Goal: Information Seeking & Learning: Learn about a topic

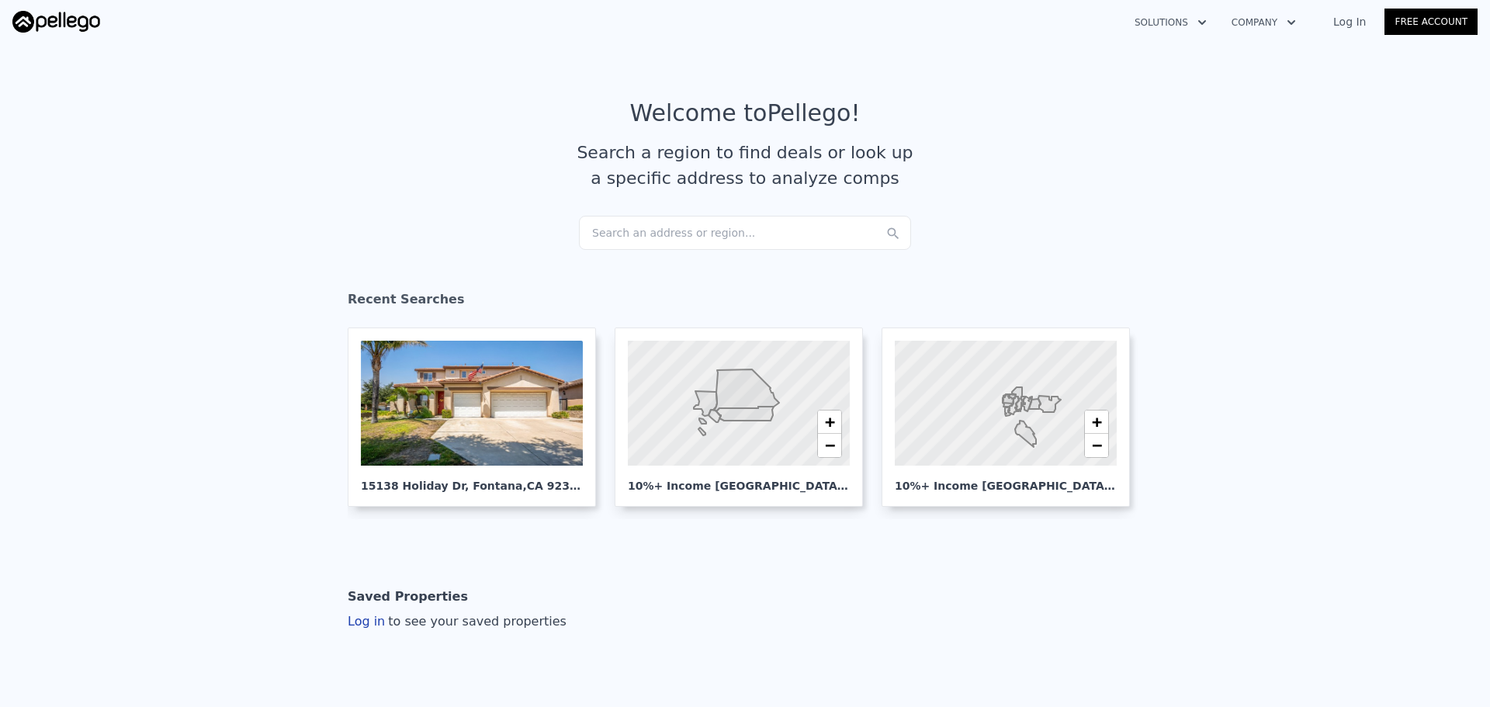
click at [1352, 18] on link "Log In" at bounding box center [1350, 22] width 70 height 16
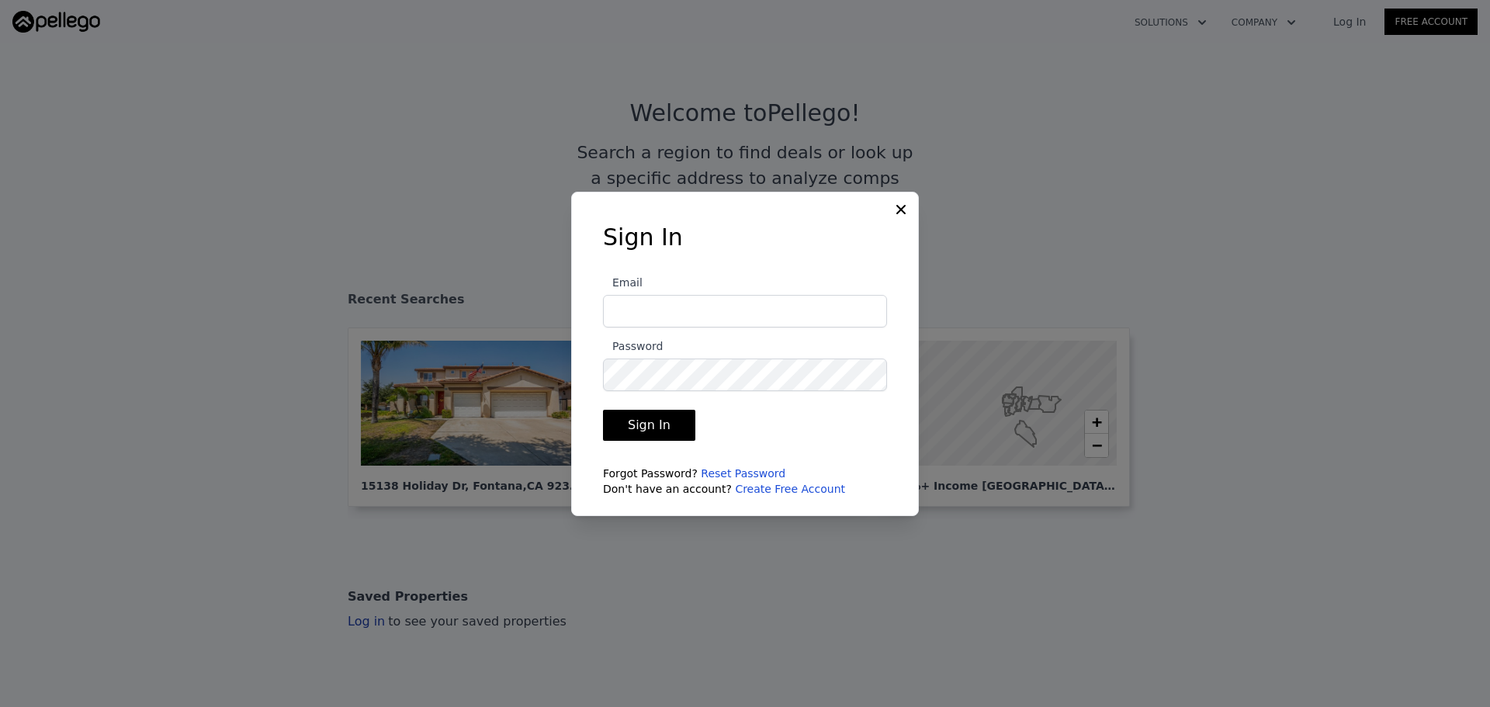
type input "[EMAIL_ADDRESS][DOMAIN_NAME]"
click at [674, 434] on button "Sign In" at bounding box center [649, 425] width 92 height 31
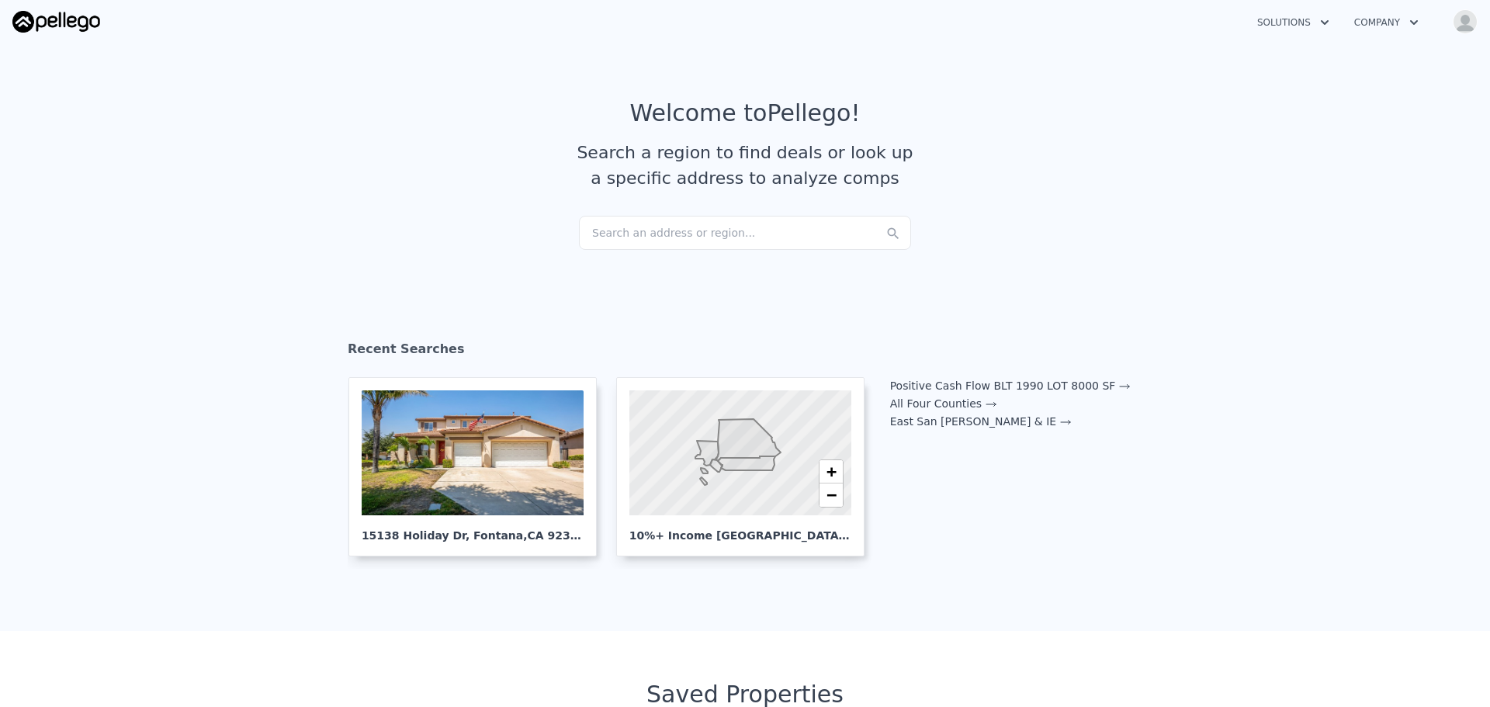
click at [610, 241] on div "Search an address or region..." at bounding box center [745, 233] width 332 height 34
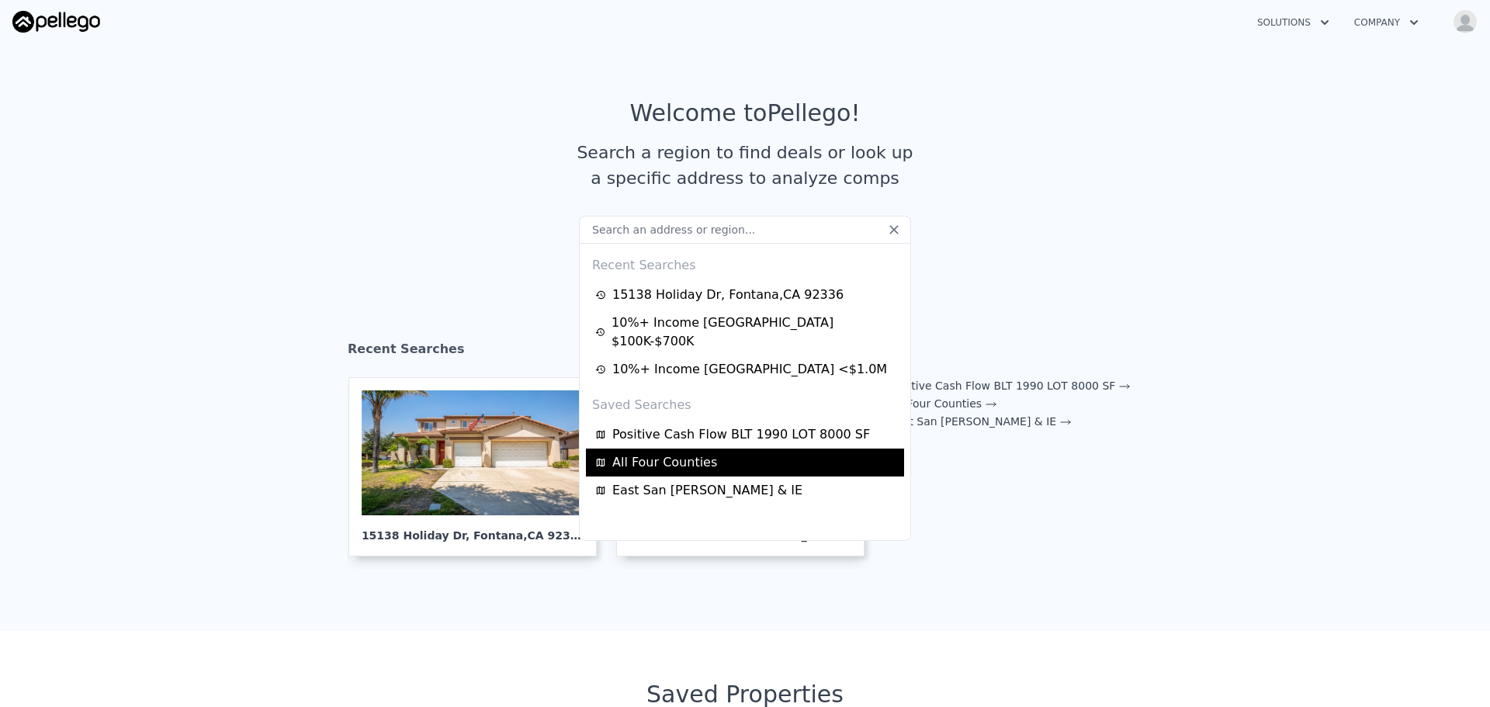
click at [673, 453] on span "All Four Counties" at bounding box center [665, 462] width 105 height 19
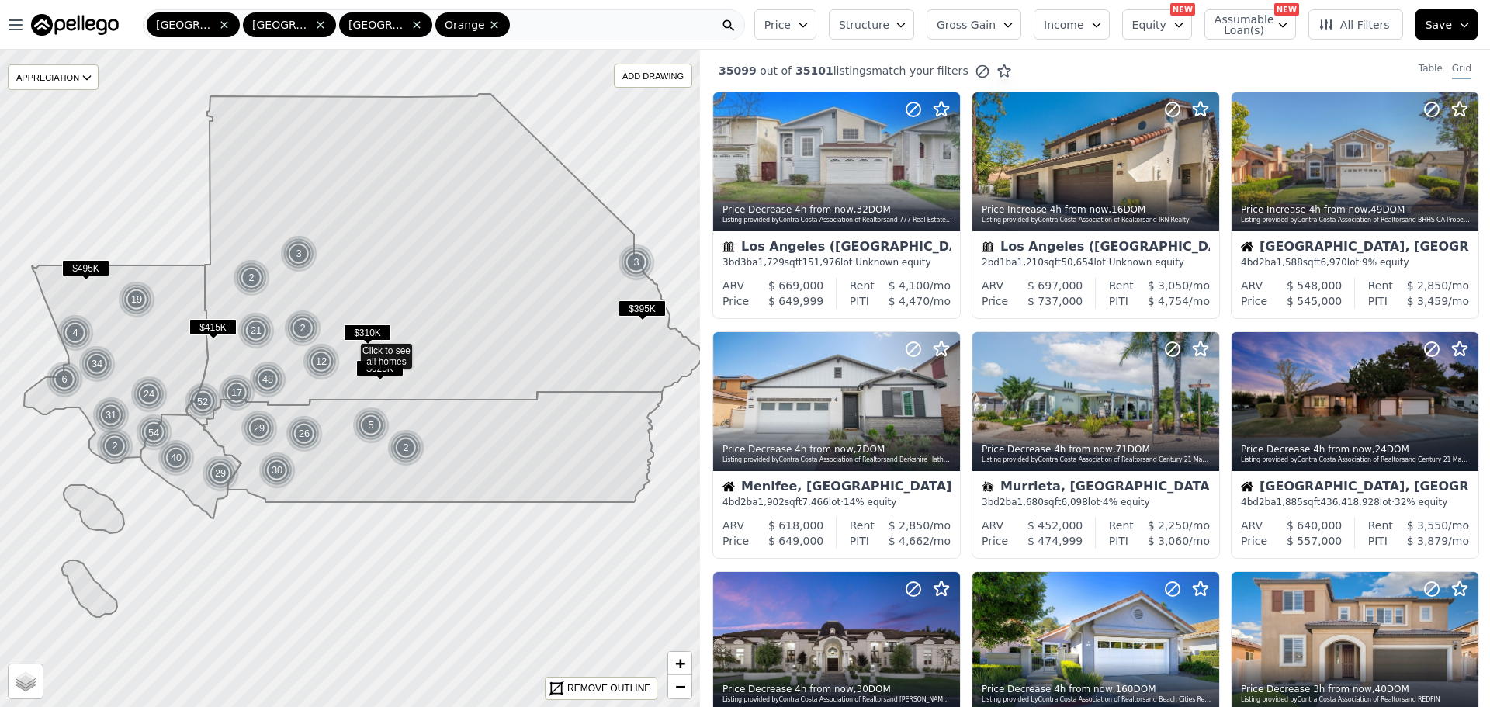
click at [1084, 19] on span "Income" at bounding box center [1064, 25] width 40 height 16
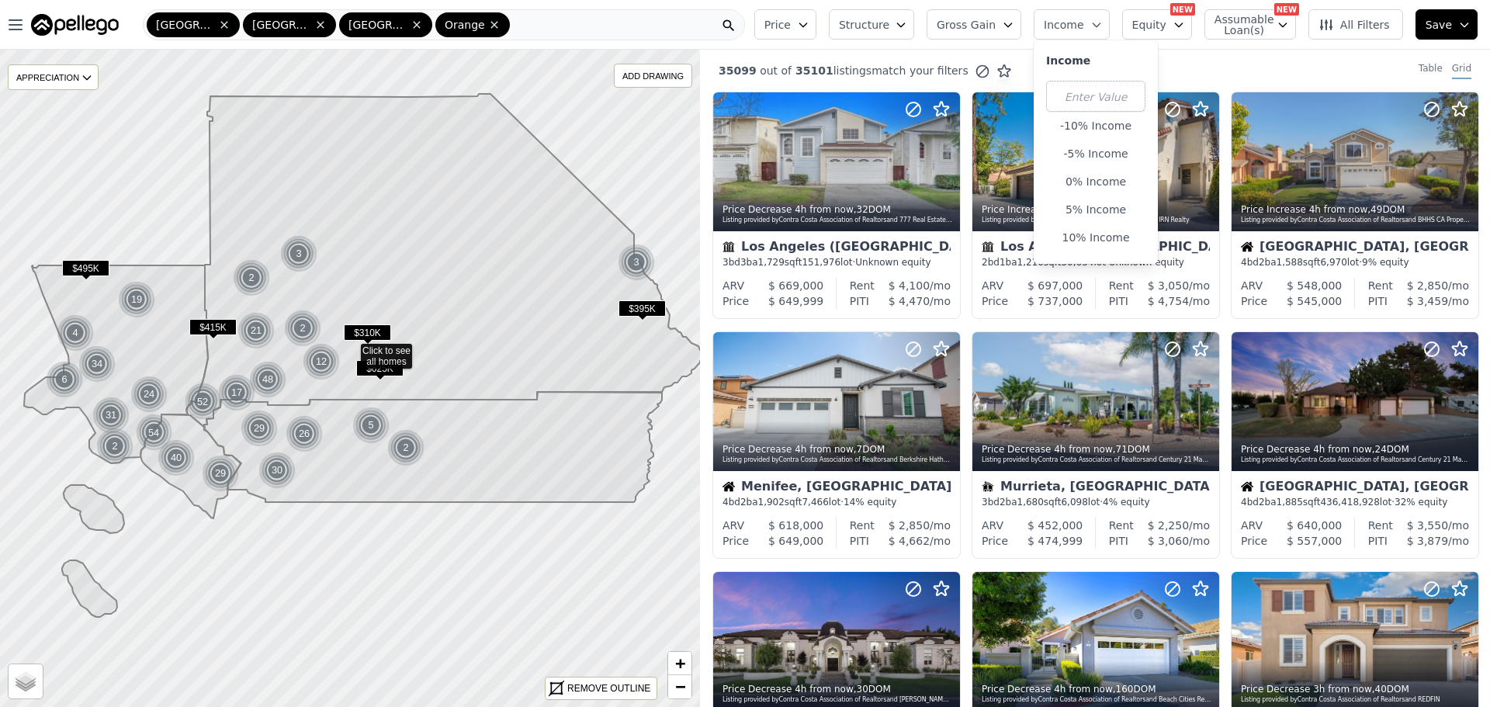
click at [1146, 26] on span "Equity" at bounding box center [1150, 25] width 34 height 16
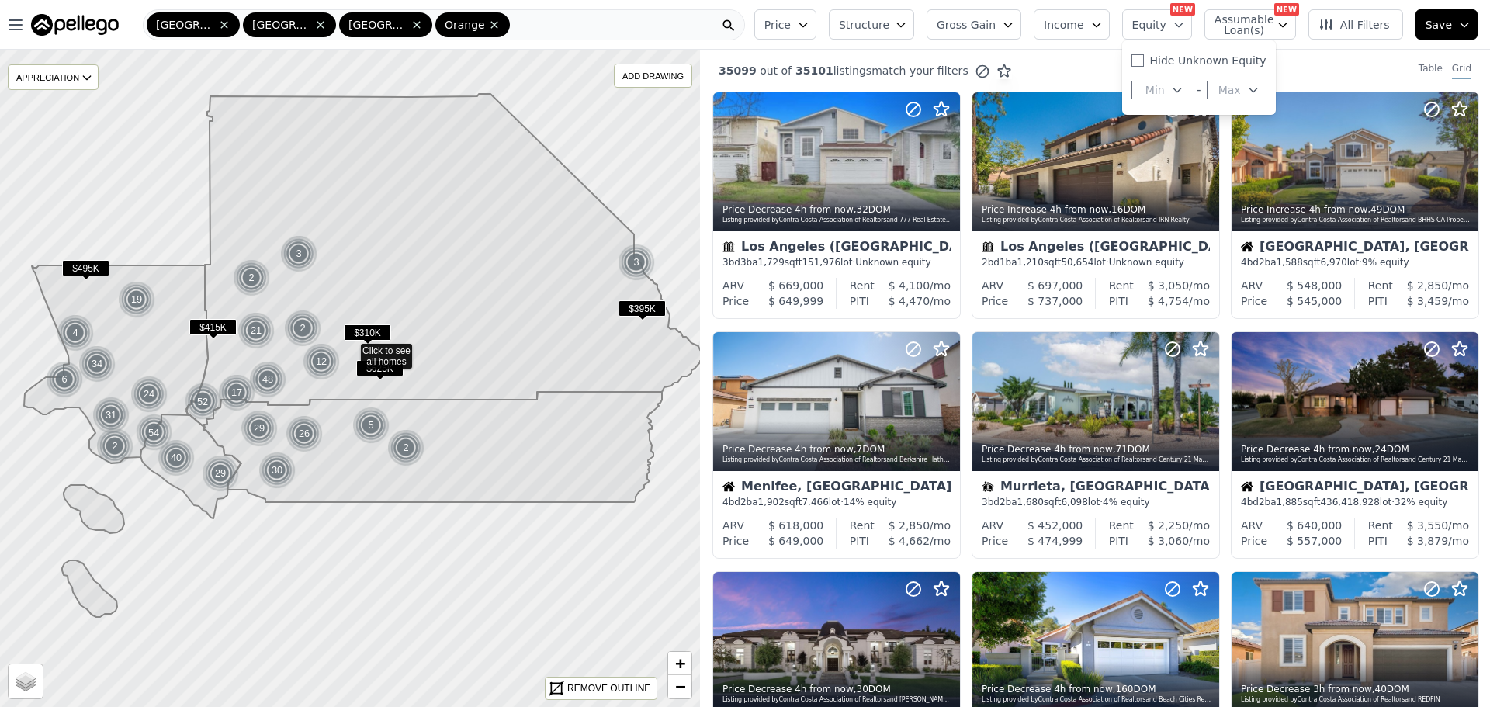
click at [1102, 28] on icon "button" at bounding box center [1097, 25] width 12 height 12
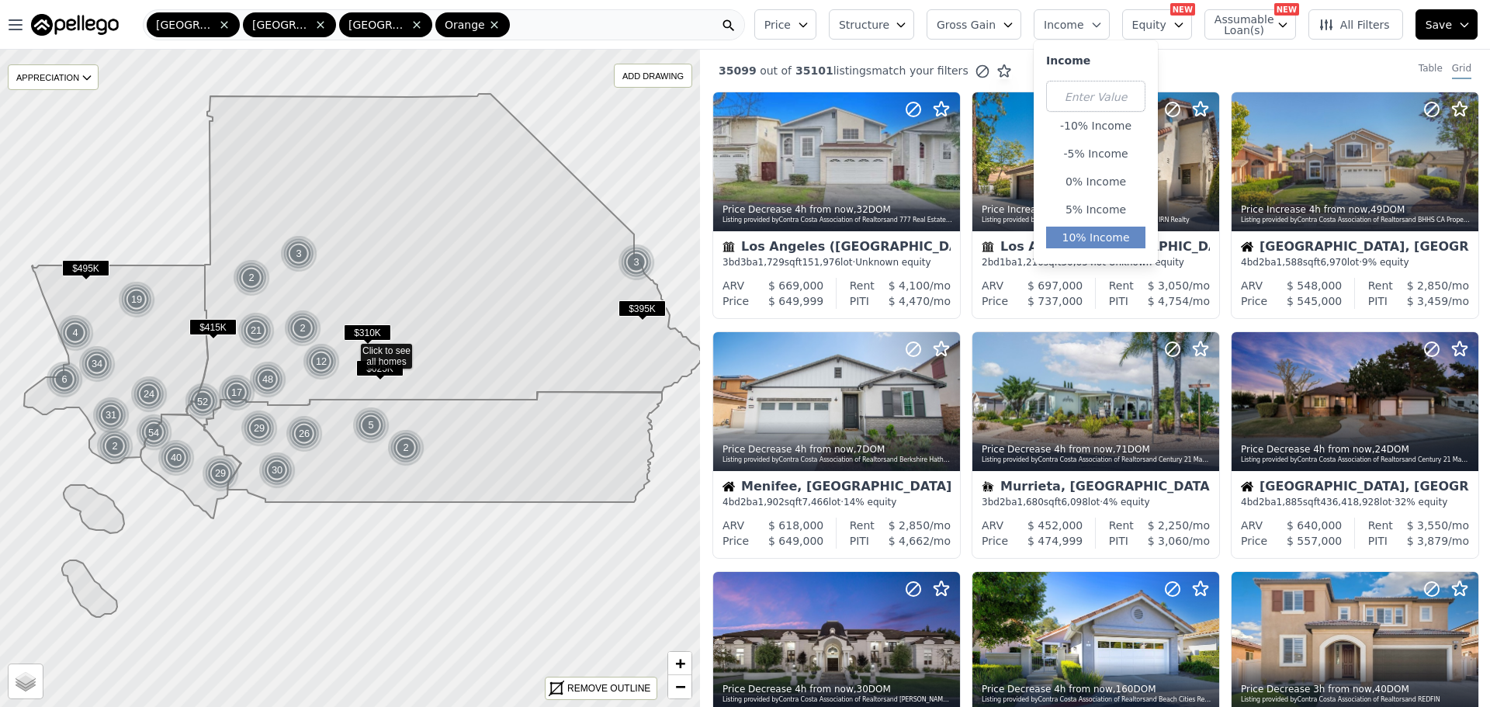
click at [1126, 244] on button "10% Income" at bounding box center [1095, 238] width 99 height 22
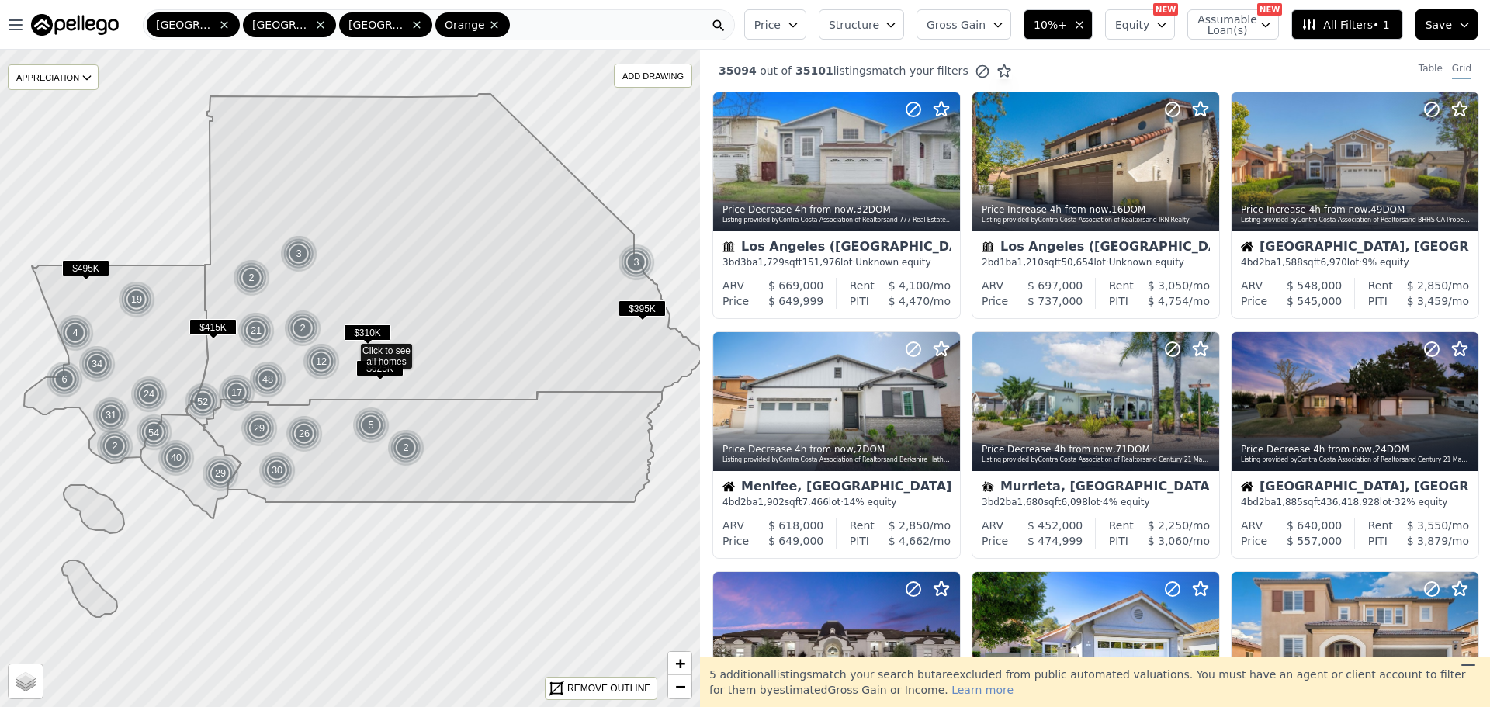
click at [781, 25] on span "Price" at bounding box center [768, 25] width 26 height 16
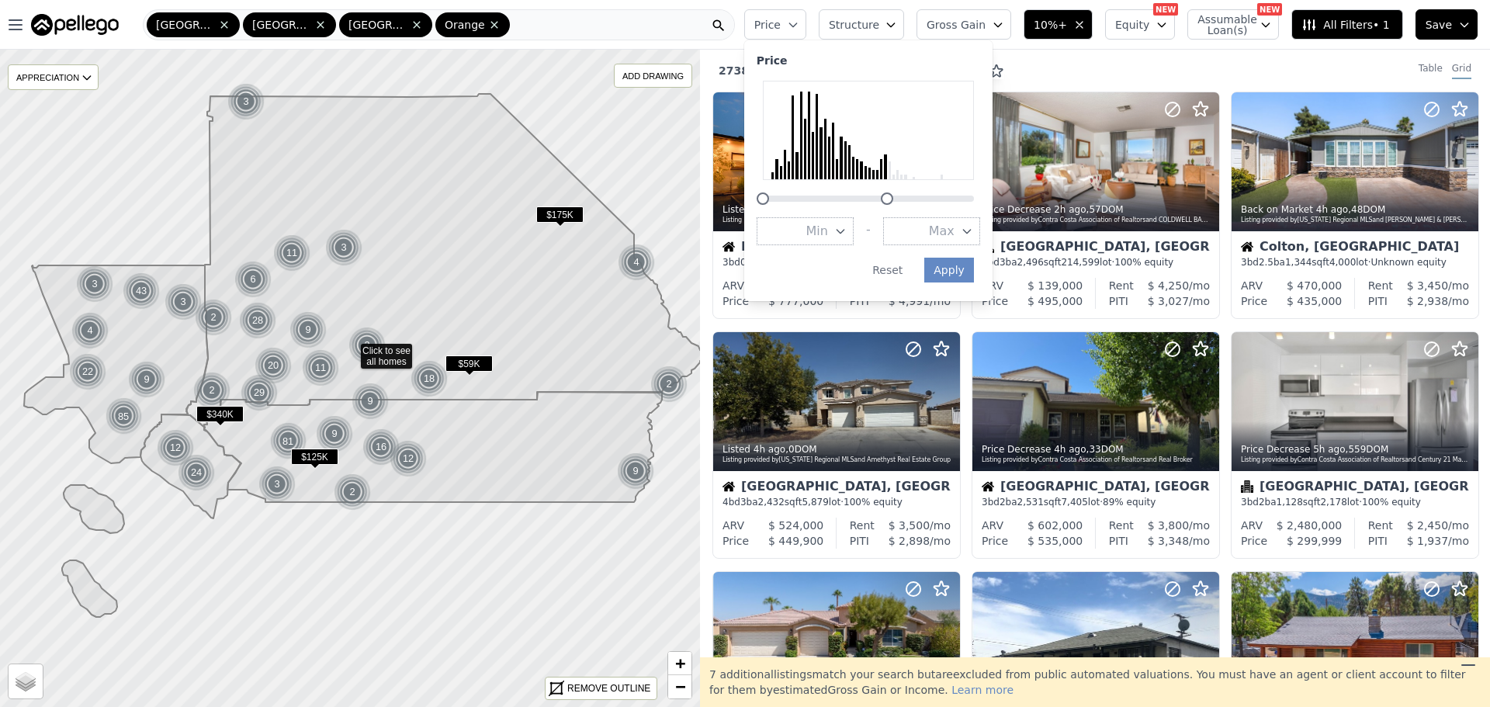
drag, startPoint x: 1005, startPoint y: 193, endPoint x: 921, endPoint y: 197, distance: 83.9
click at [894, 197] on div at bounding box center [887, 199] width 12 height 12
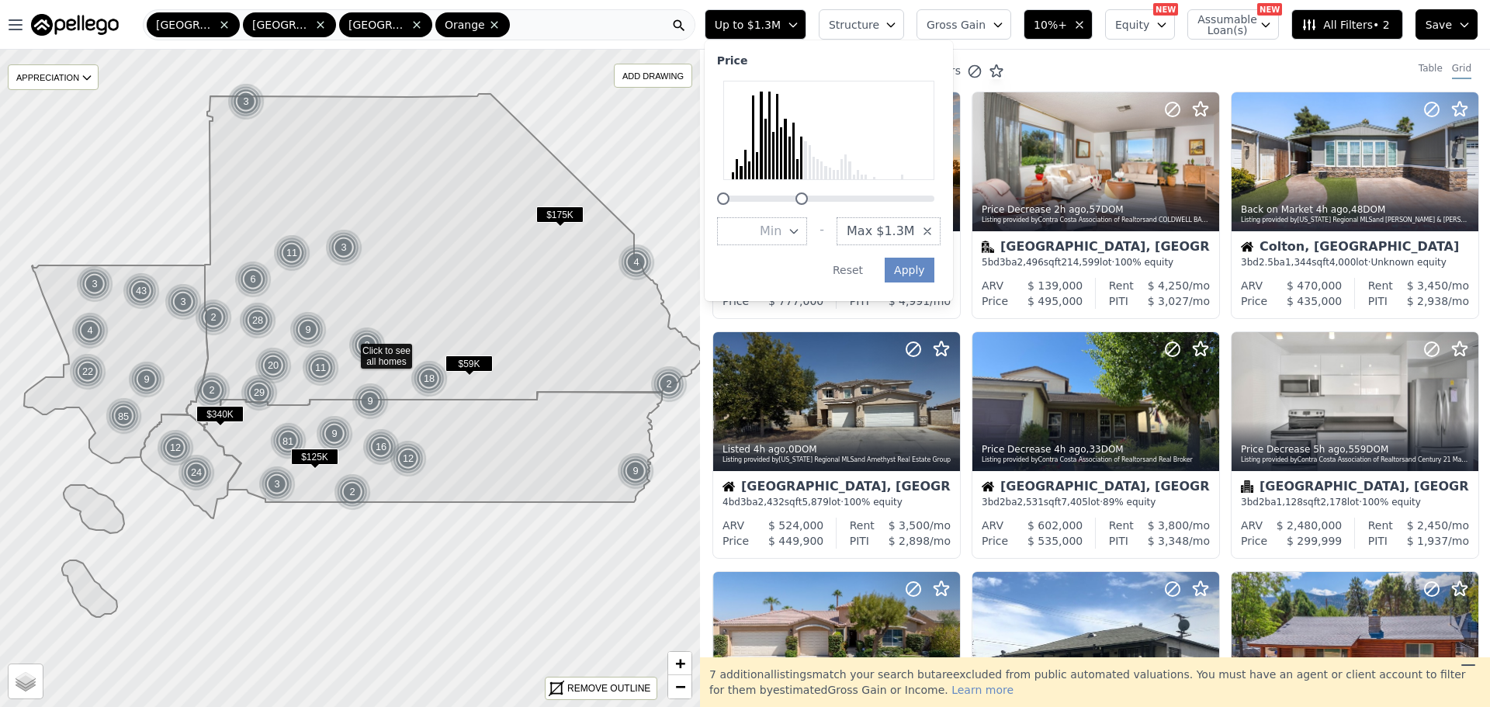
drag, startPoint x: 880, startPoint y: 202, endPoint x: 833, endPoint y: 200, distance: 47.4
click at [808, 200] on div at bounding box center [802, 199] width 12 height 12
drag, startPoint x: 833, startPoint y: 200, endPoint x: 847, endPoint y: 198, distance: 14.1
click at [847, 189] on div at bounding box center [828, 189] width 224 height 0
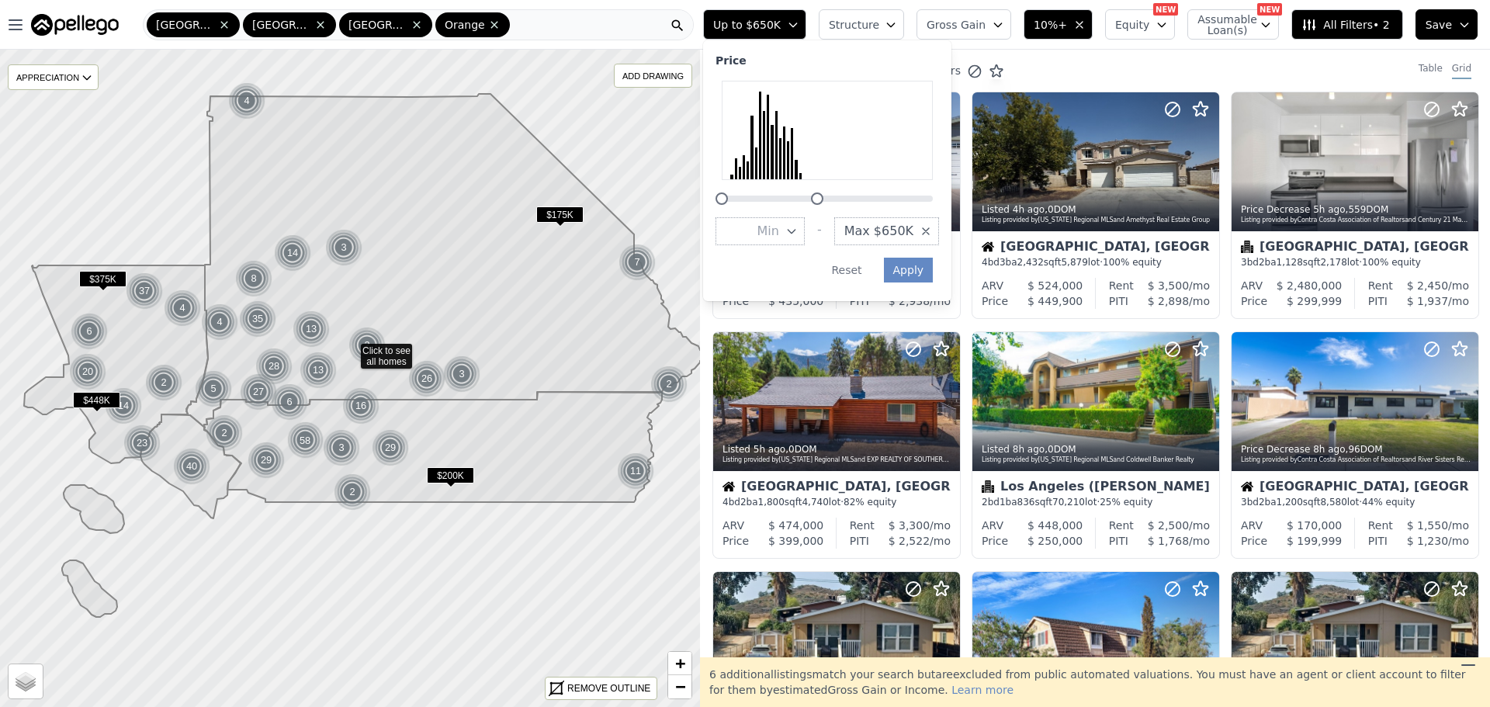
drag, startPoint x: 847, startPoint y: 198, endPoint x: 856, endPoint y: 198, distance: 9.3
click at [824, 198] on div at bounding box center [817, 199] width 12 height 12
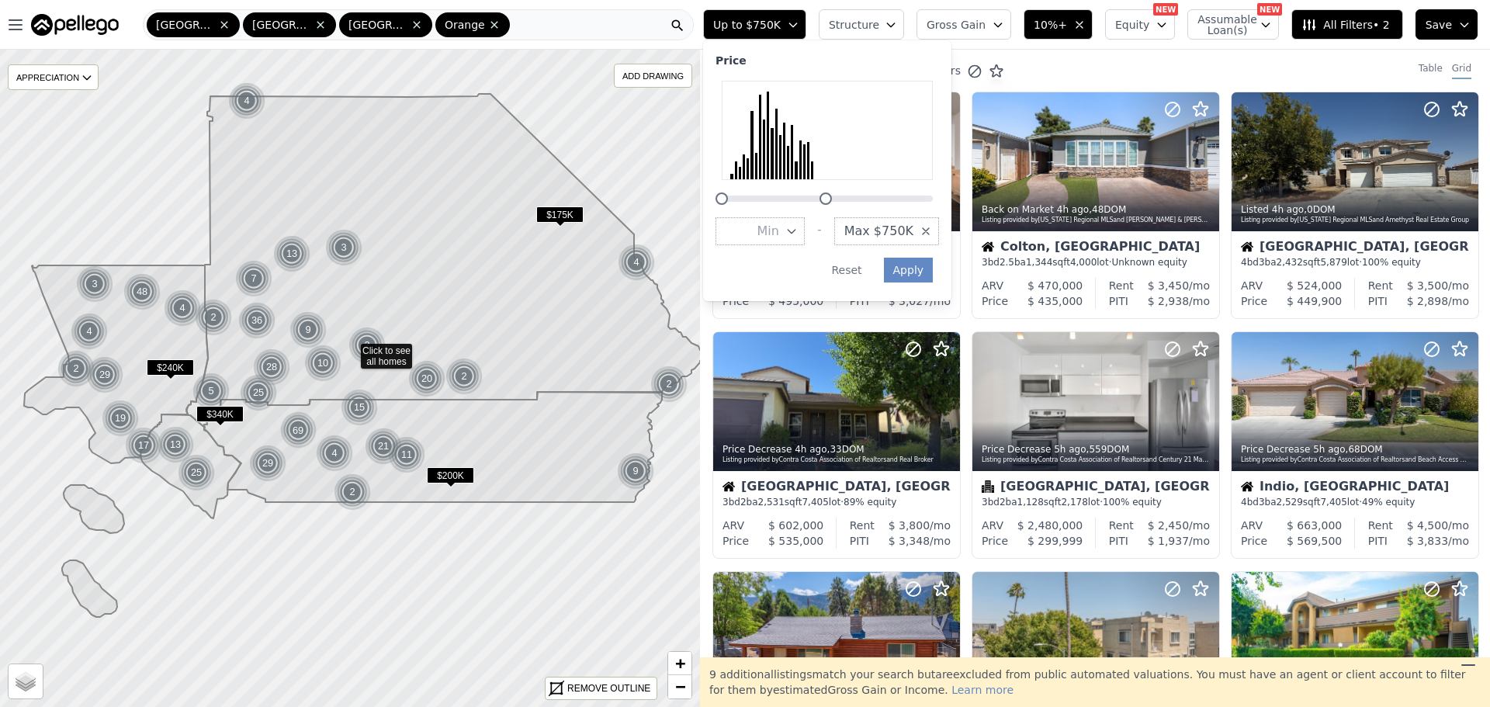
click at [832, 198] on div at bounding box center [826, 199] width 12 height 12
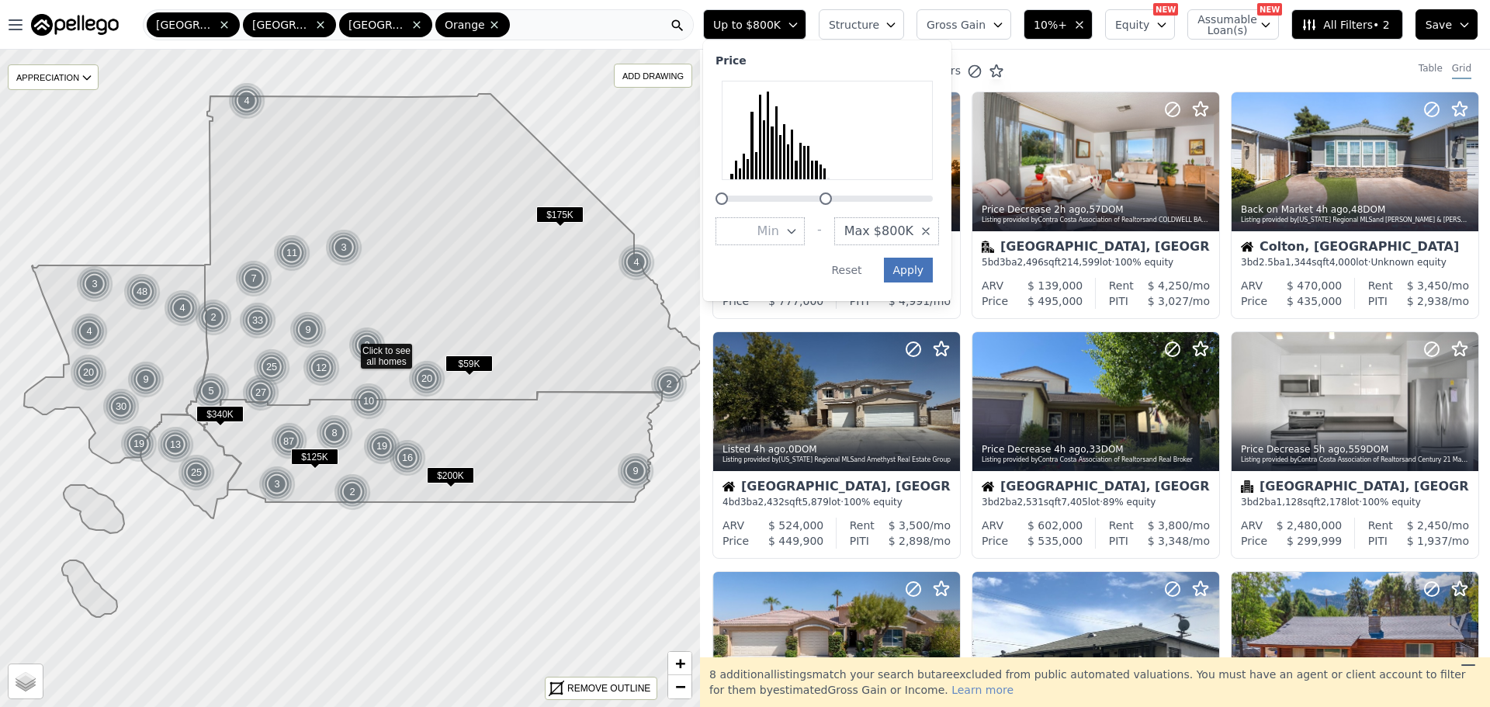
click at [934, 270] on button "Apply" at bounding box center [909, 270] width 50 height 25
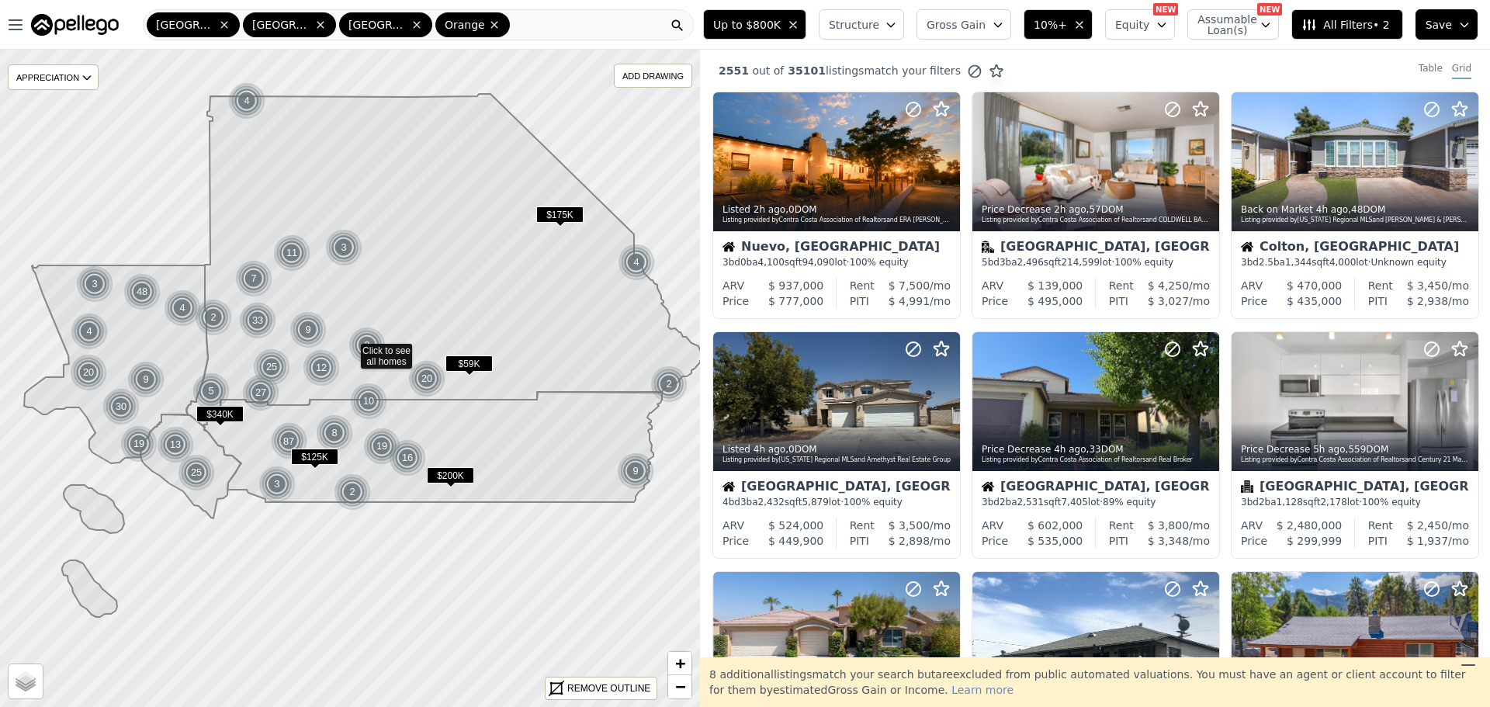
click at [879, 30] on span "Structure" at bounding box center [854, 25] width 50 height 16
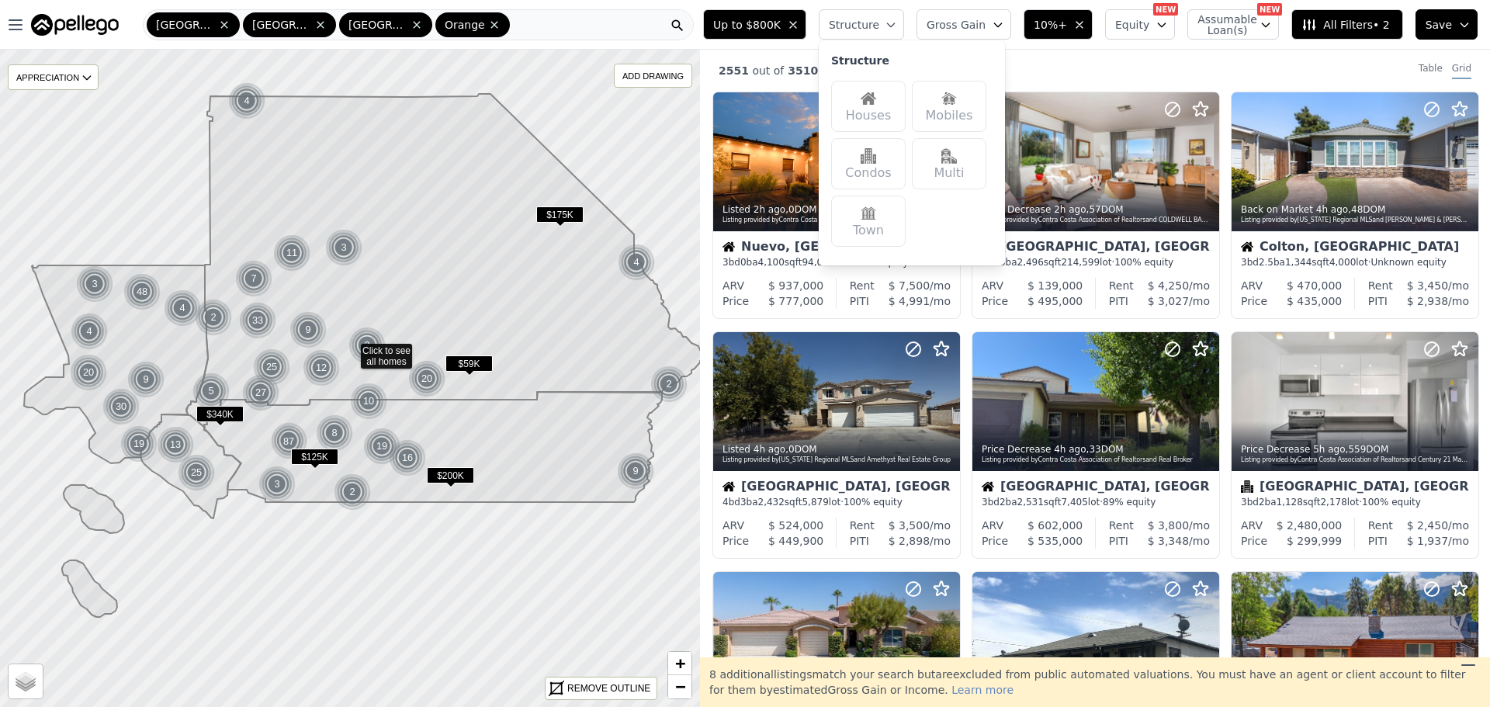
click at [883, 94] on div "Houses" at bounding box center [868, 106] width 75 height 51
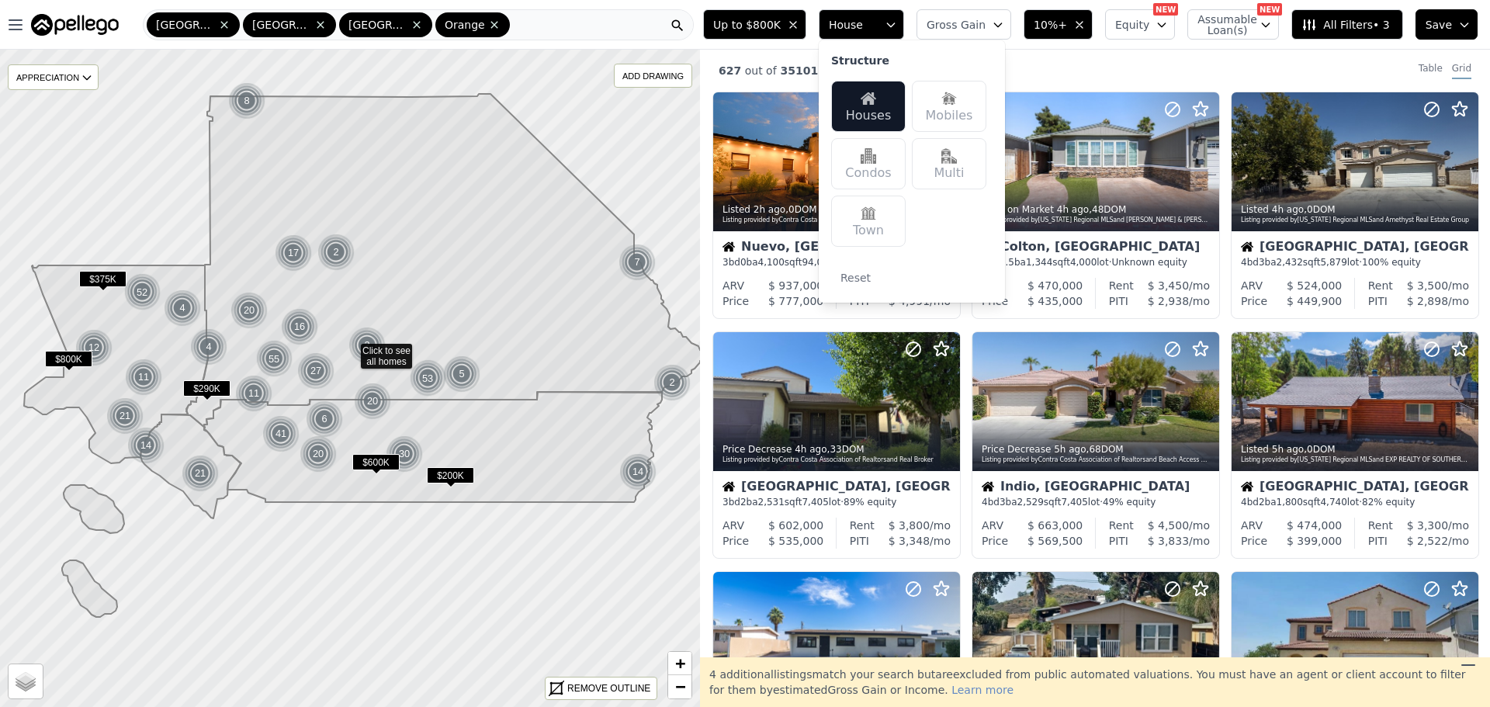
click at [1096, 75] on div "627 out of 35101 listings match your filters Table Grid" at bounding box center [1095, 71] width 790 height 42
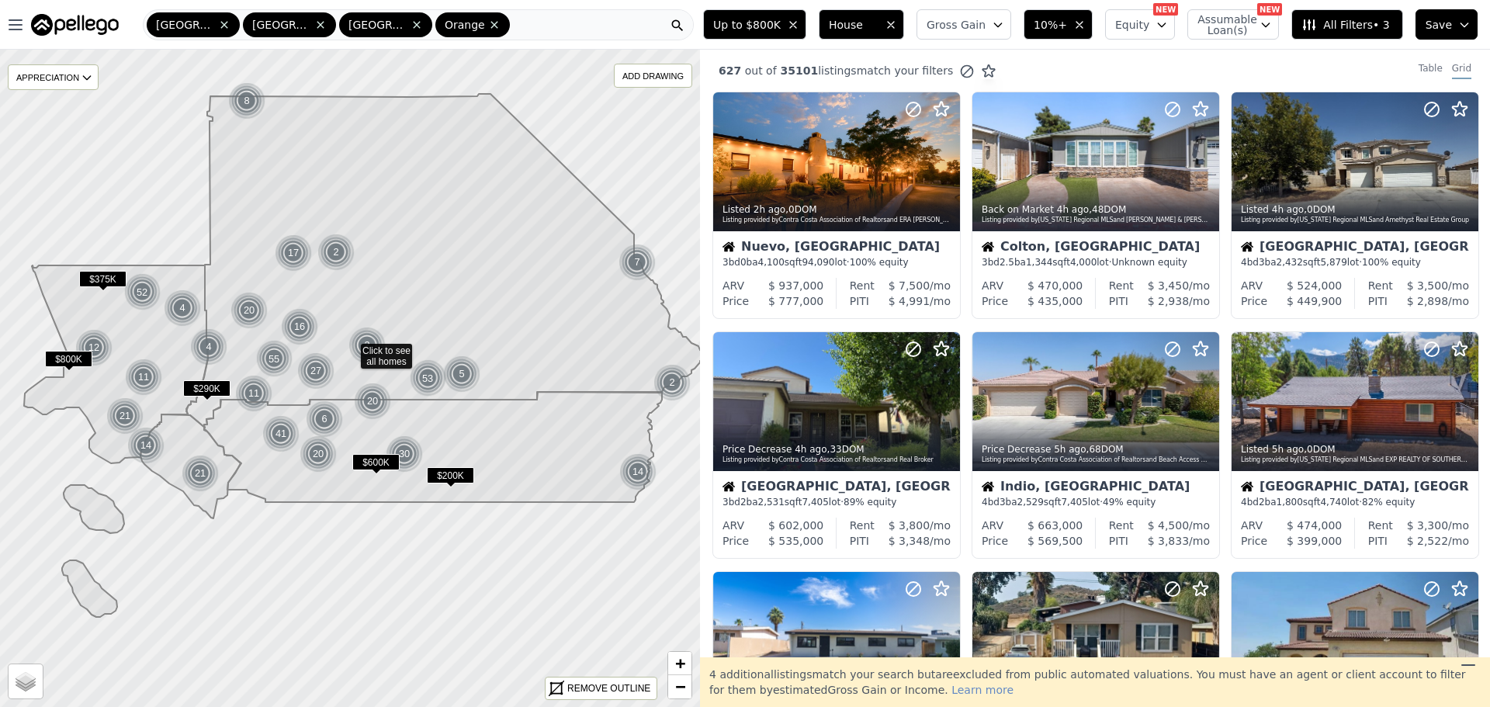
click at [1150, 28] on span "Equity" at bounding box center [1133, 25] width 34 height 16
click at [1084, 80] on div "627 out of 35101 listings match your filters Table Grid" at bounding box center [1095, 71] width 790 height 42
click at [1237, 24] on span "Assumable Loan(s)" at bounding box center [1223, 25] width 50 height 22
click at [1367, 21] on span "All Filters • 3" at bounding box center [1346, 25] width 88 height 16
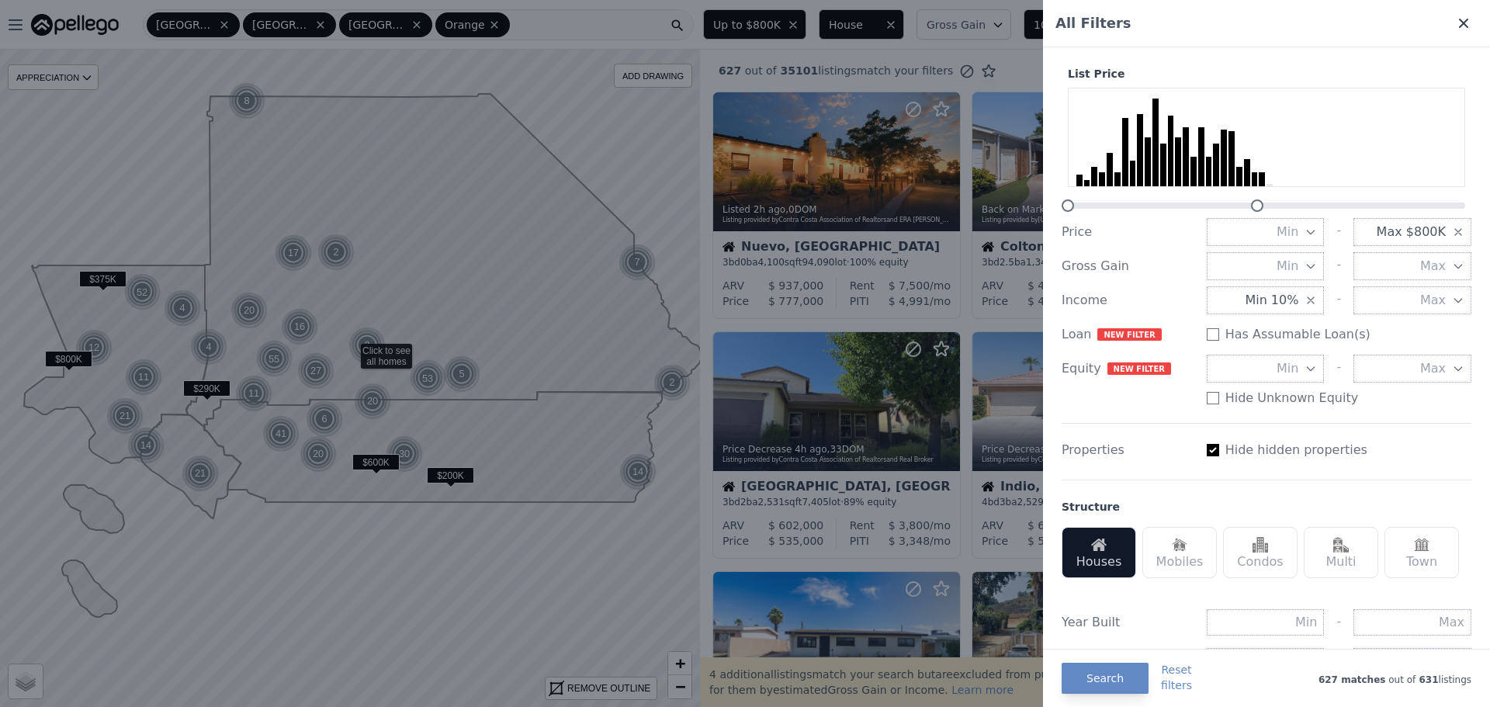
click at [1459, 23] on icon at bounding box center [1463, 23] width 9 height 9
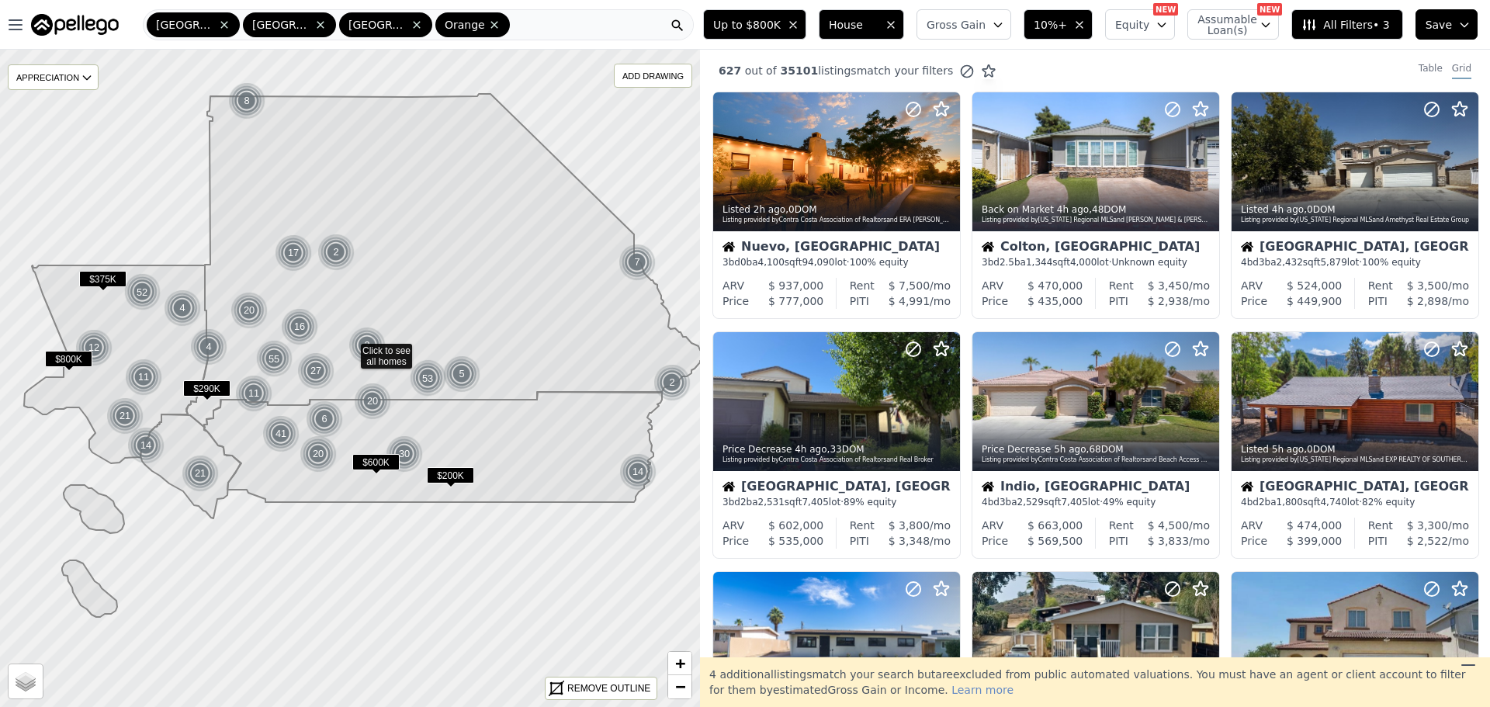
click at [1371, 17] on span "All Filters • 3" at bounding box center [1346, 25] width 88 height 16
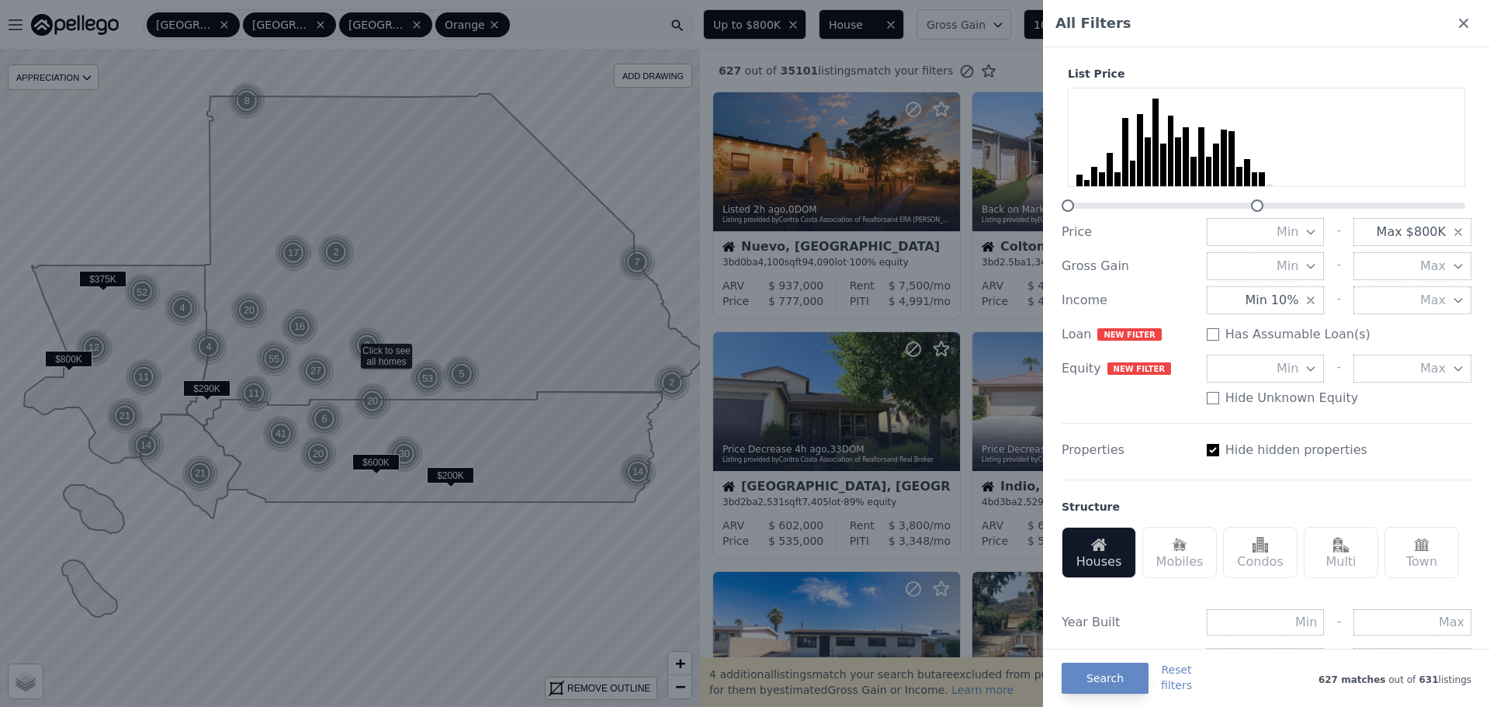
click at [1392, 238] on span "Max $800K" at bounding box center [1411, 232] width 69 height 19
click at [1405, 357] on button "$600K" at bounding box center [1413, 350] width 118 height 28
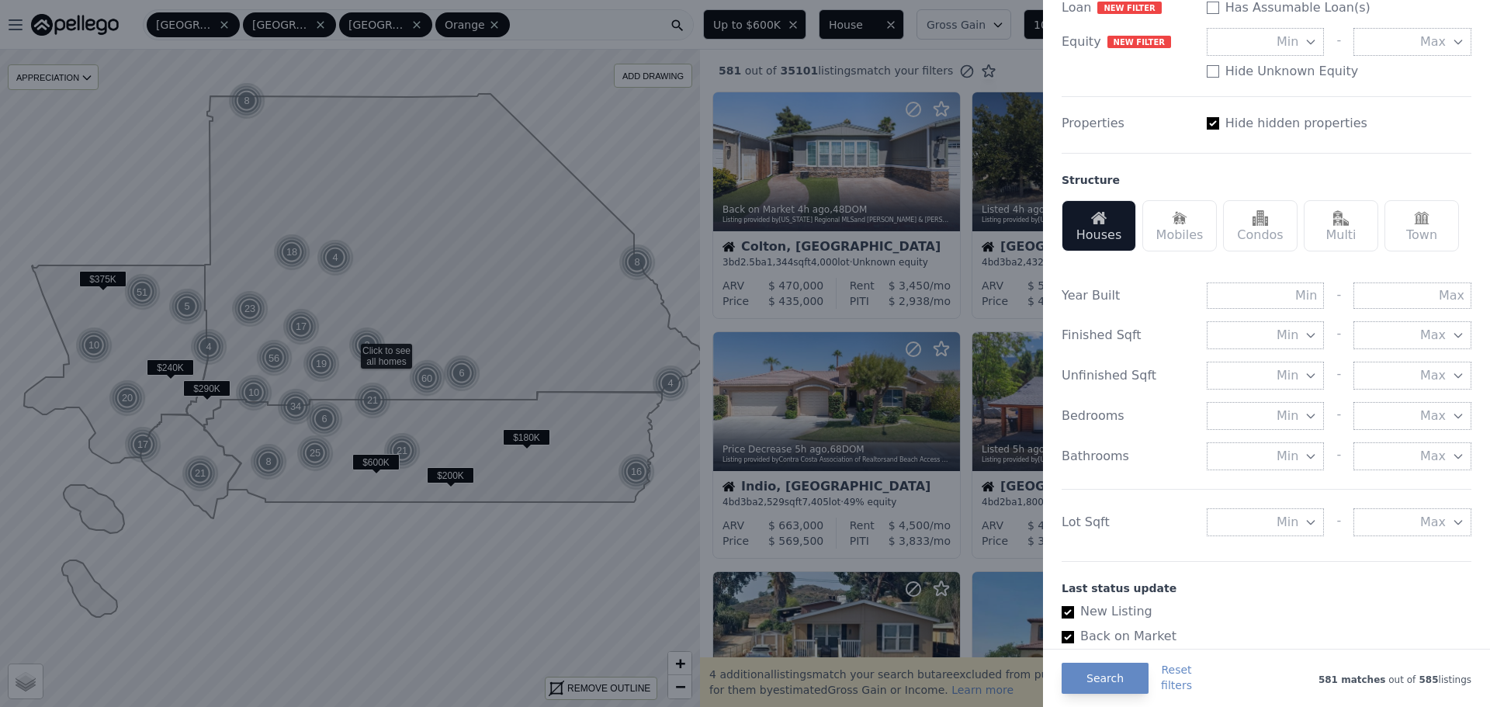
scroll to position [388, 0]
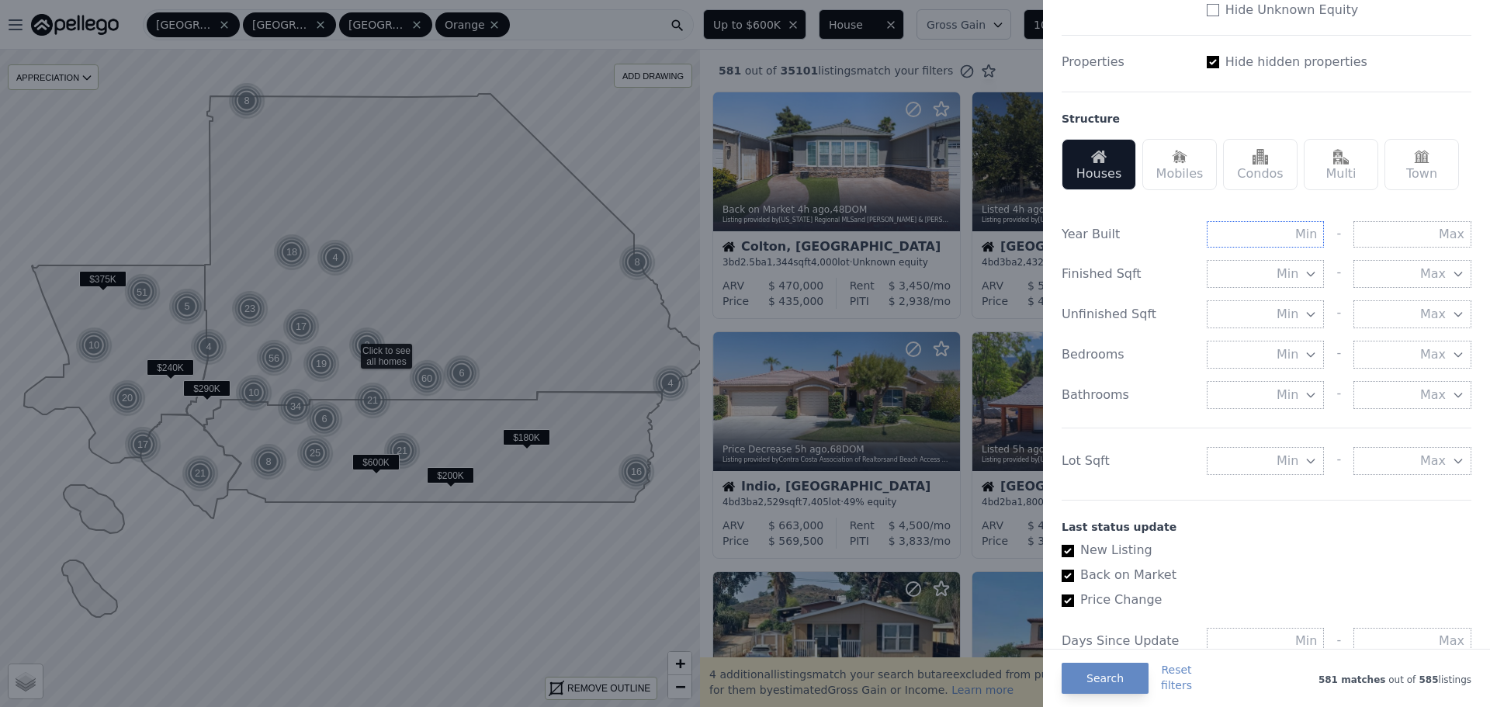
click at [1267, 224] on input "text" at bounding box center [1266, 234] width 118 height 26
type input "1990"
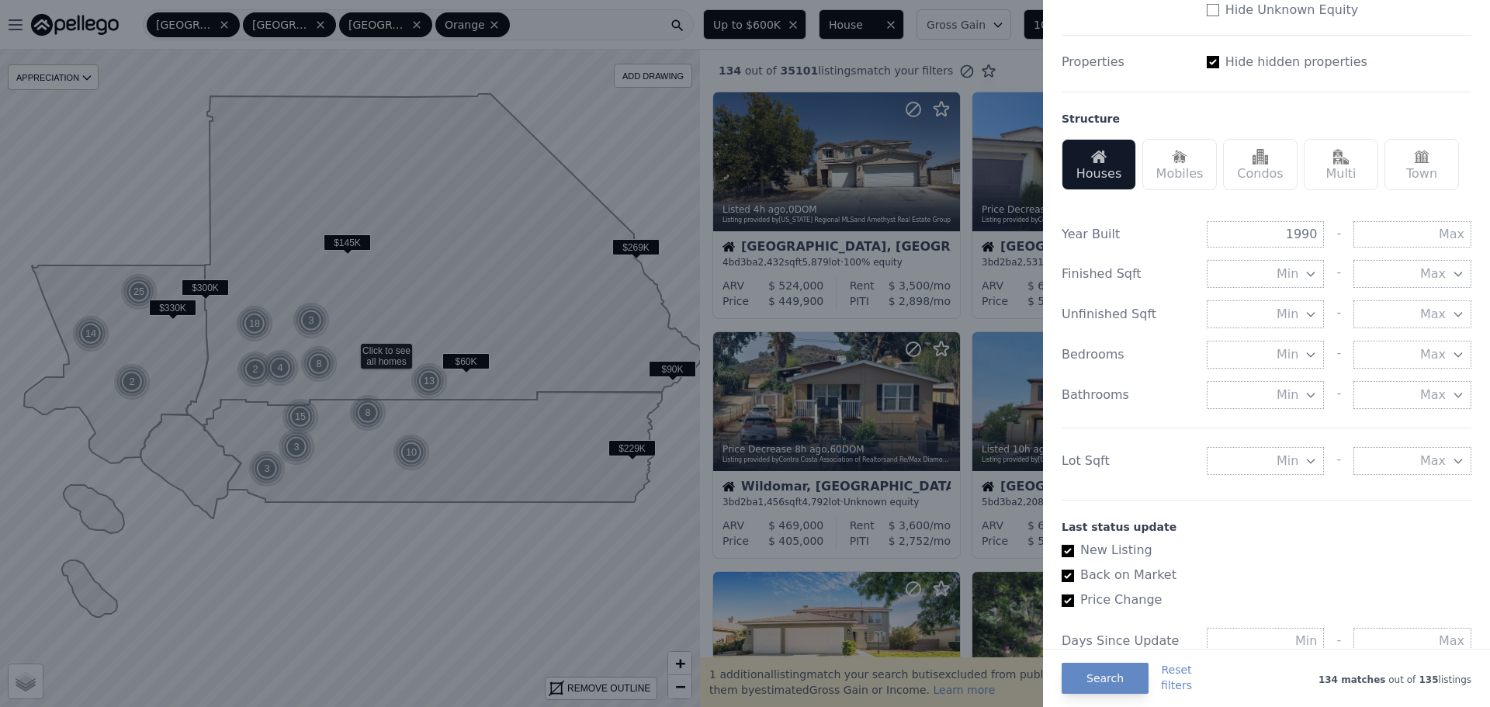
click at [1247, 357] on button "Min" at bounding box center [1266, 355] width 118 height 28
click at [1266, 477] on button "3 beds" at bounding box center [1266, 467] width 118 height 28
click at [1264, 398] on button "Min" at bounding box center [1266, 395] width 118 height 28
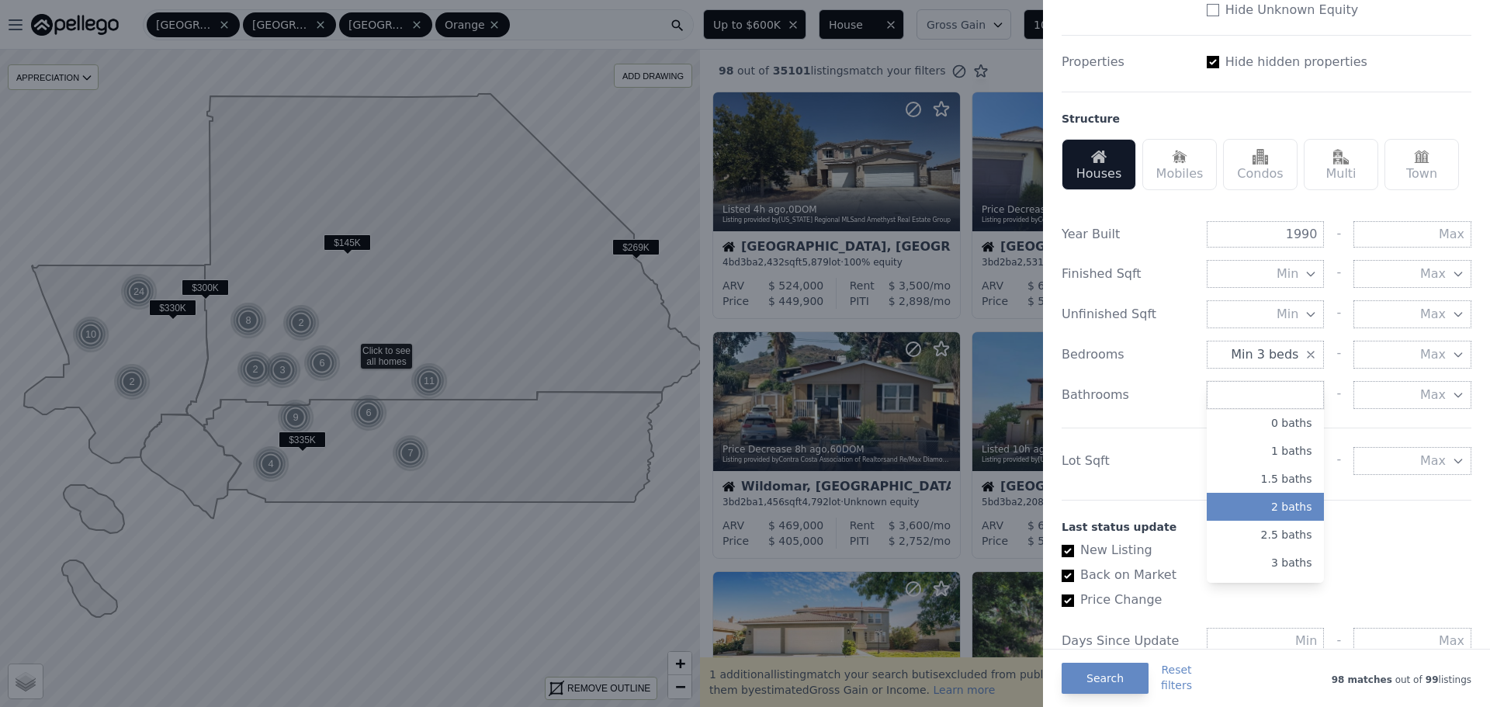
click at [1248, 495] on button "2 baths" at bounding box center [1266, 507] width 118 height 28
click at [1266, 453] on button "Min" at bounding box center [1266, 461] width 118 height 28
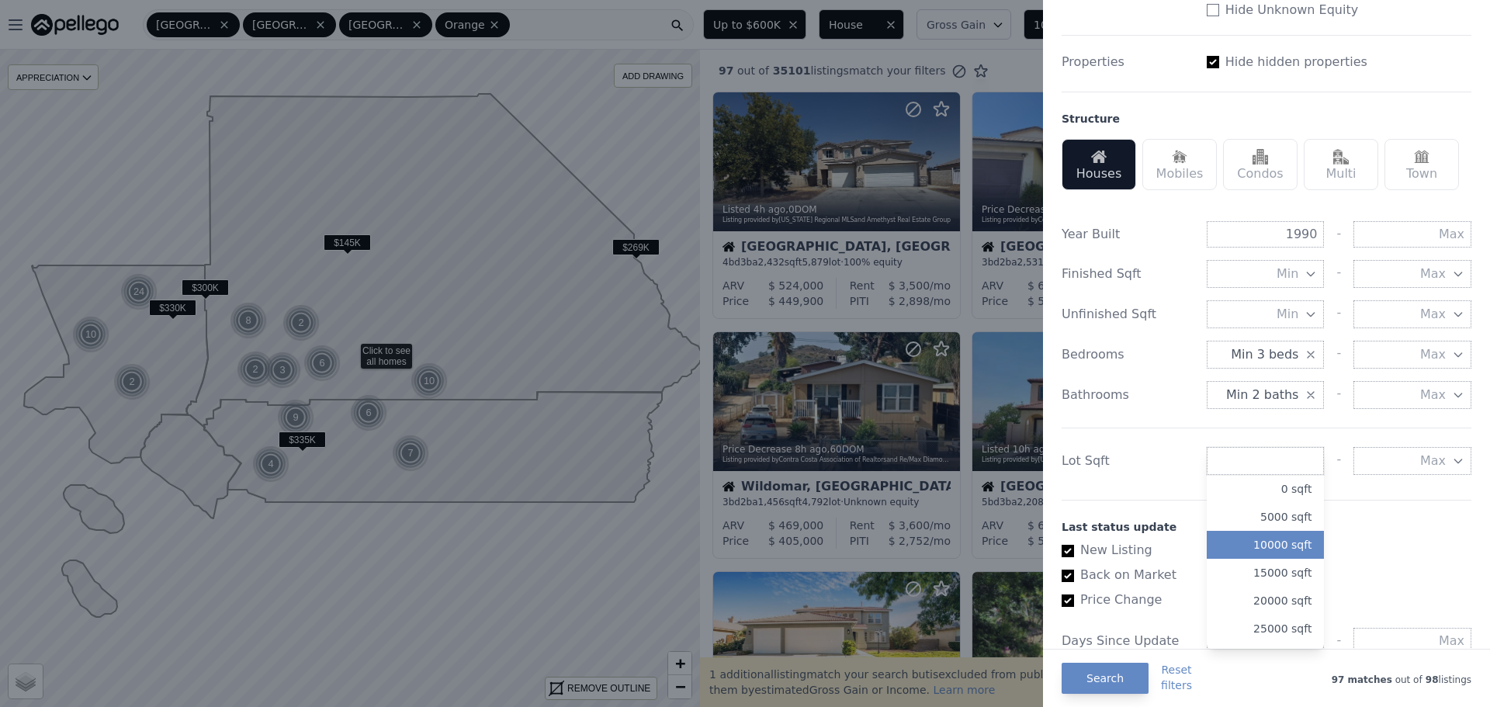
click at [1267, 536] on button "10000 sqft" at bounding box center [1266, 545] width 118 height 28
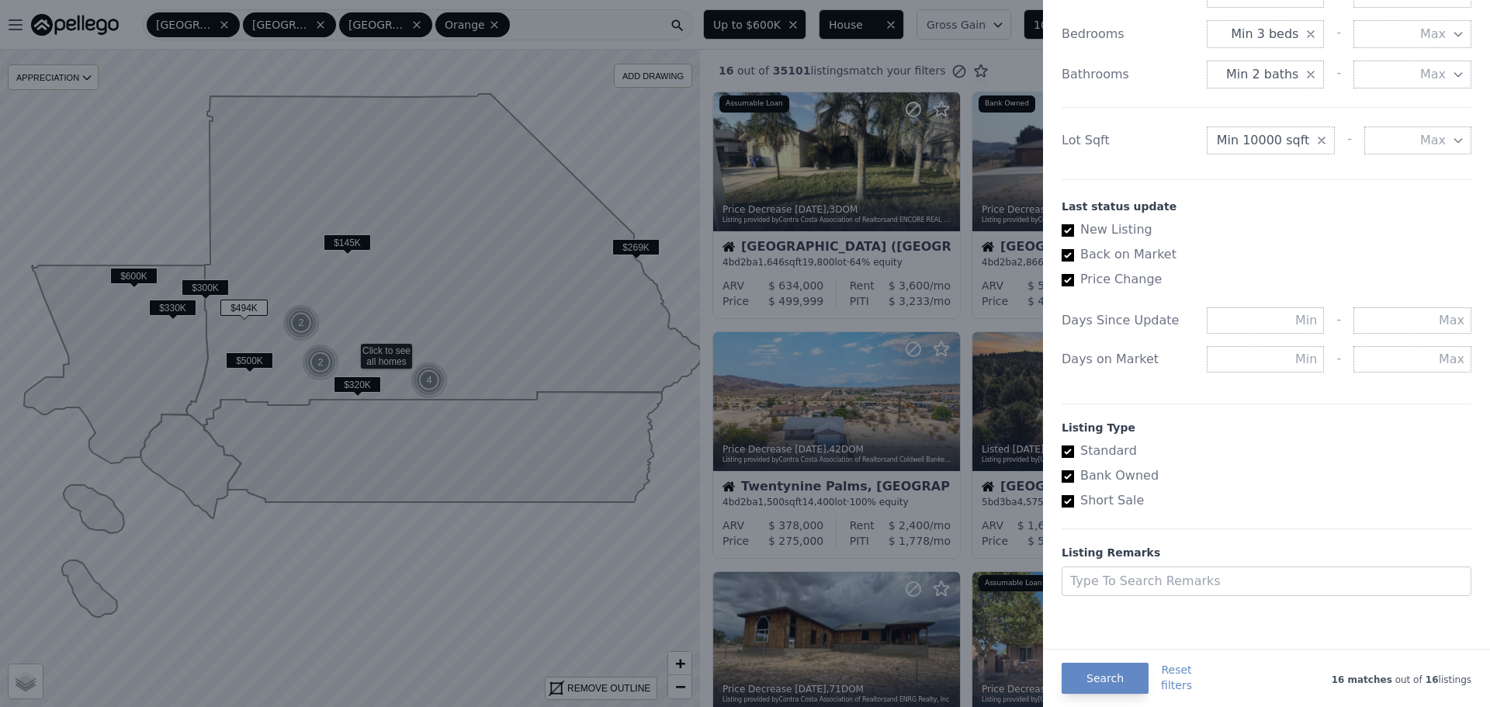
scroll to position [710, 0]
click at [1102, 672] on button "Search" at bounding box center [1105, 678] width 87 height 31
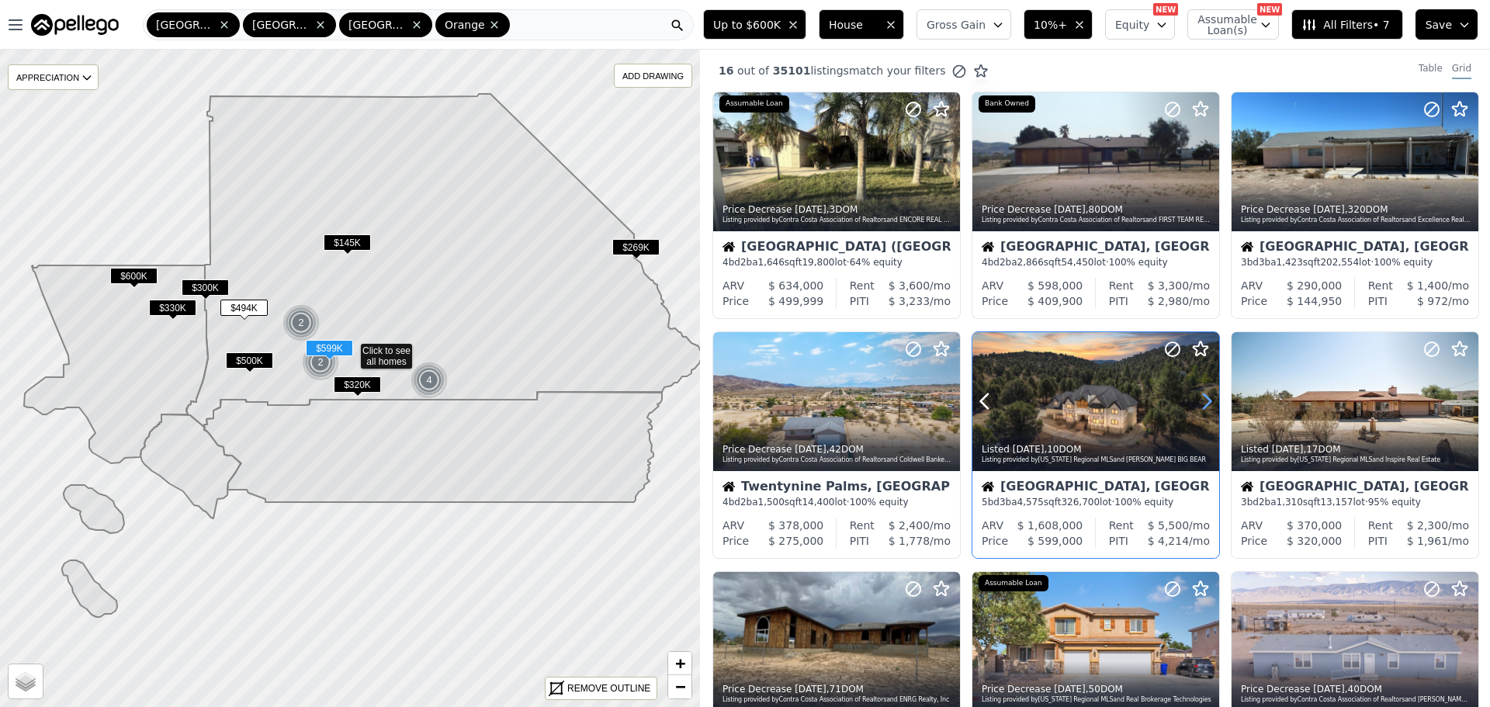
click at [1204, 406] on icon at bounding box center [1207, 401] width 7 height 15
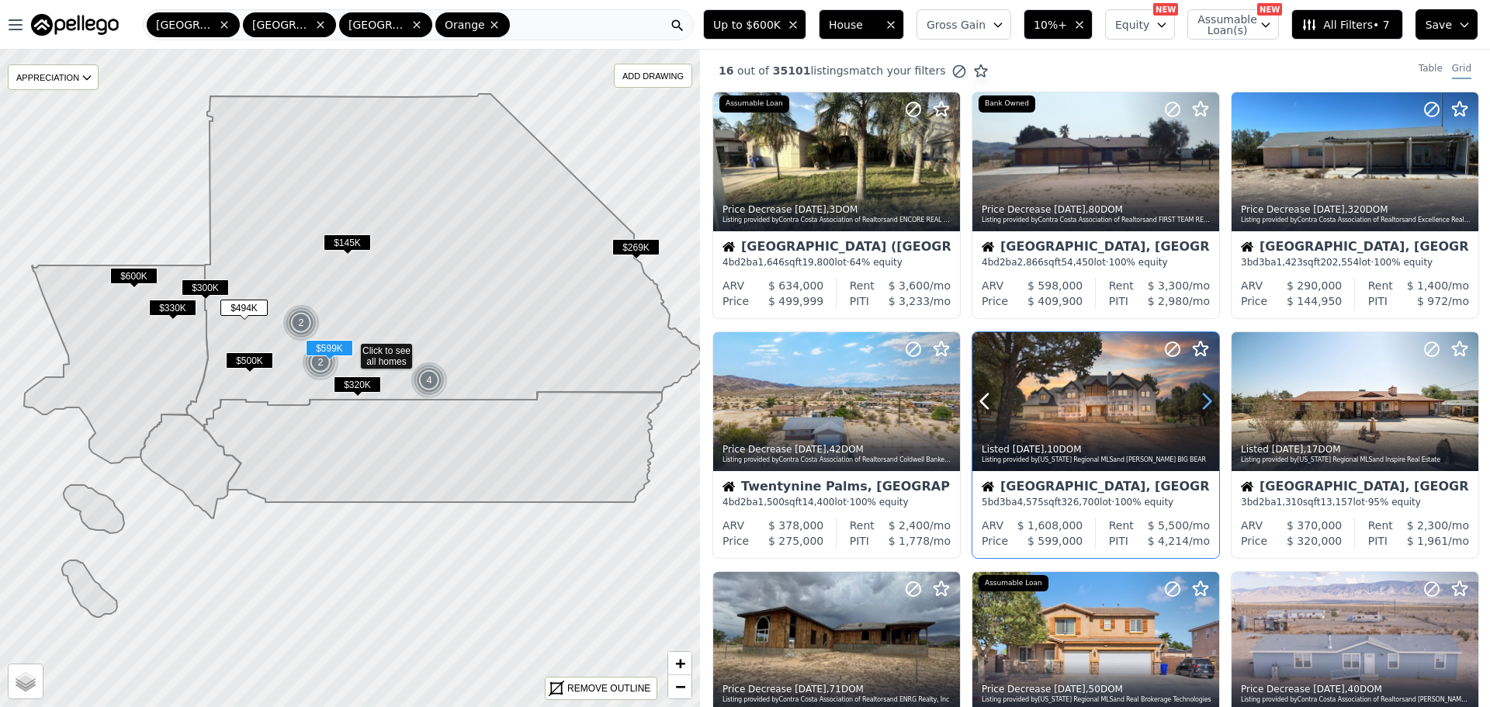
click at [1204, 406] on icon at bounding box center [1207, 401] width 7 height 15
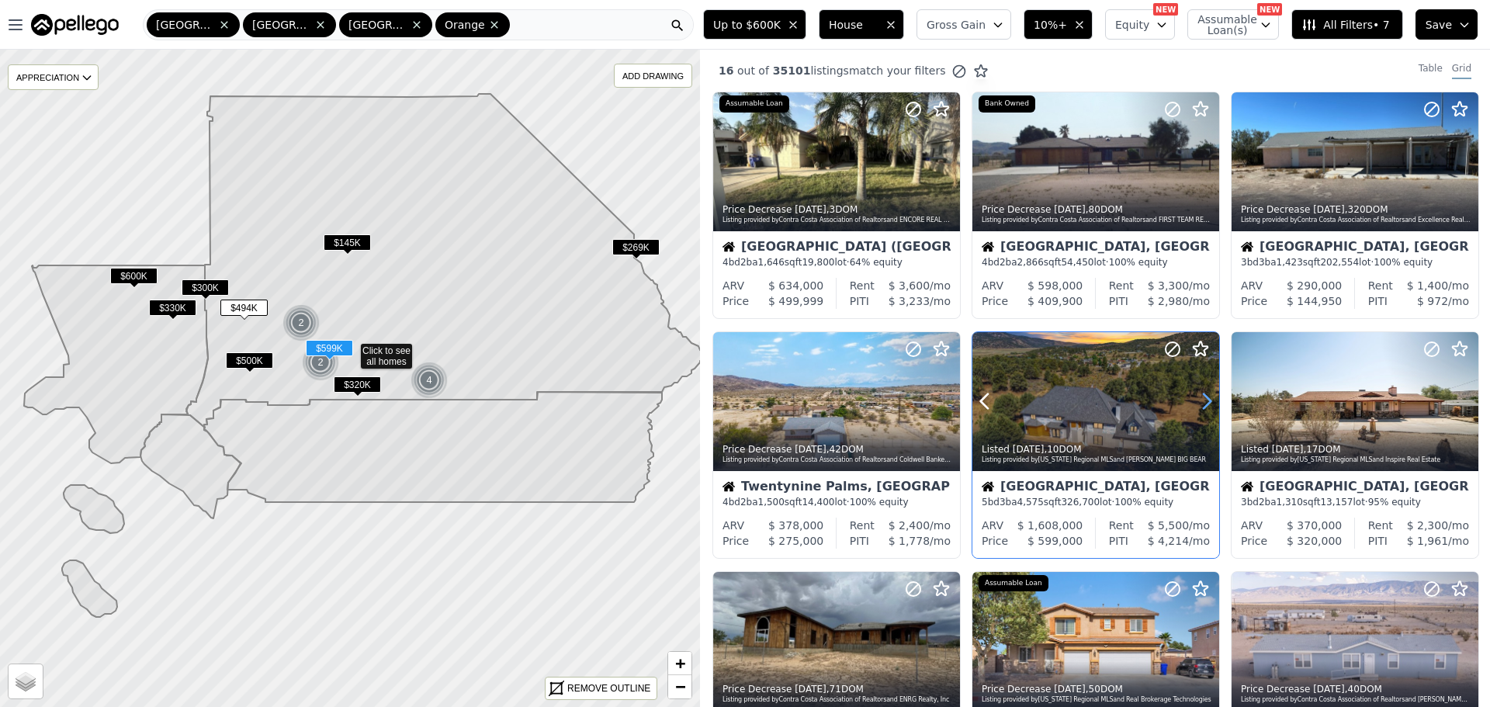
click at [1204, 406] on icon at bounding box center [1207, 401] width 7 height 15
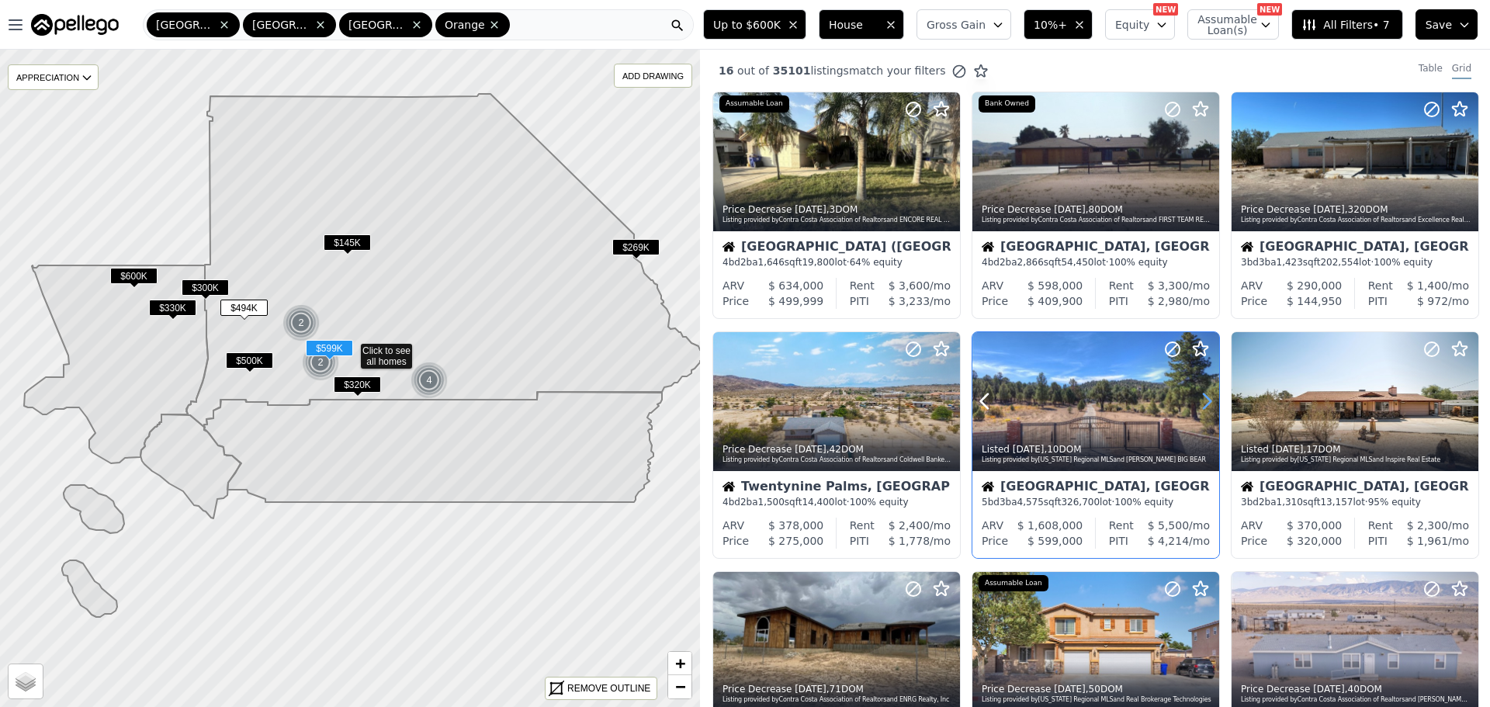
click at [1204, 406] on icon at bounding box center [1207, 401] width 7 height 15
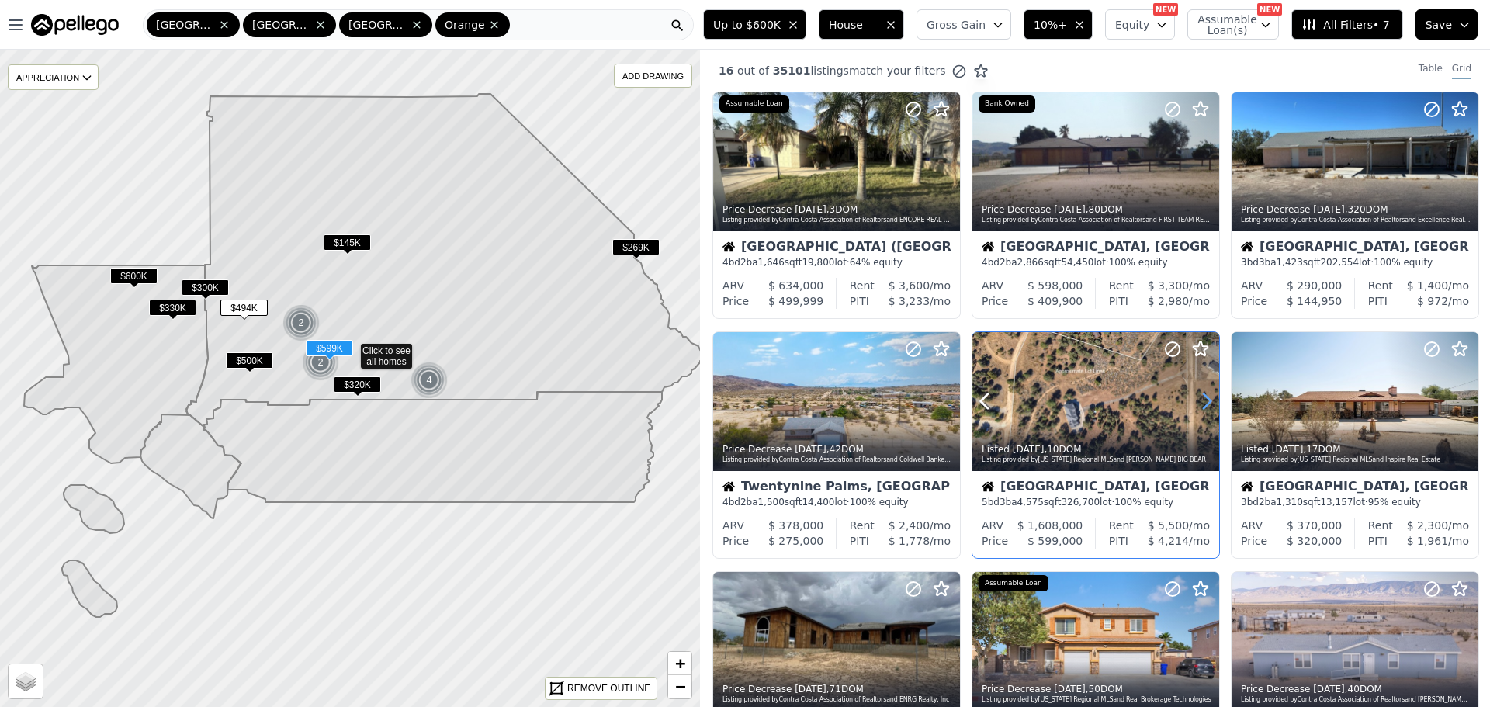
click at [1204, 406] on icon at bounding box center [1207, 401] width 7 height 15
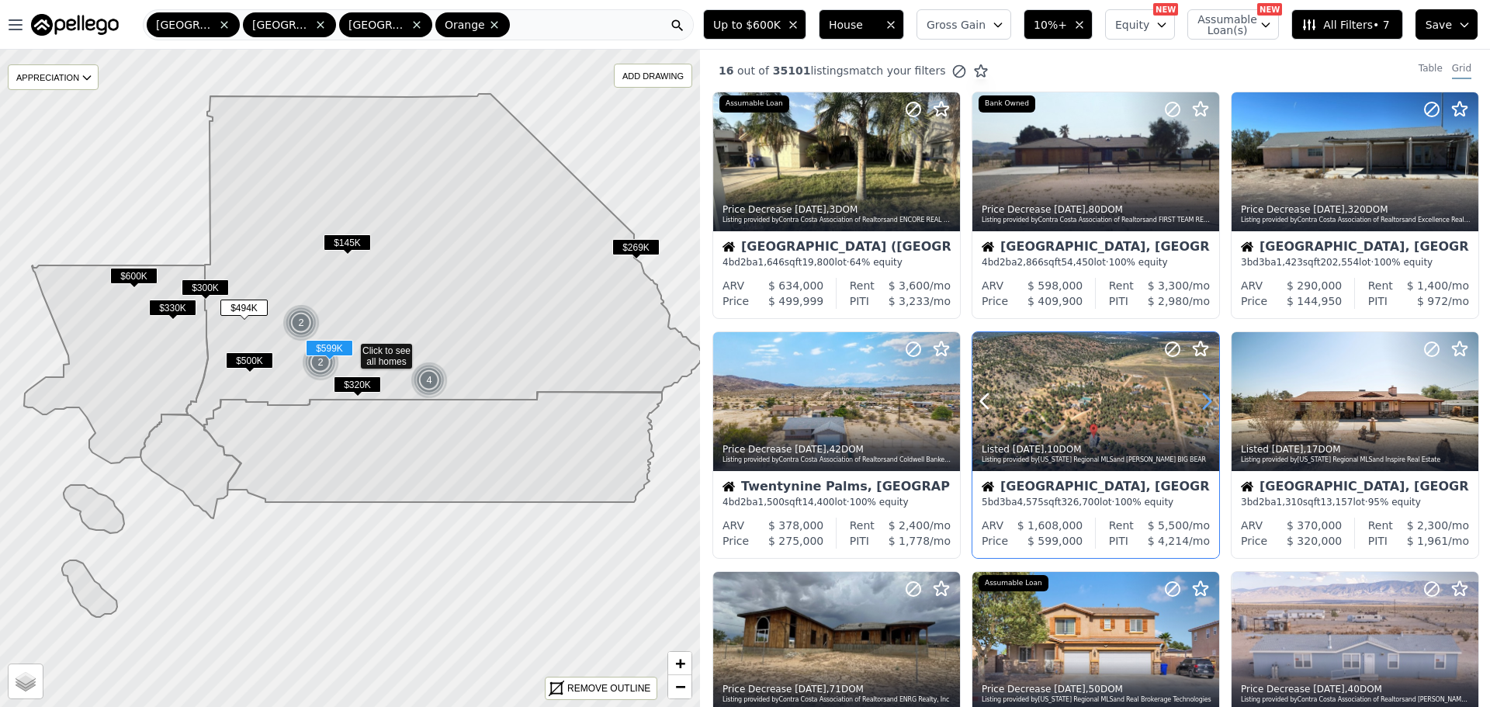
click at [1204, 406] on icon at bounding box center [1207, 401] width 7 height 15
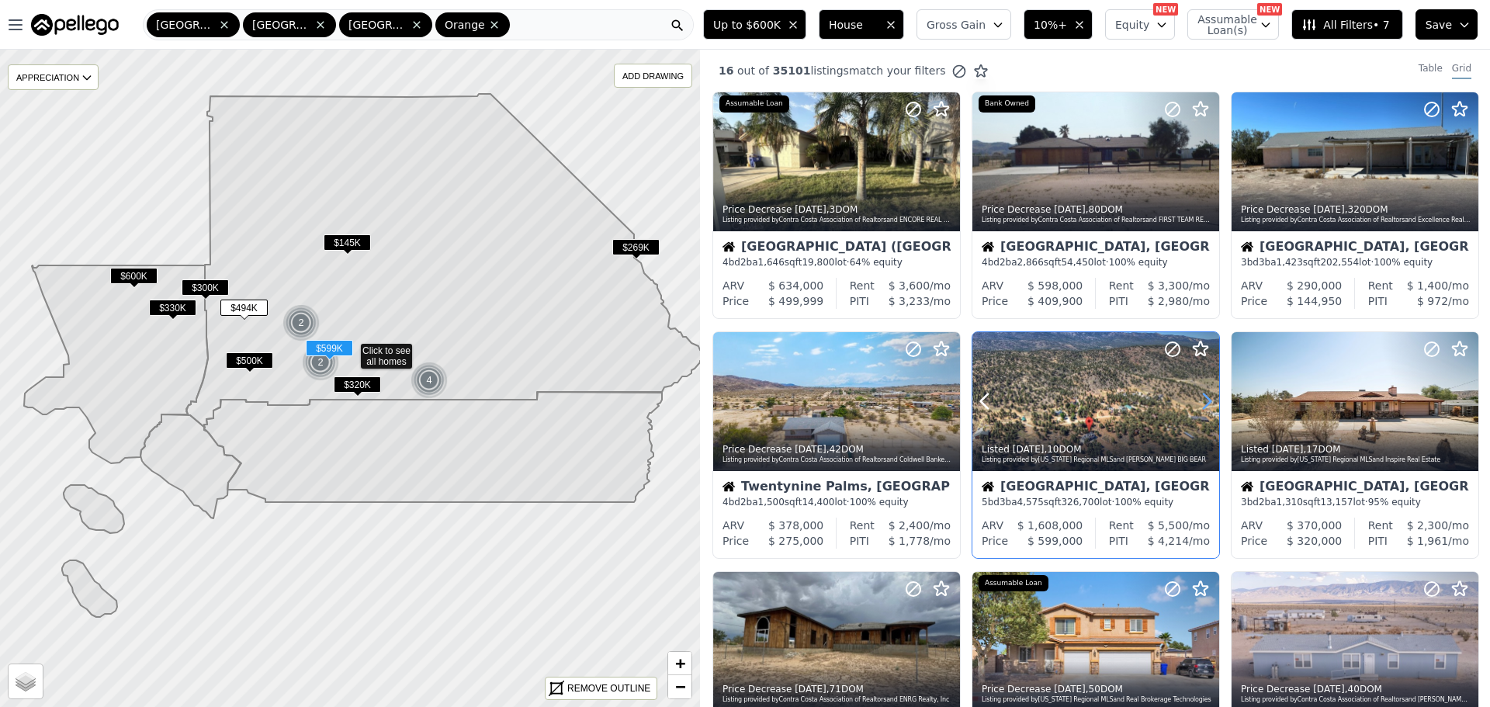
click at [1199, 402] on icon at bounding box center [1207, 401] width 25 height 25
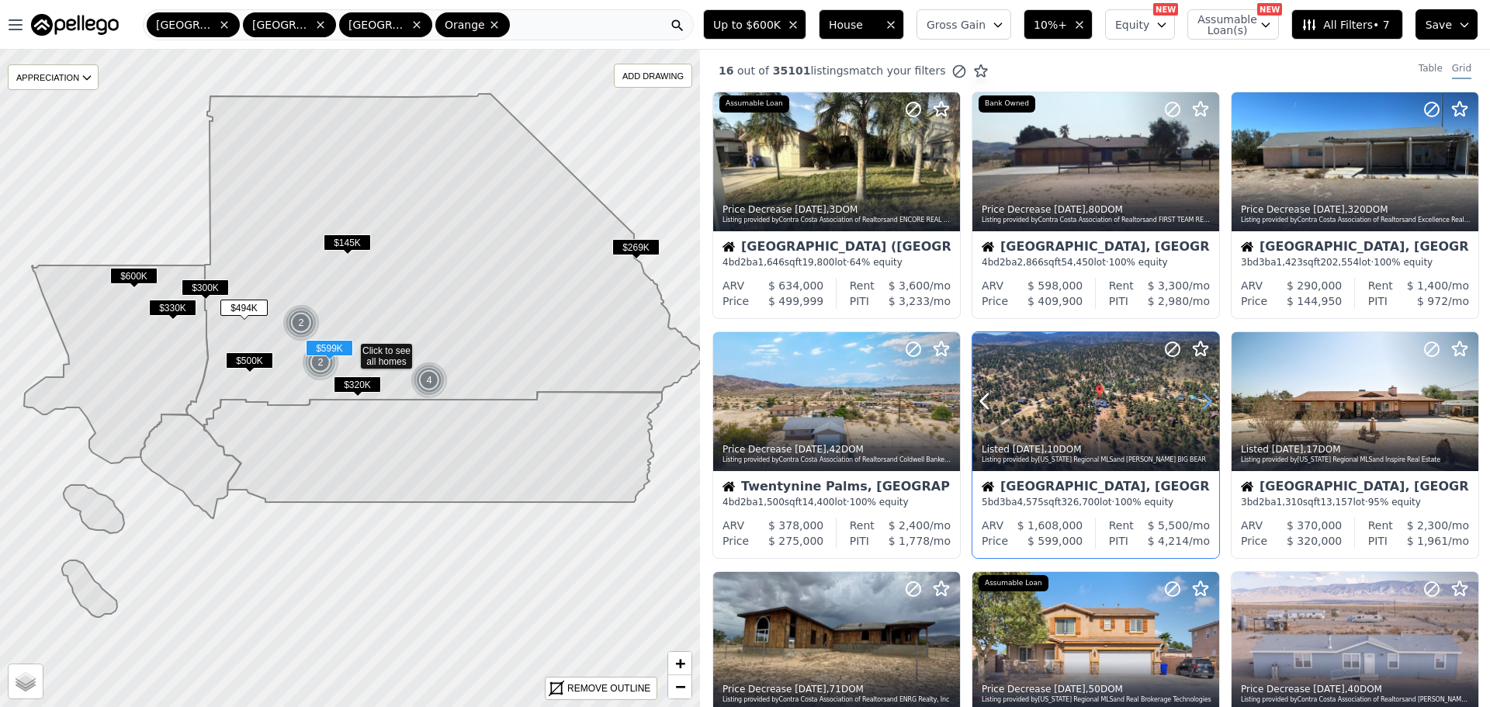
click at [1199, 402] on icon at bounding box center [1207, 401] width 25 height 25
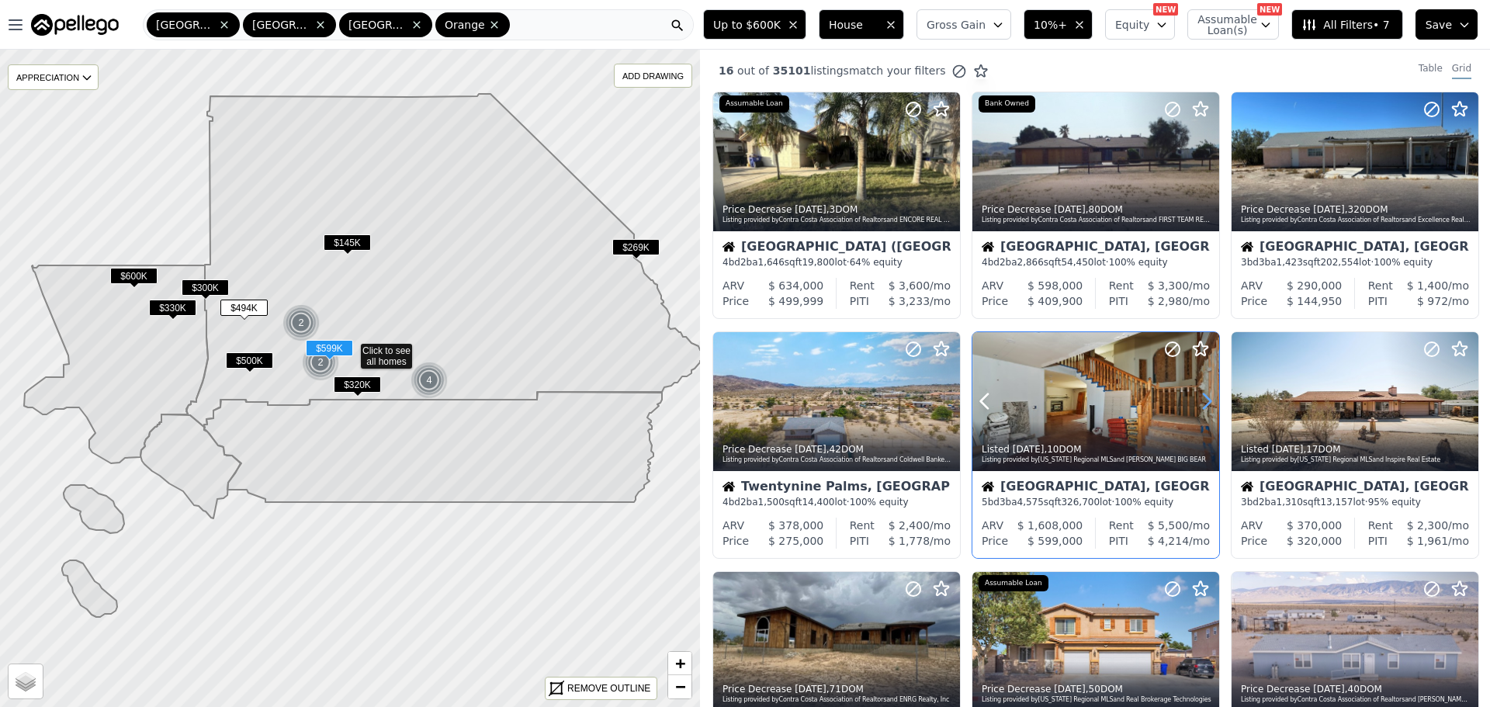
click at [1202, 394] on icon at bounding box center [1207, 401] width 25 height 25
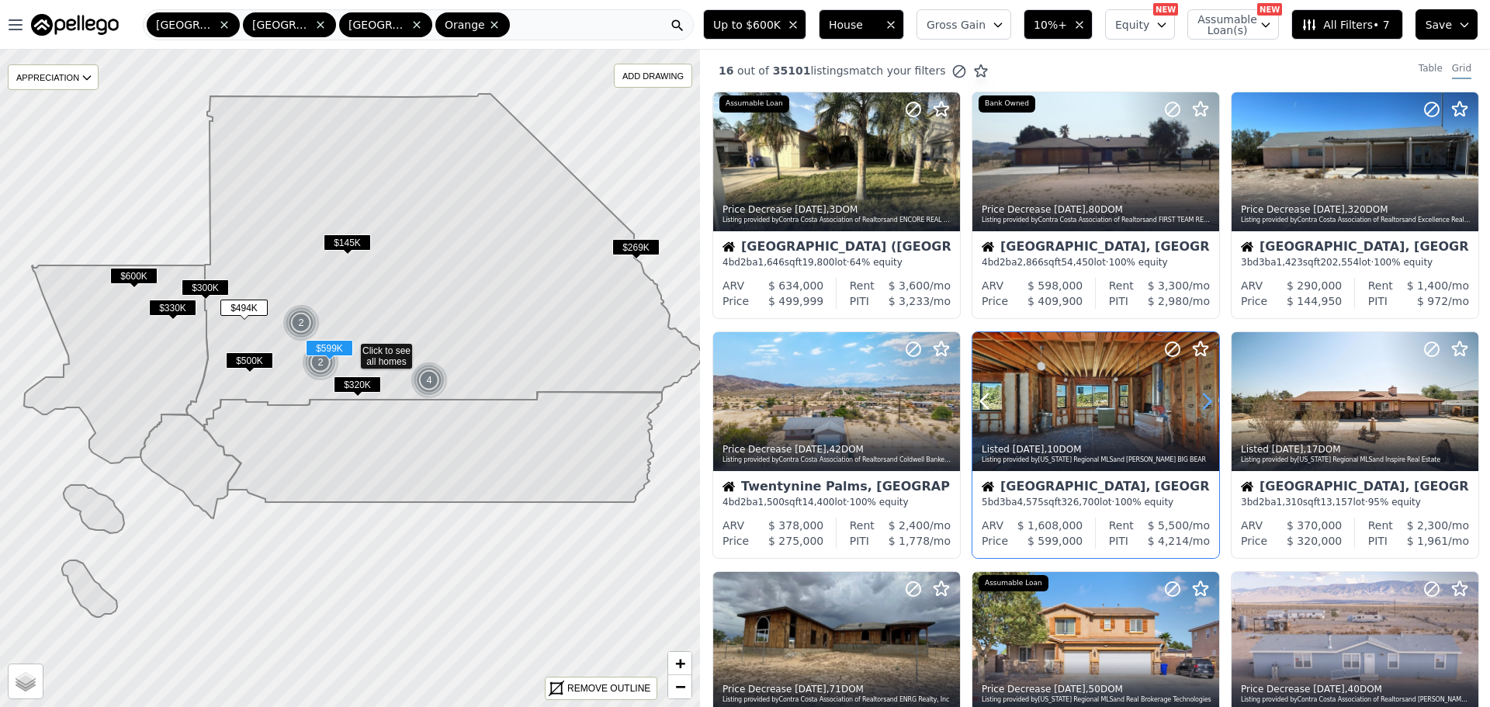
click at [1202, 393] on icon at bounding box center [1207, 401] width 25 height 25
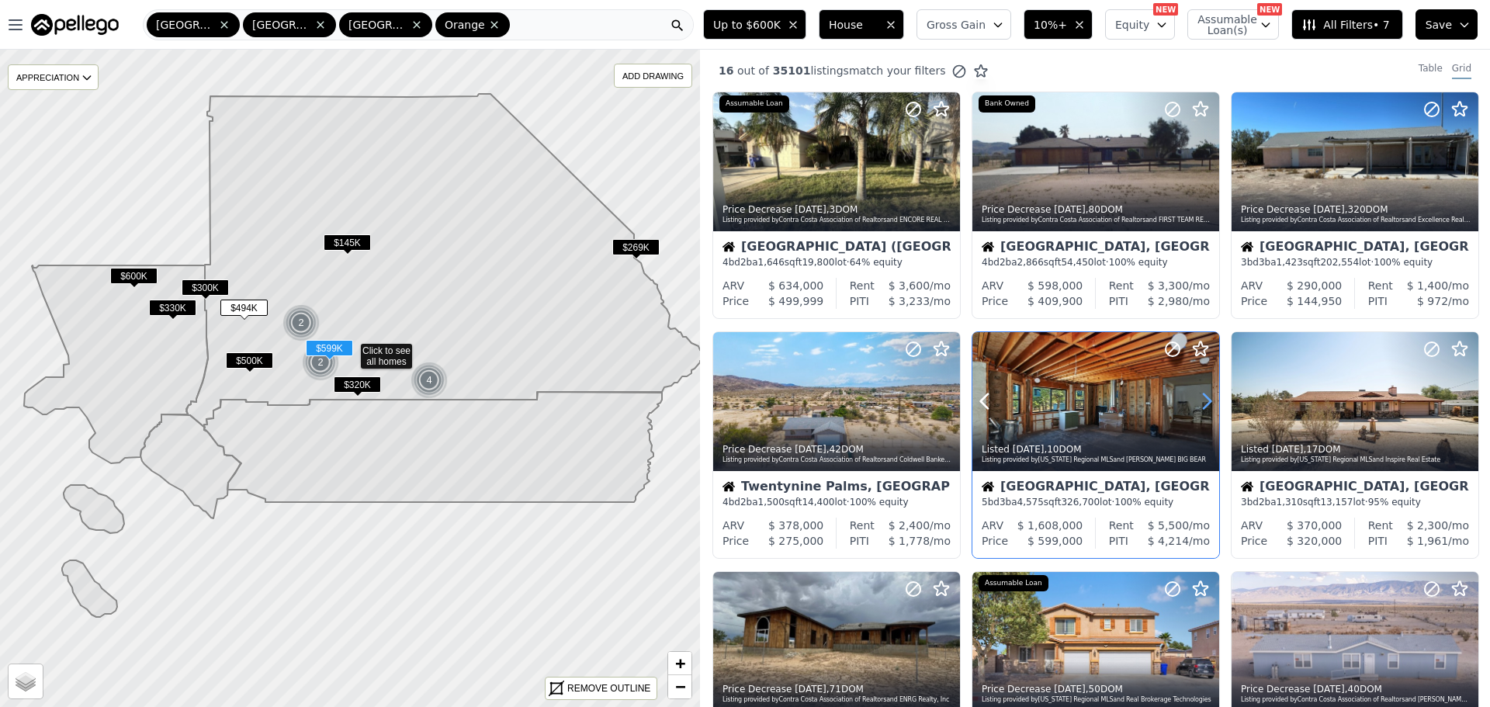
click at [1202, 393] on icon at bounding box center [1207, 401] width 25 height 25
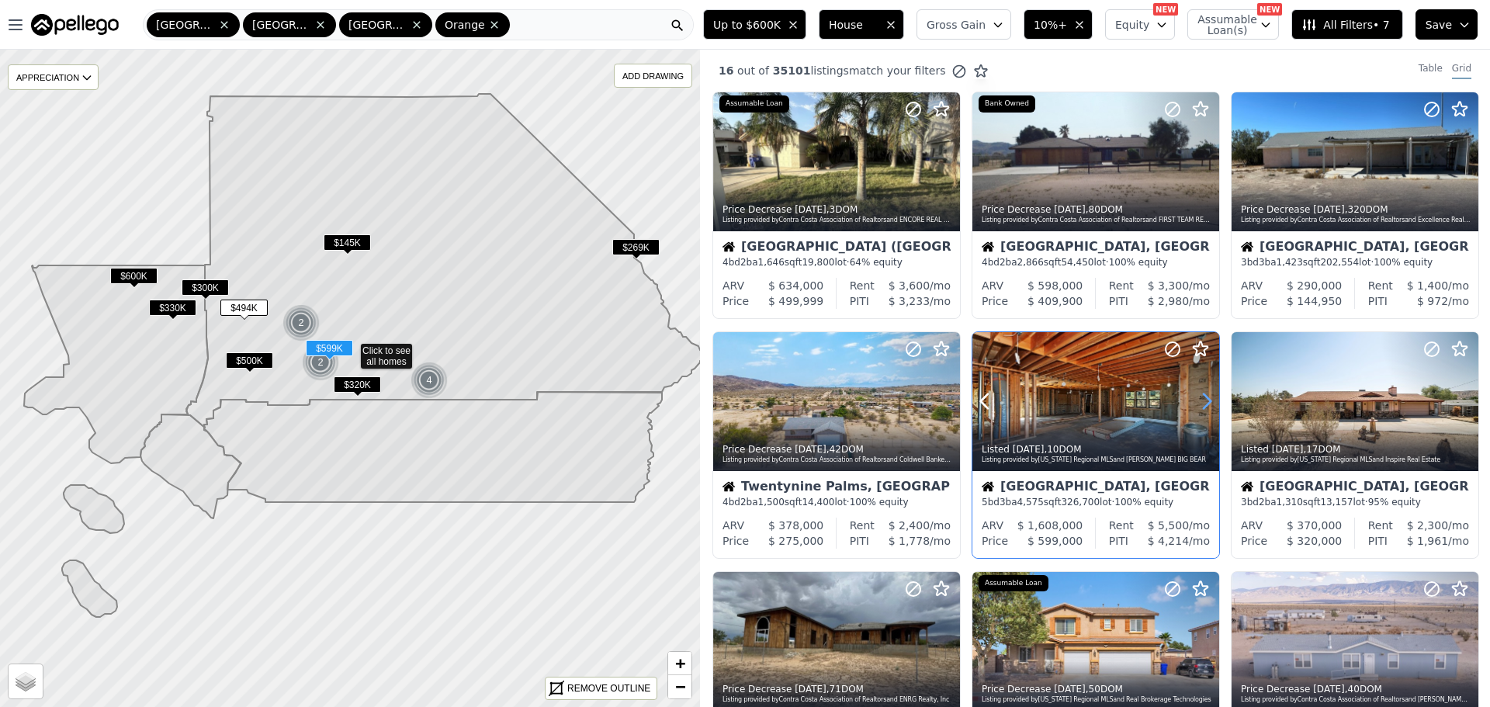
click at [1202, 393] on icon at bounding box center [1207, 401] width 25 height 25
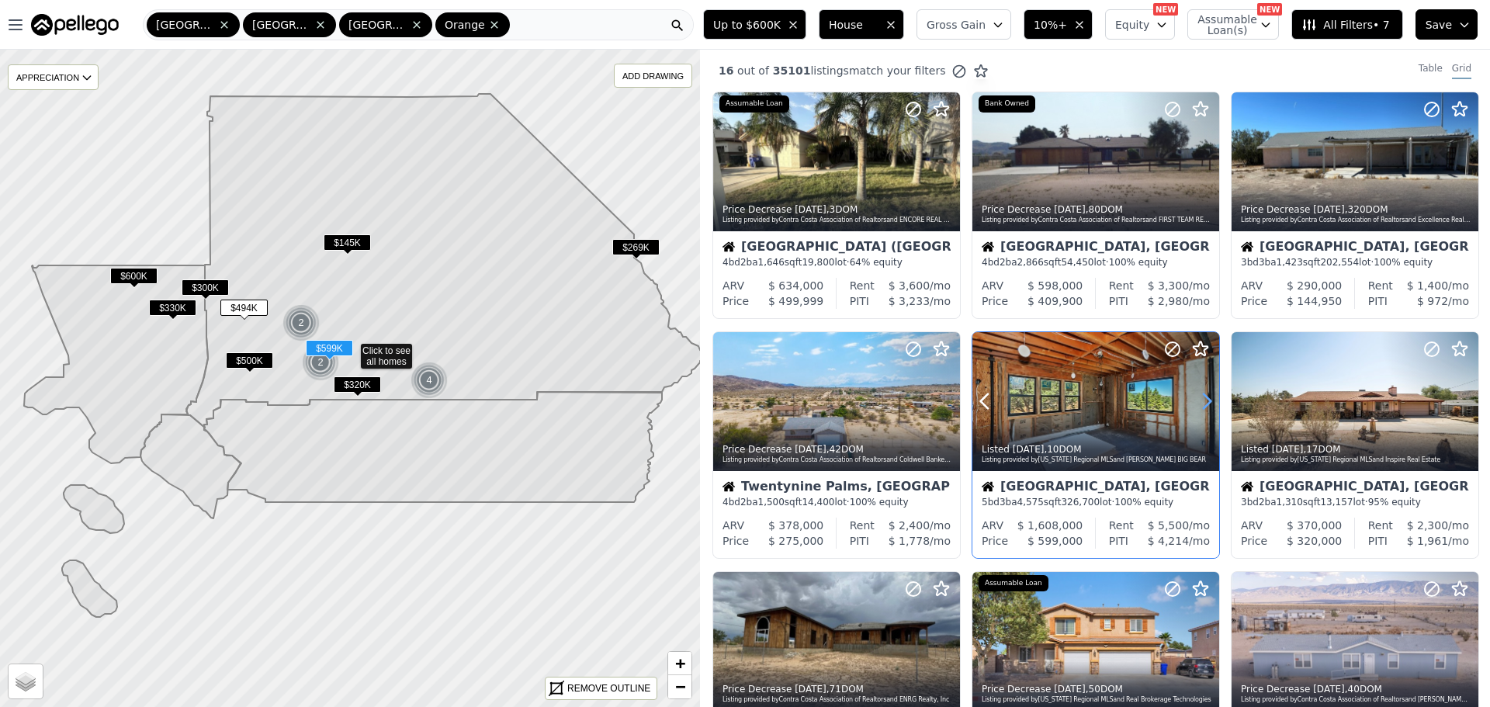
click at [1202, 393] on icon at bounding box center [1207, 401] width 25 height 25
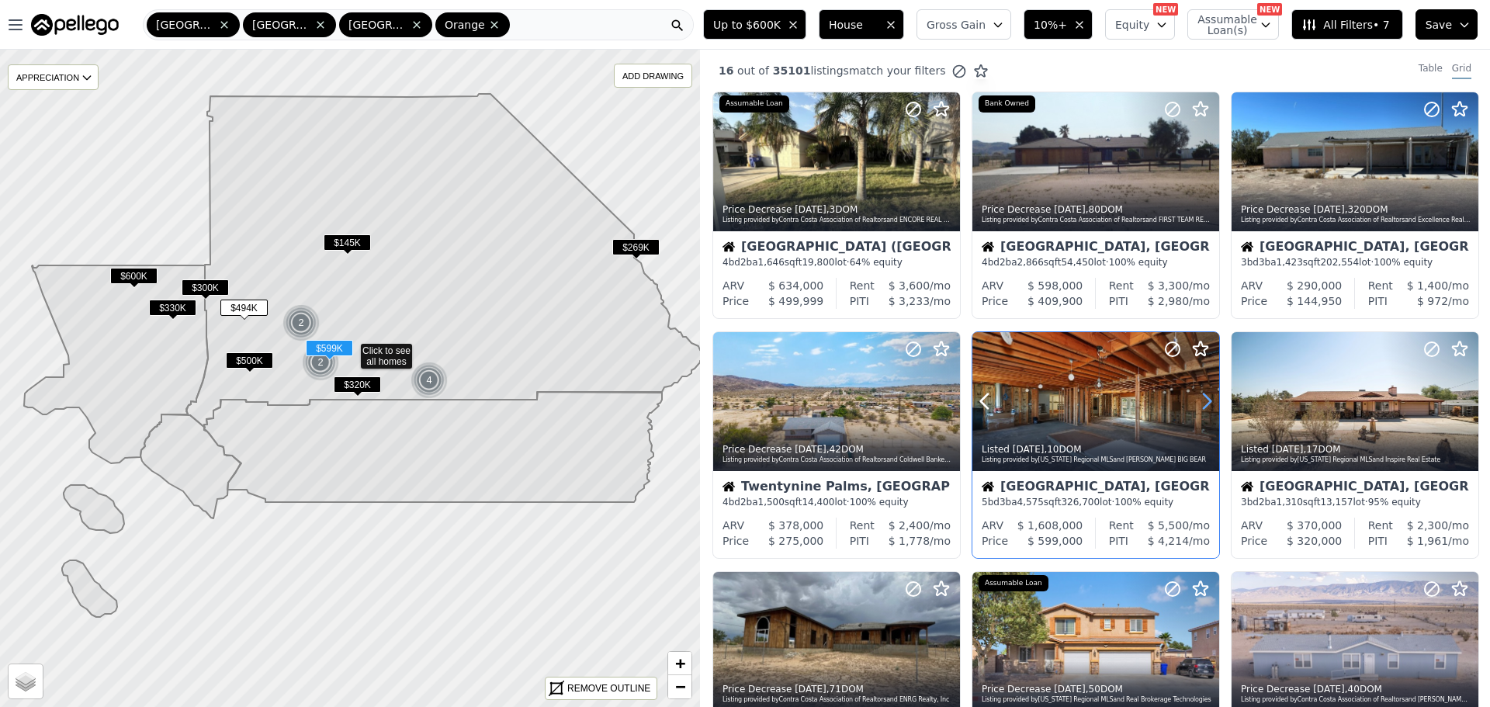
click at [1202, 393] on icon at bounding box center [1207, 401] width 25 height 25
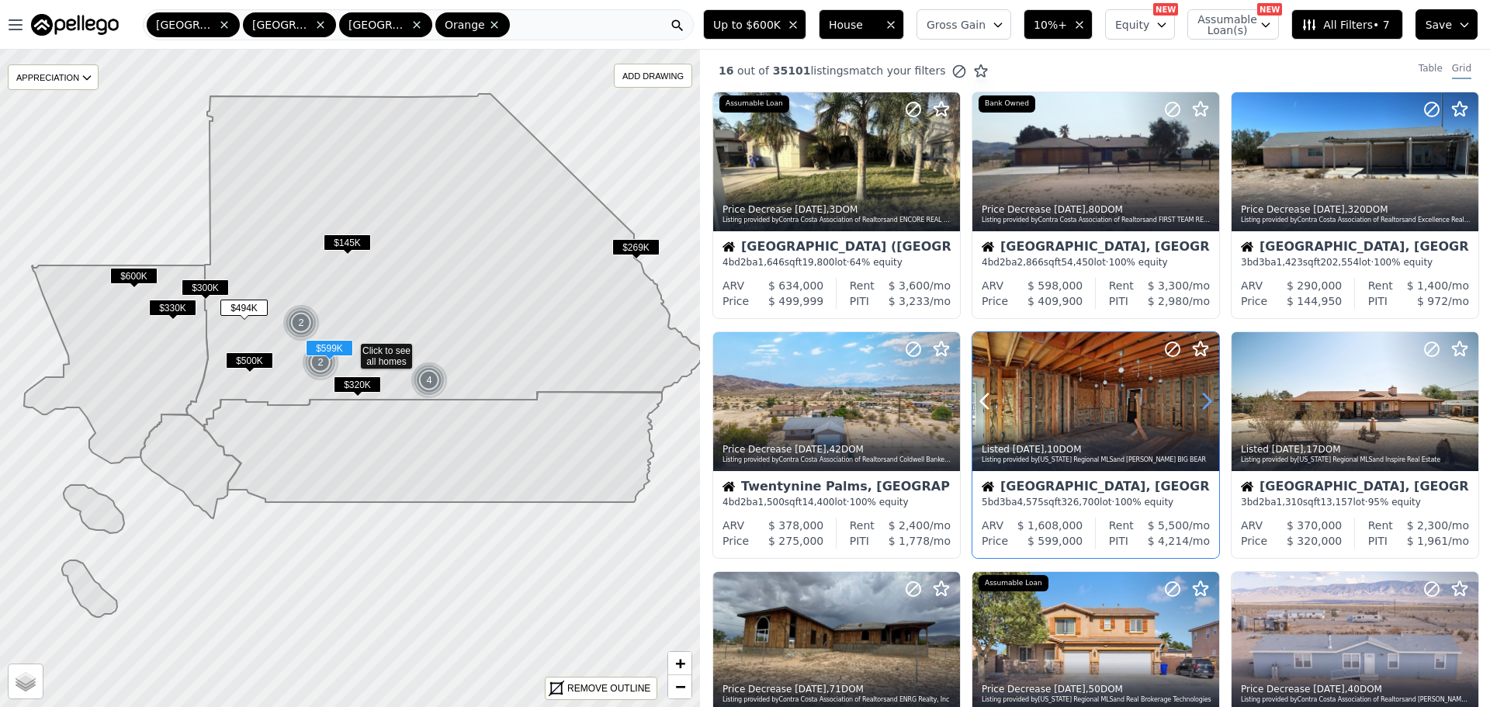
click at [1202, 393] on icon at bounding box center [1207, 401] width 25 height 25
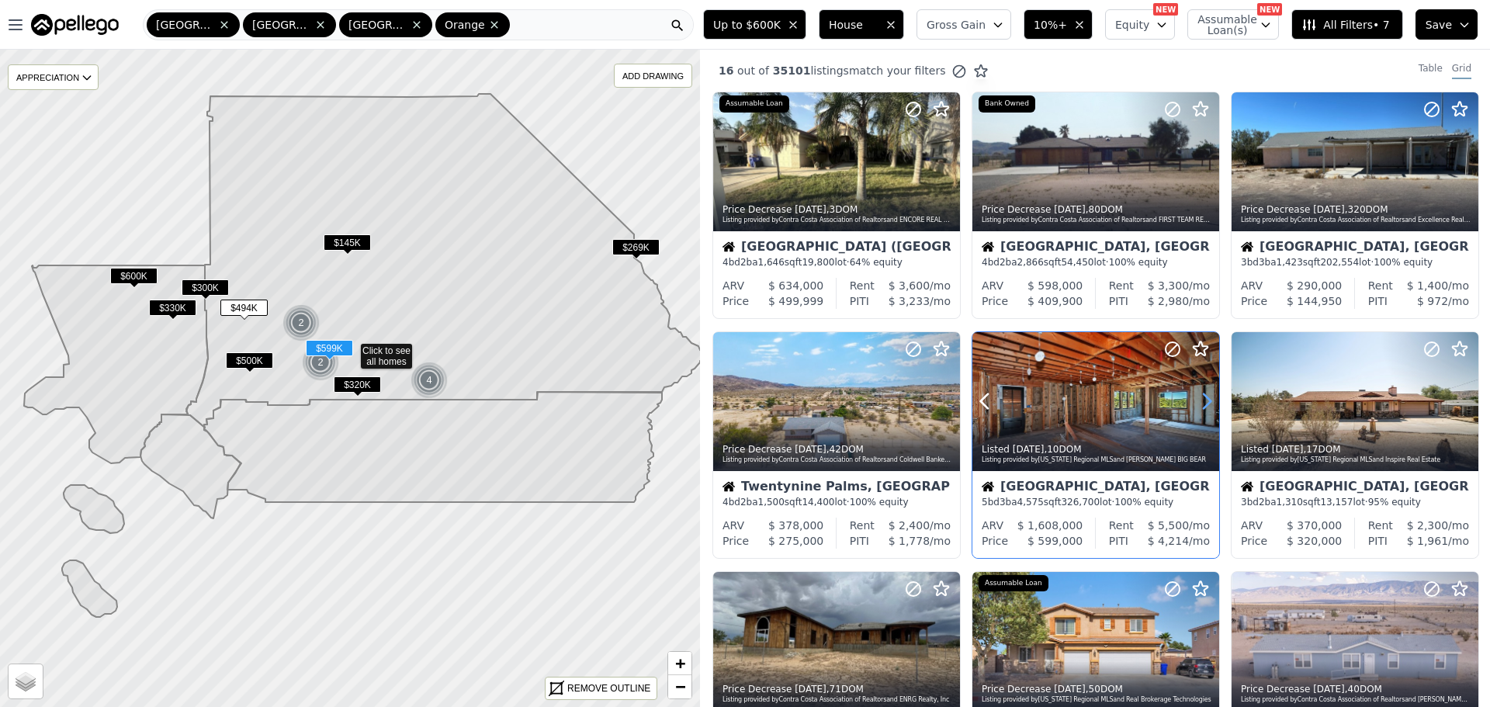
click at [1202, 393] on icon at bounding box center [1207, 401] width 25 height 25
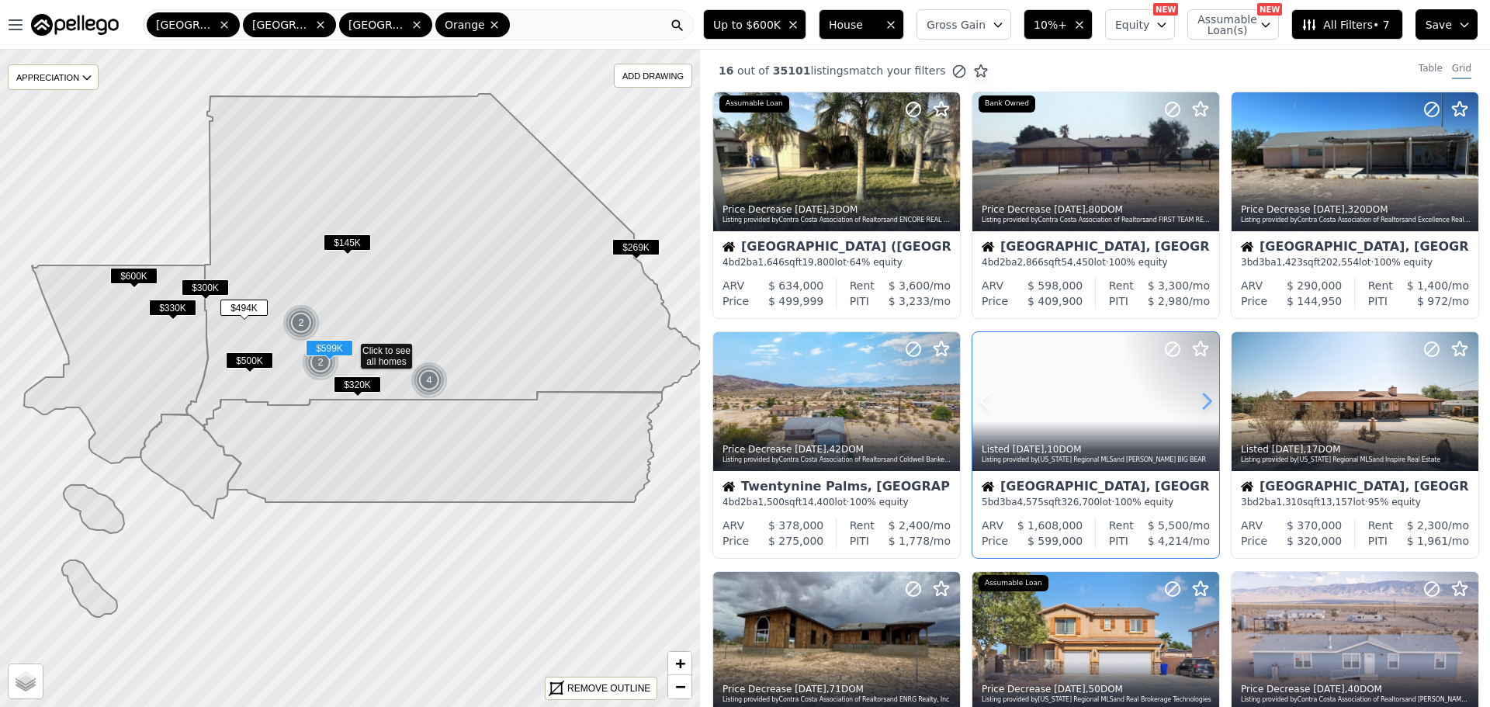
click at [1202, 393] on icon at bounding box center [1207, 401] width 25 height 25
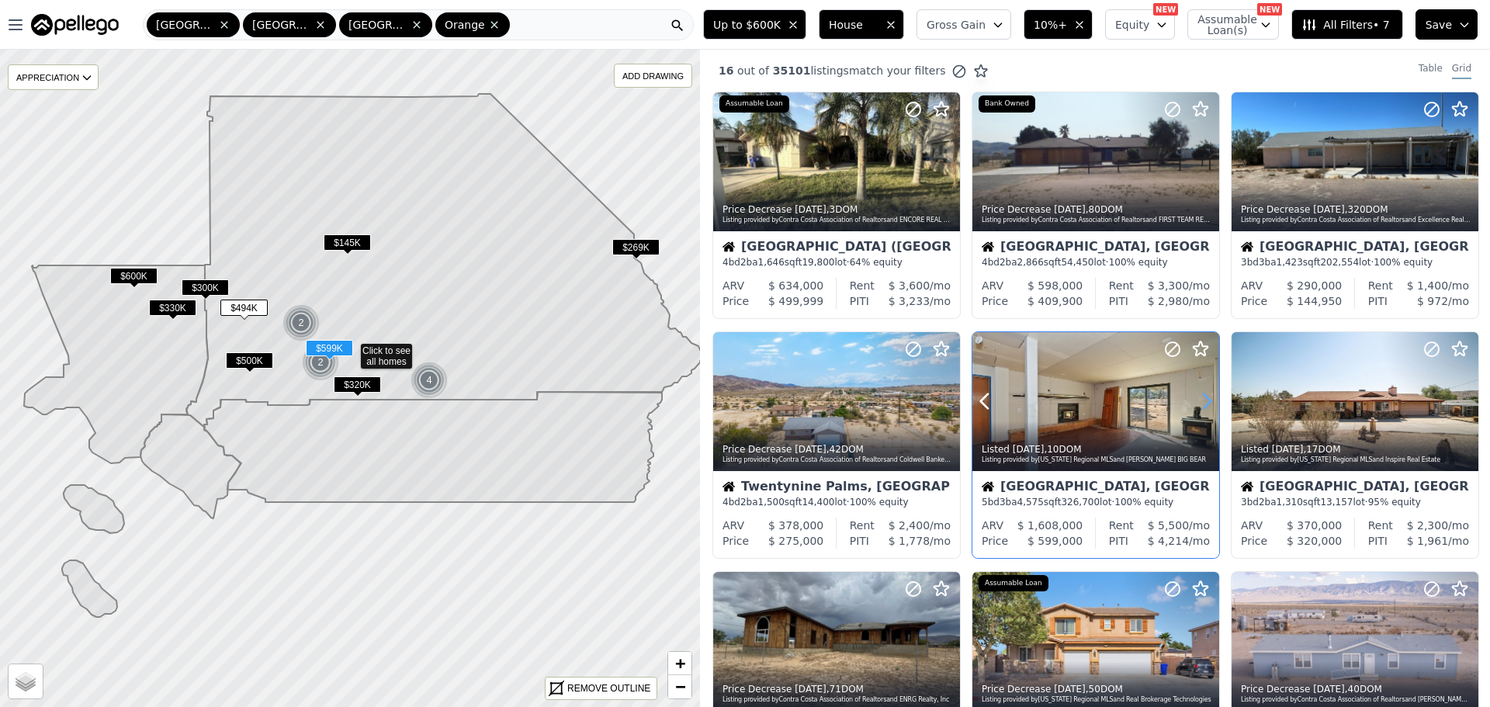
click at [1202, 393] on icon at bounding box center [1207, 401] width 25 height 25
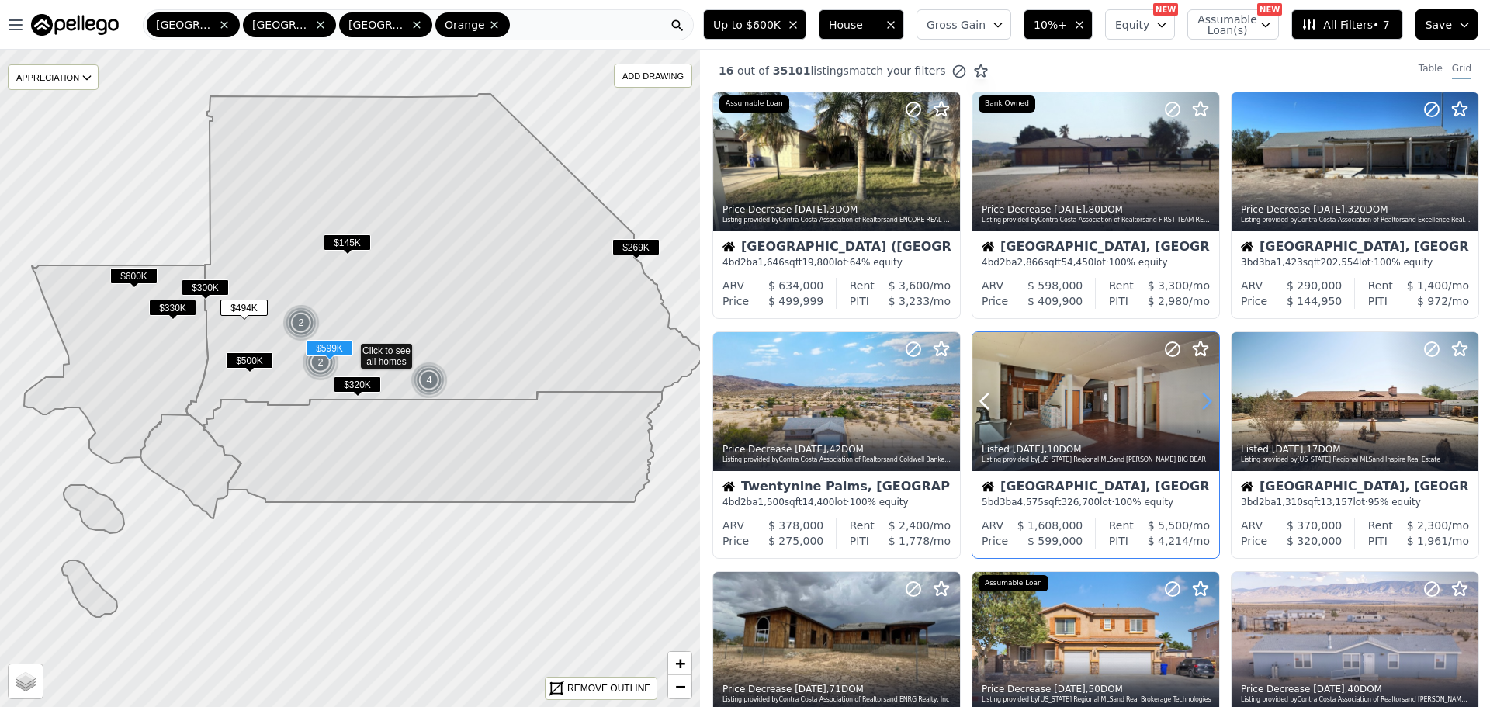
click at [1202, 393] on icon at bounding box center [1207, 401] width 25 height 25
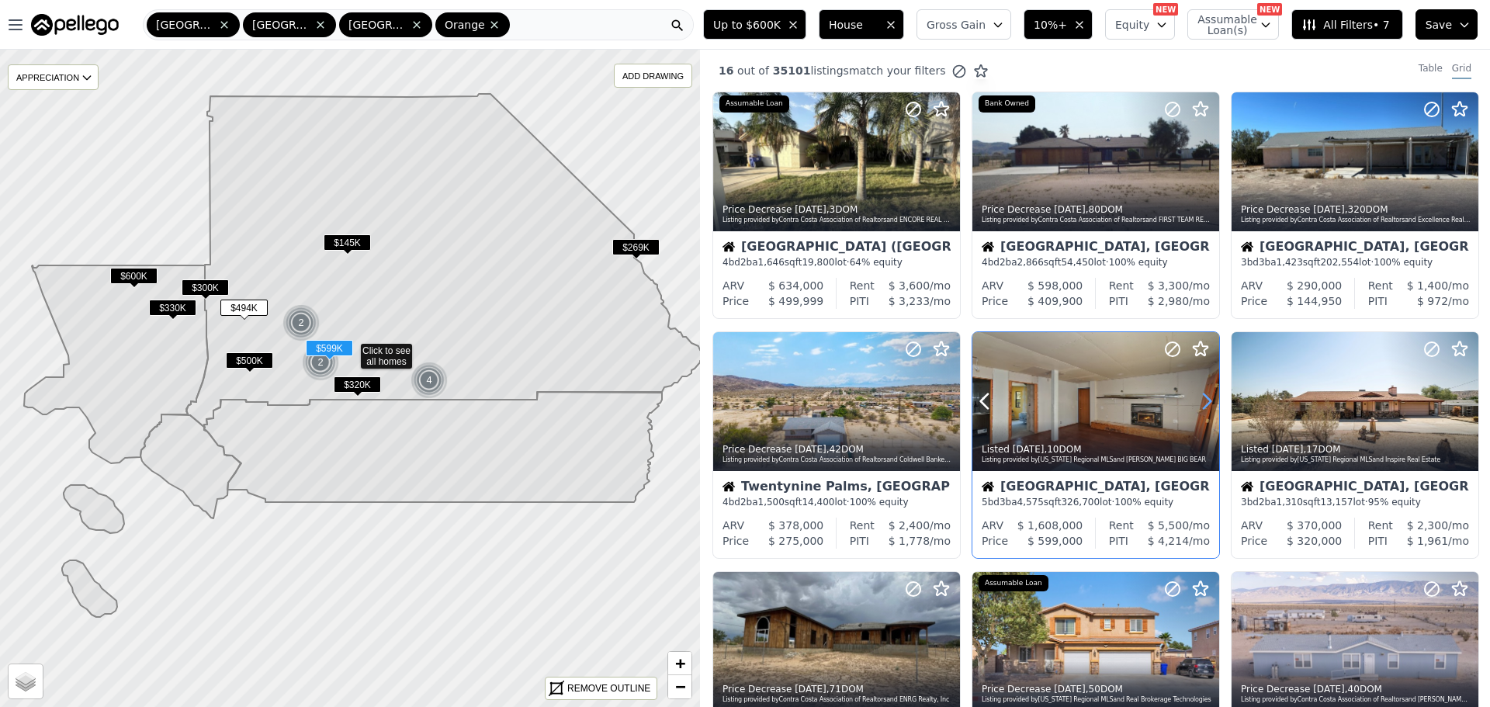
click at [1202, 393] on icon at bounding box center [1207, 401] width 25 height 25
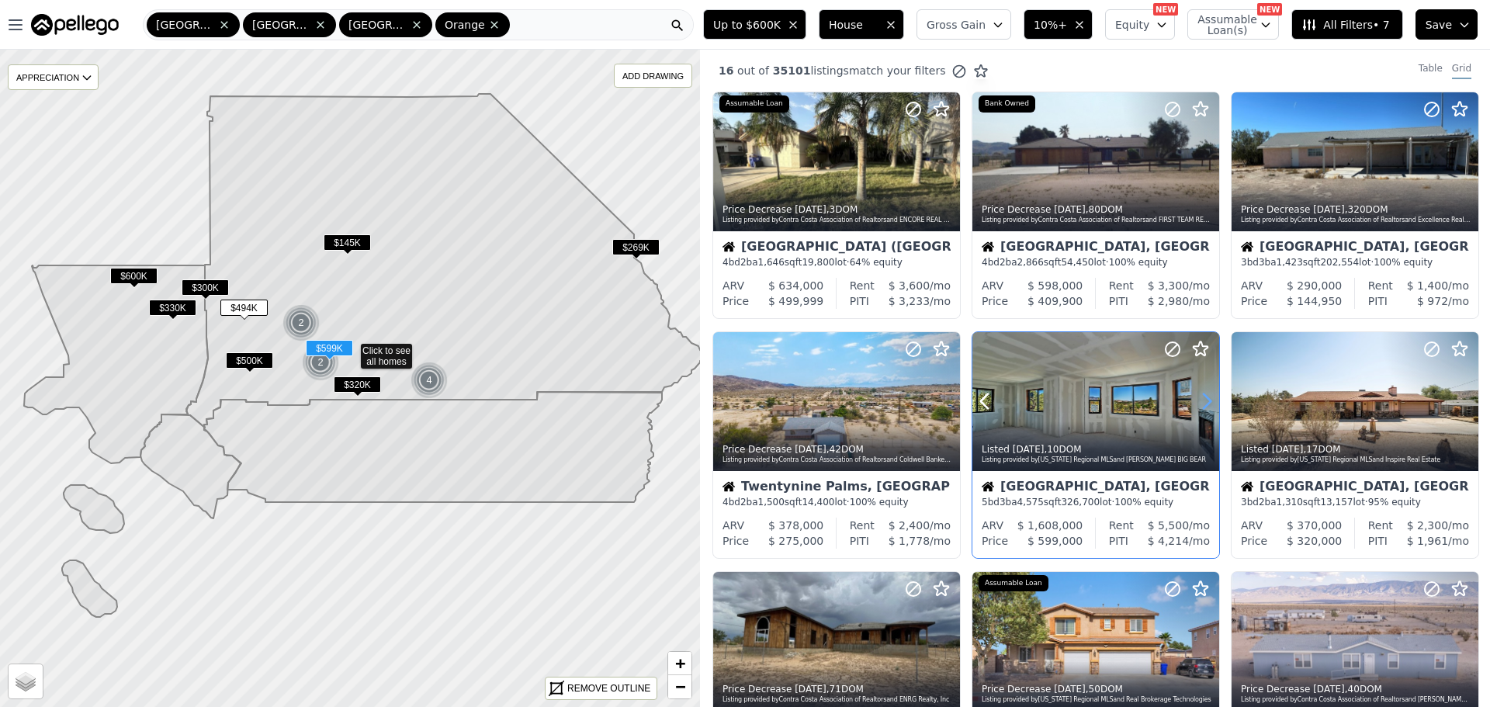
click at [1202, 393] on icon at bounding box center [1207, 401] width 25 height 25
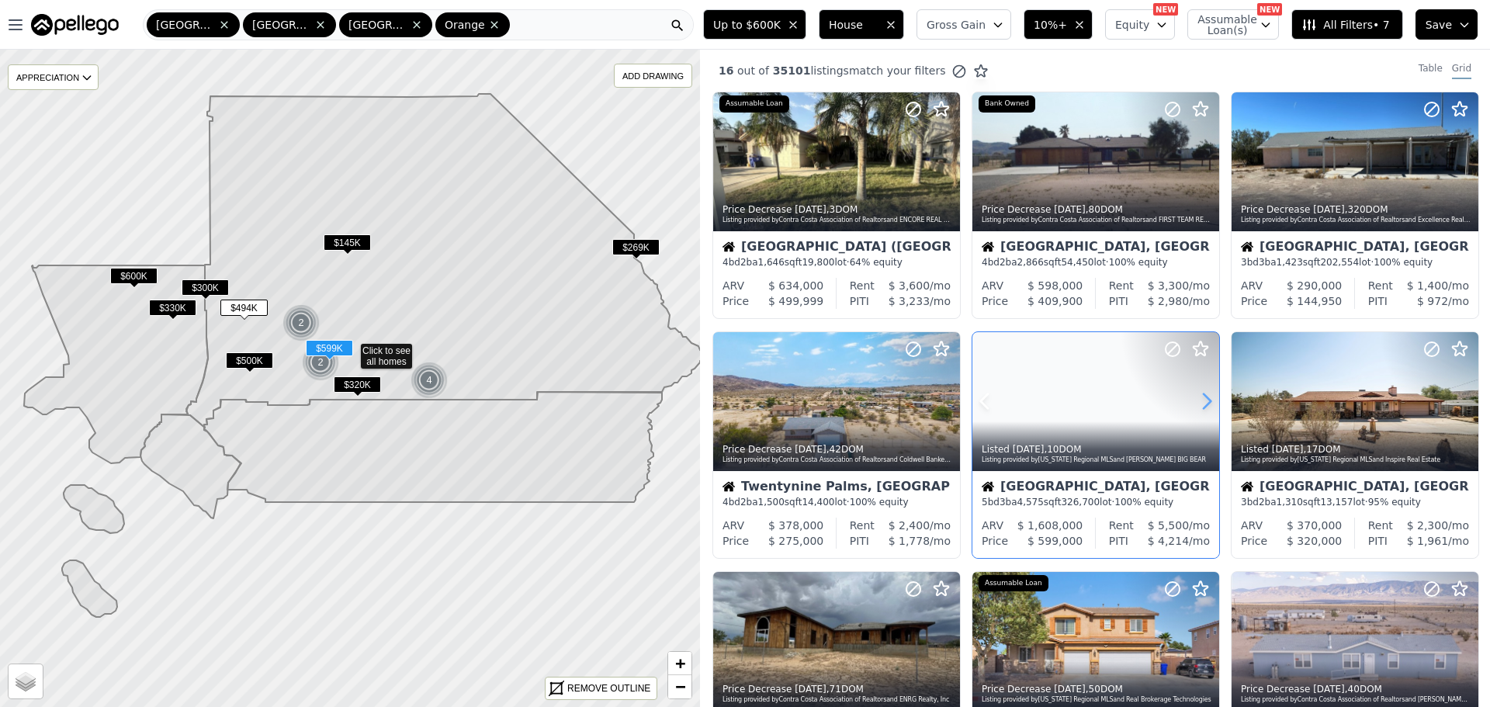
click at [1202, 393] on icon at bounding box center [1207, 401] width 25 height 25
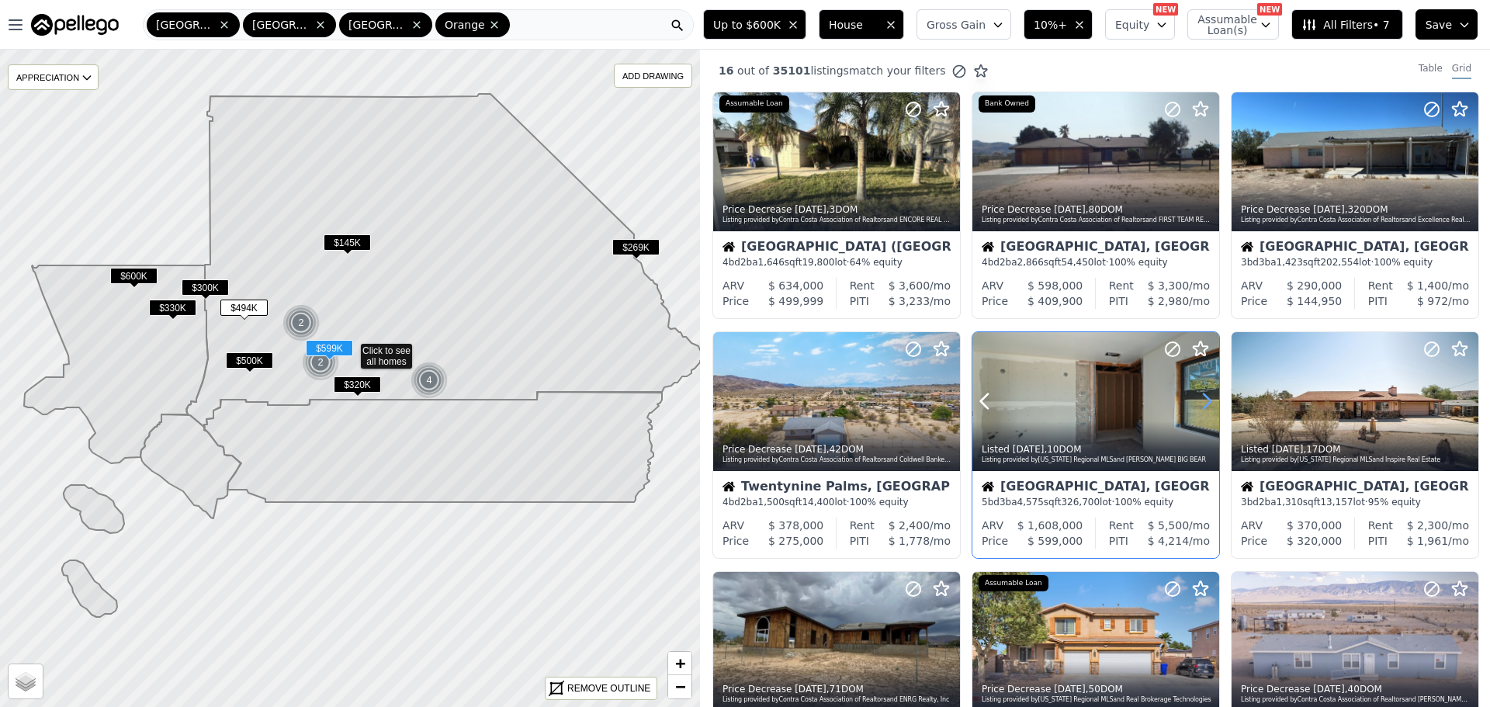
click at [1202, 393] on icon at bounding box center [1207, 401] width 25 height 25
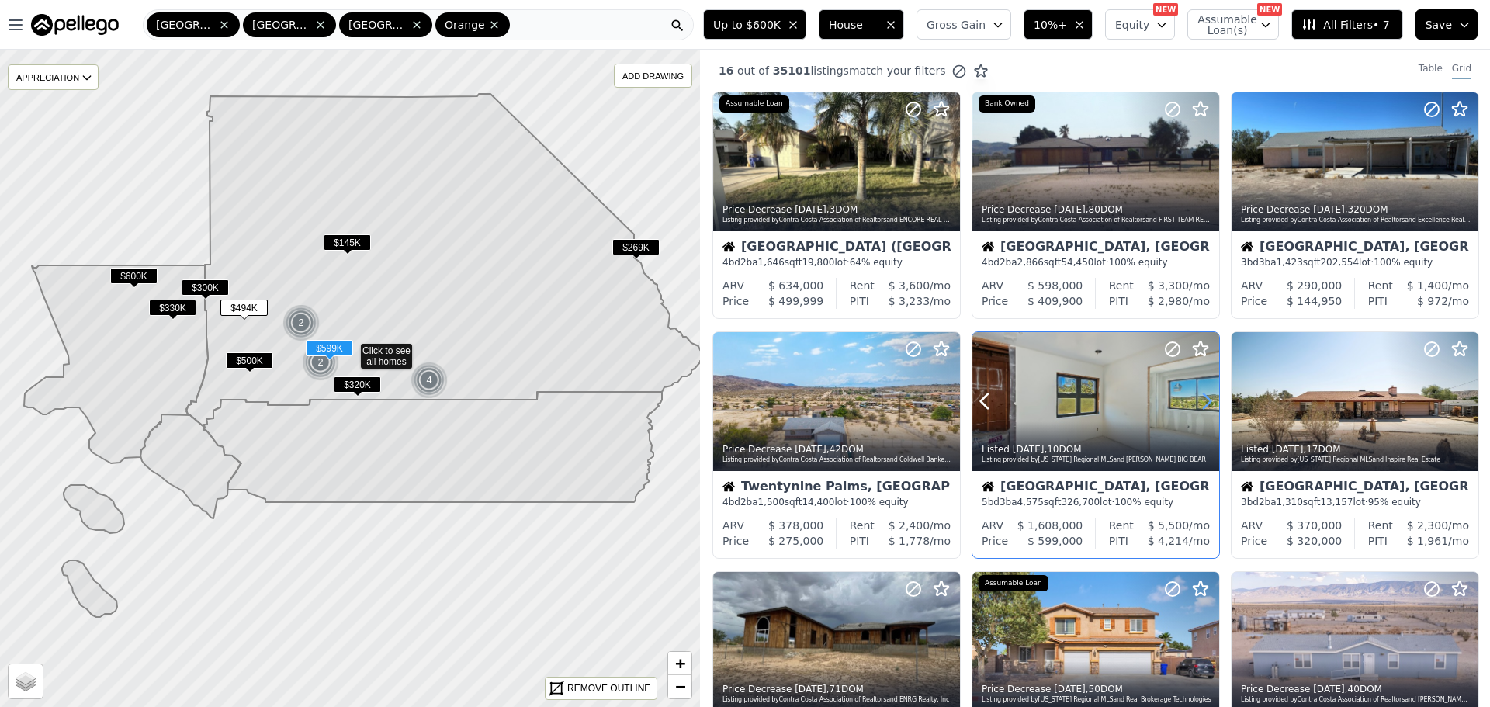
click at [1202, 393] on icon at bounding box center [1207, 401] width 25 height 25
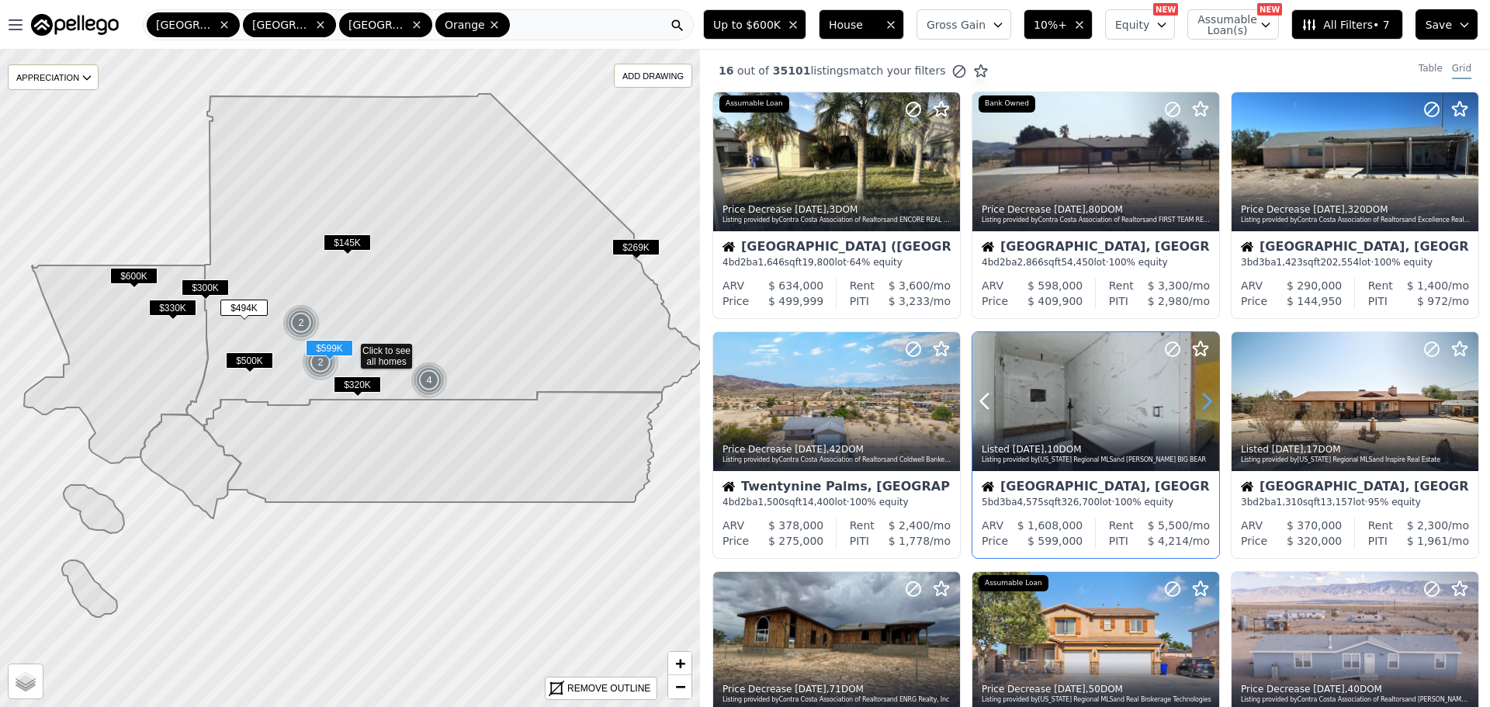
click at [1202, 393] on icon at bounding box center [1207, 401] width 25 height 25
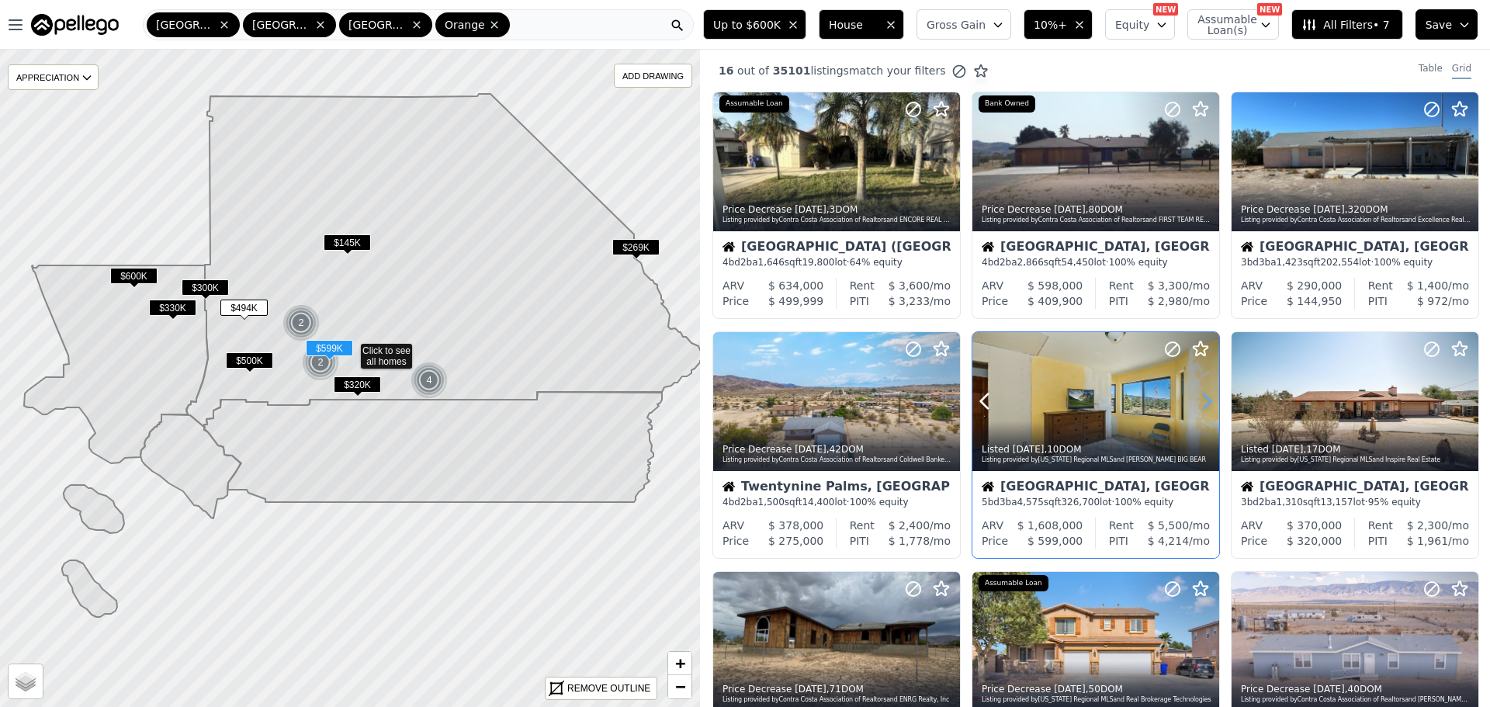
click at [1202, 393] on icon at bounding box center [1207, 401] width 25 height 25
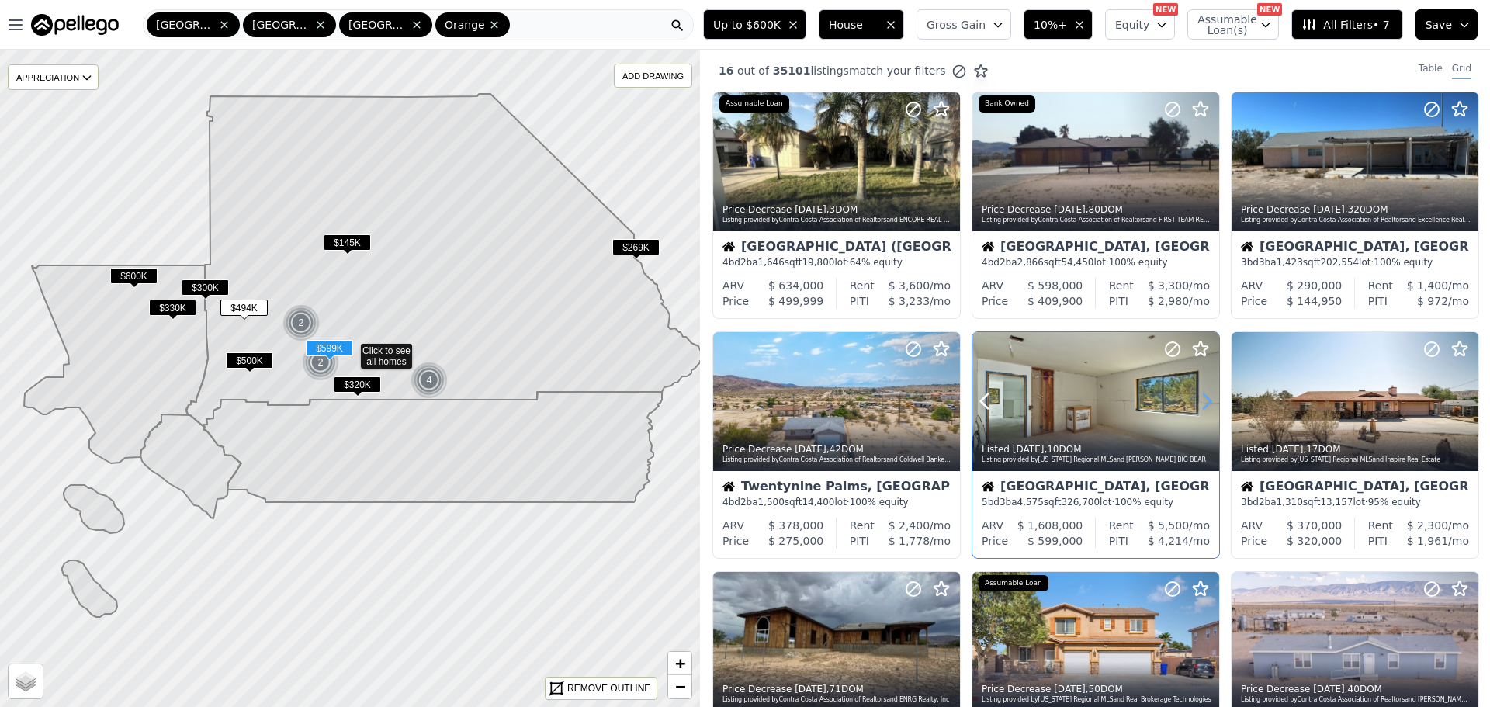
click at [1202, 393] on icon at bounding box center [1207, 401] width 25 height 25
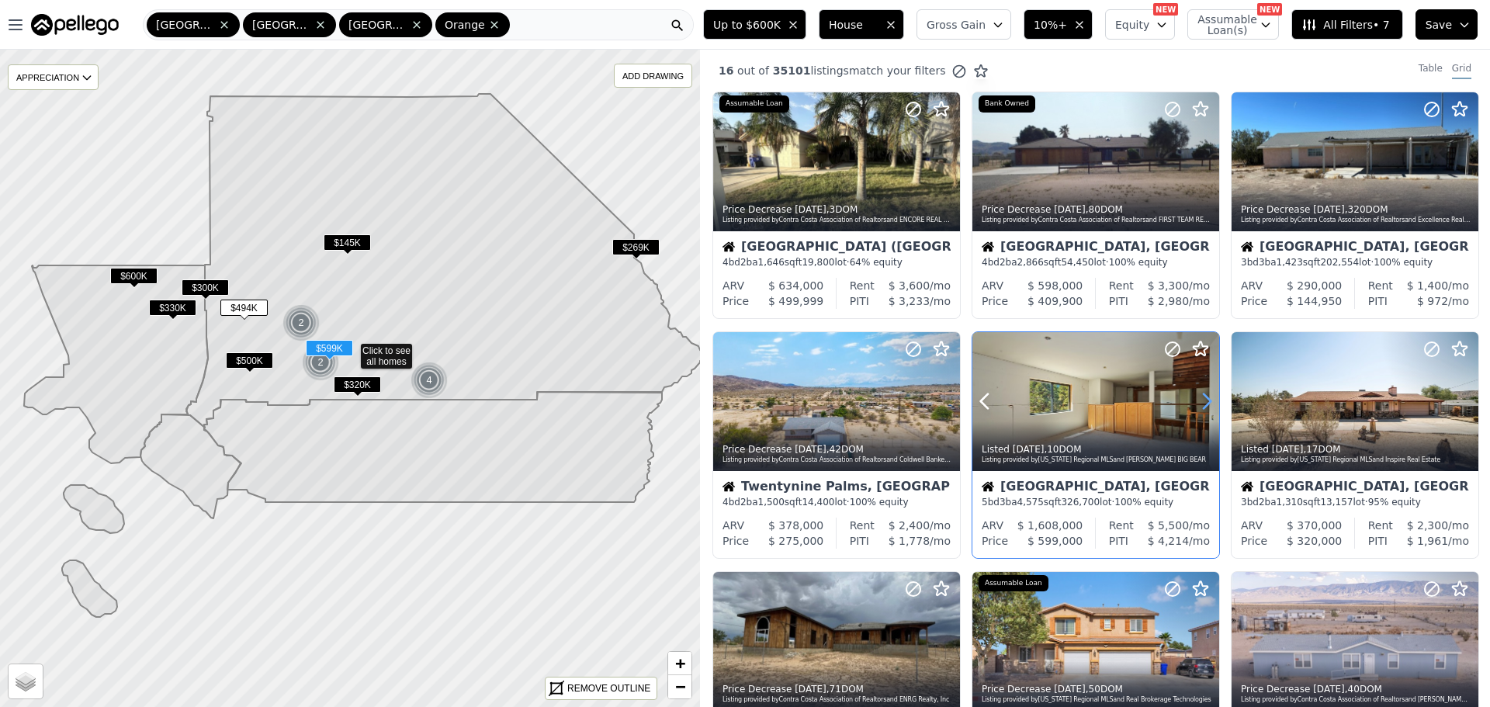
click at [1202, 393] on icon at bounding box center [1207, 401] width 25 height 25
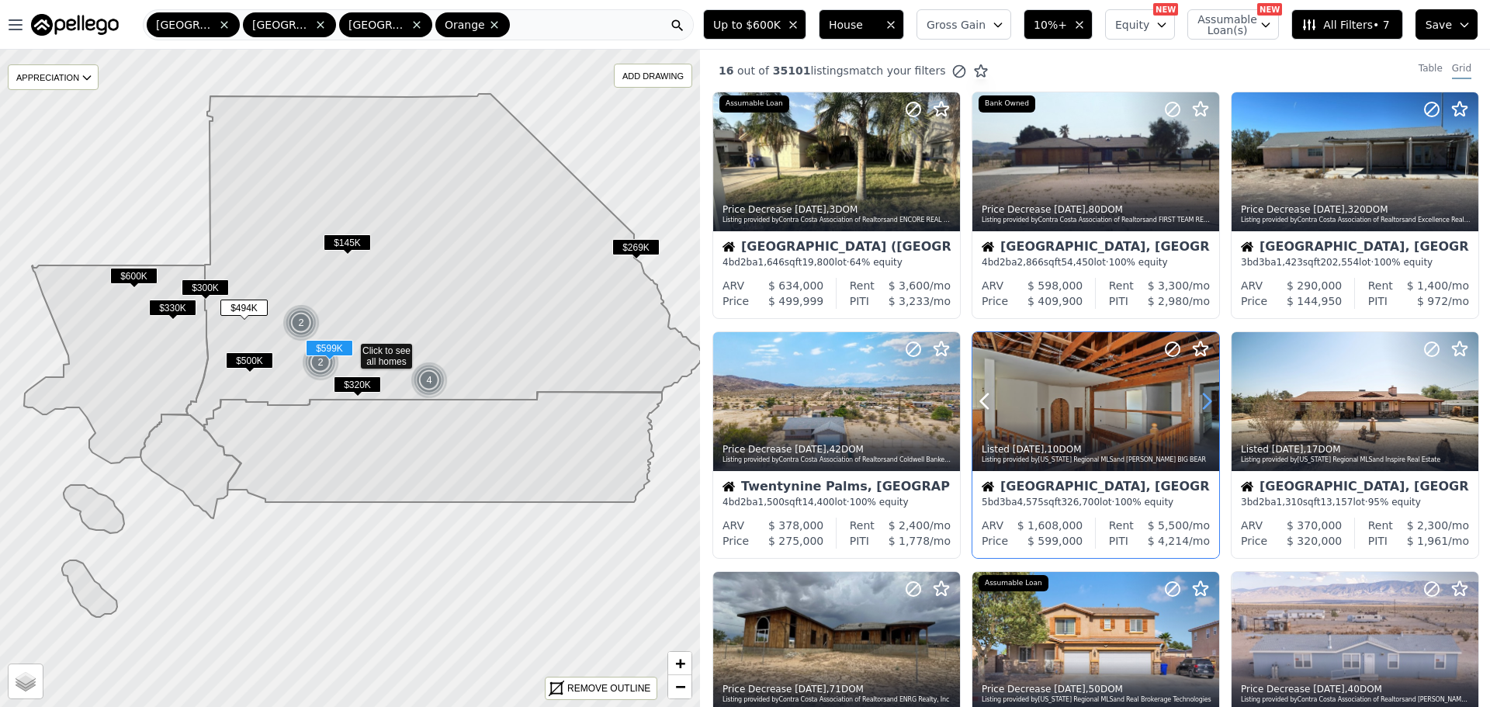
click at [1202, 393] on icon at bounding box center [1207, 401] width 25 height 25
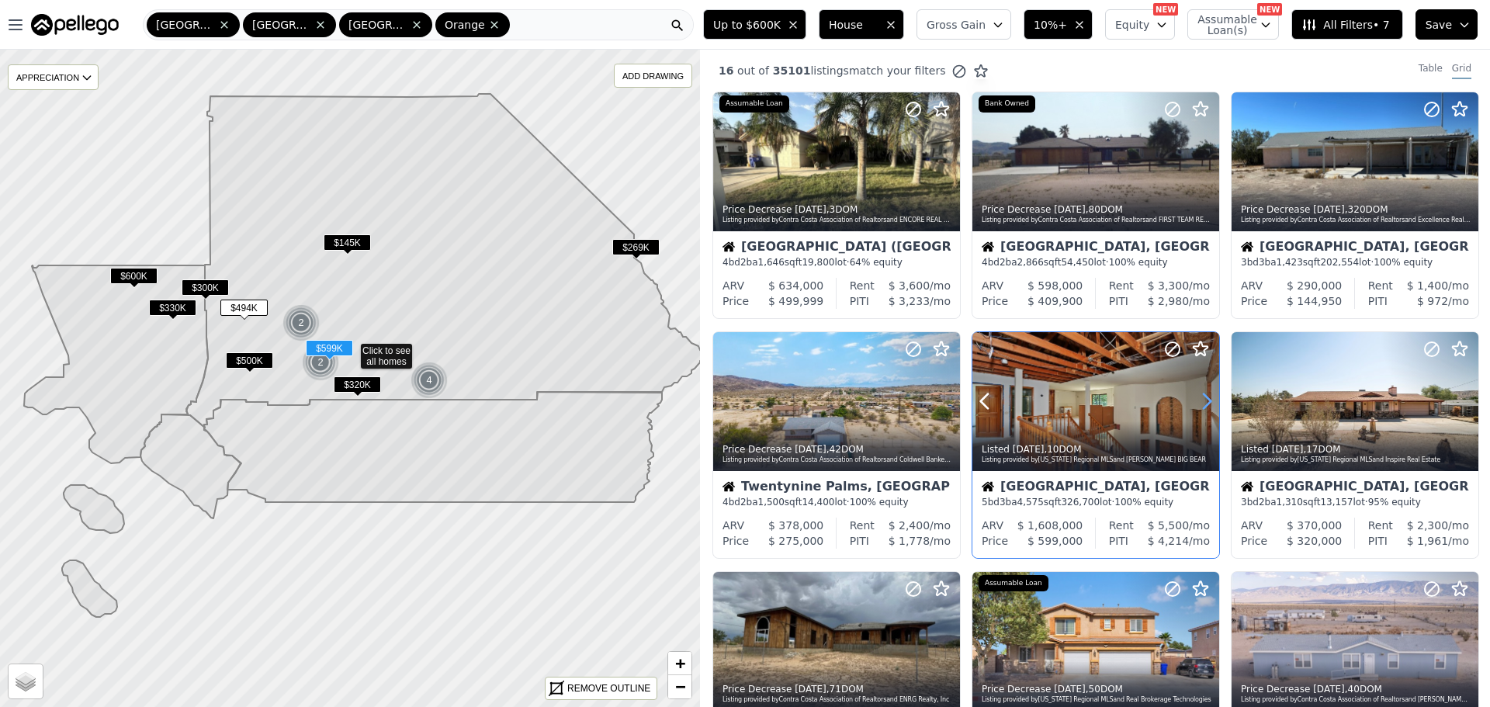
click at [1202, 393] on icon at bounding box center [1207, 401] width 25 height 25
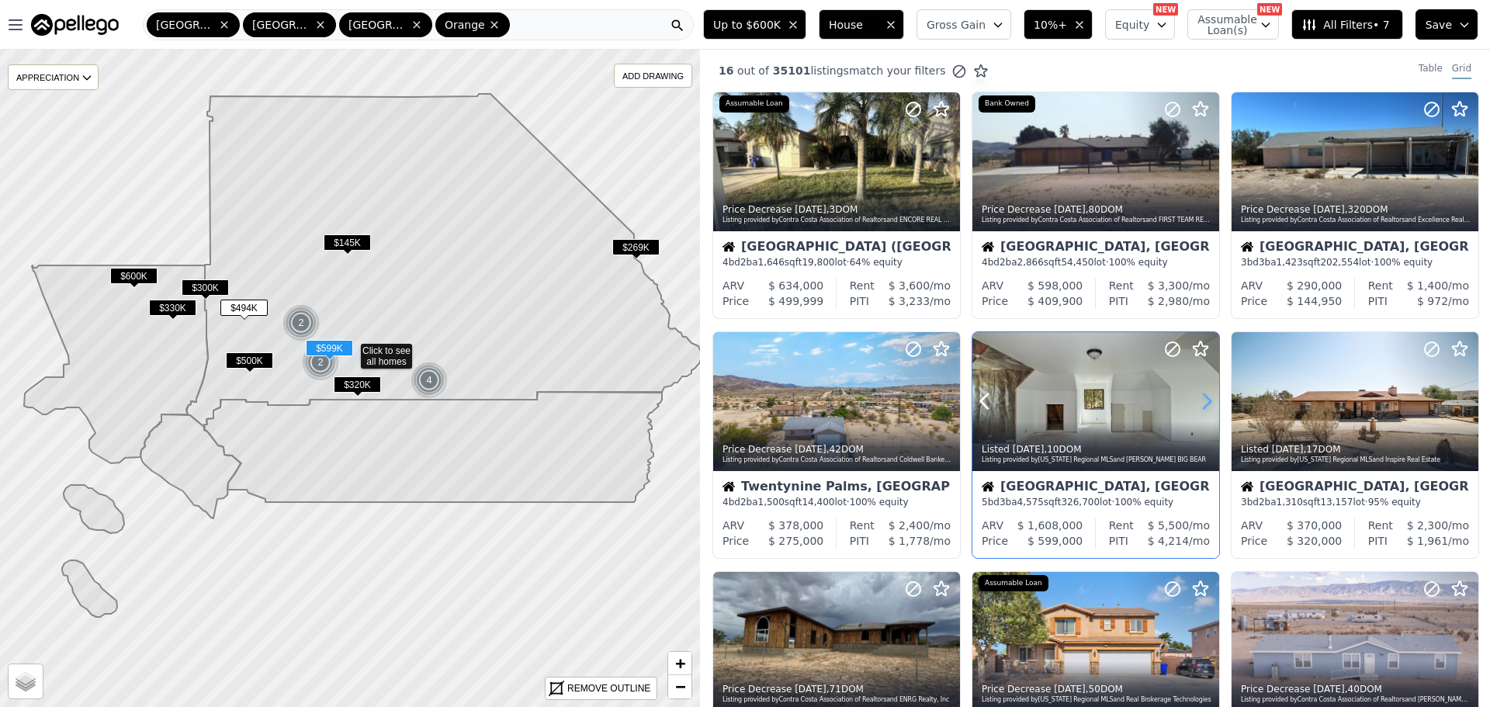
click at [1202, 393] on icon at bounding box center [1207, 401] width 25 height 25
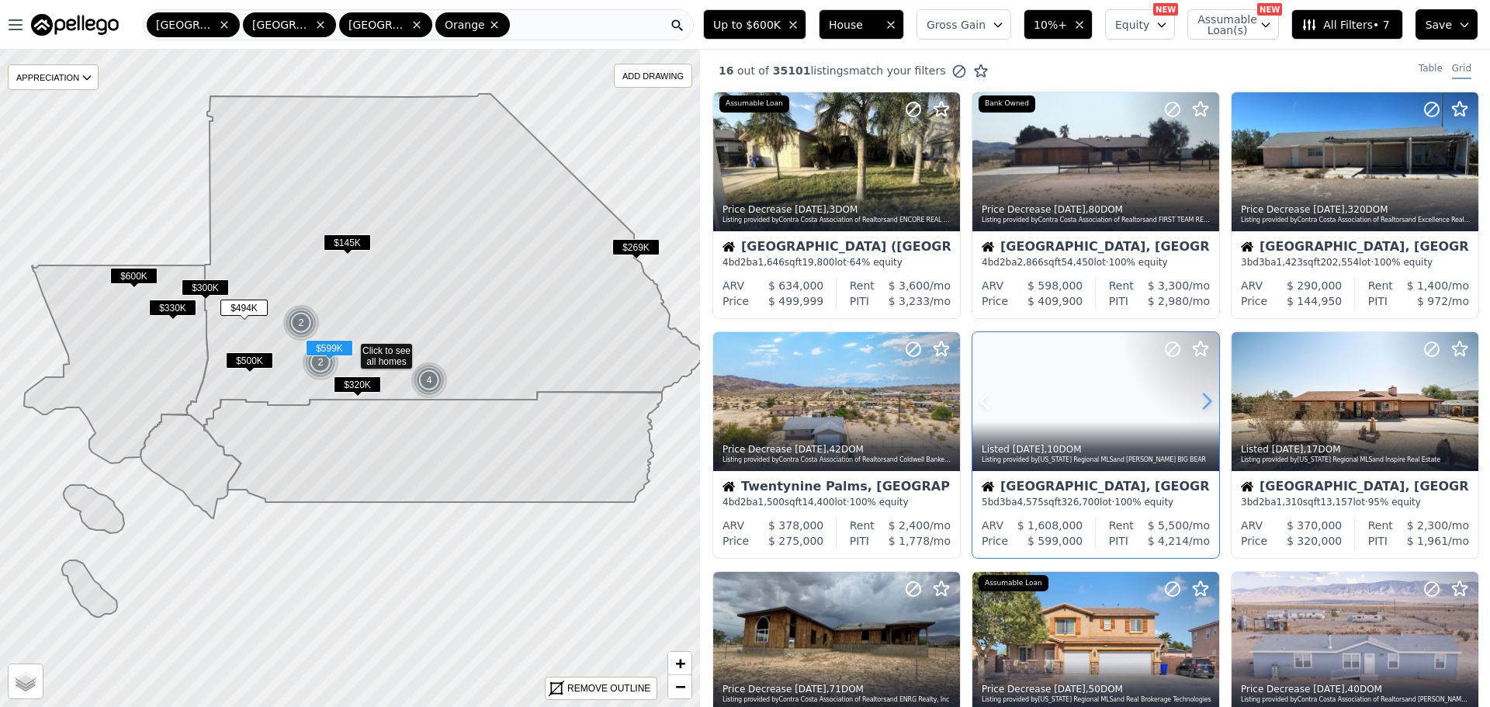
click at [1202, 393] on icon at bounding box center [1207, 401] width 25 height 25
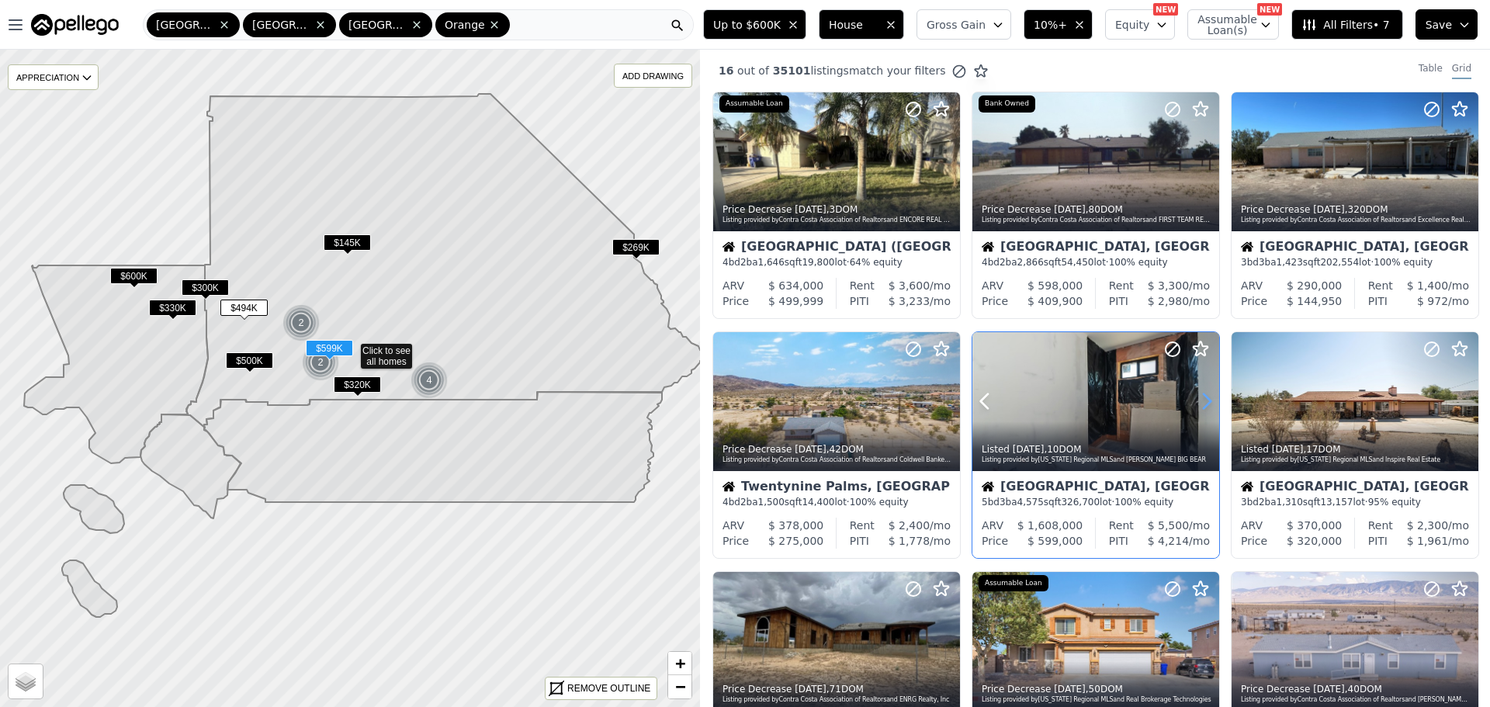
click at [1202, 393] on icon at bounding box center [1207, 401] width 25 height 25
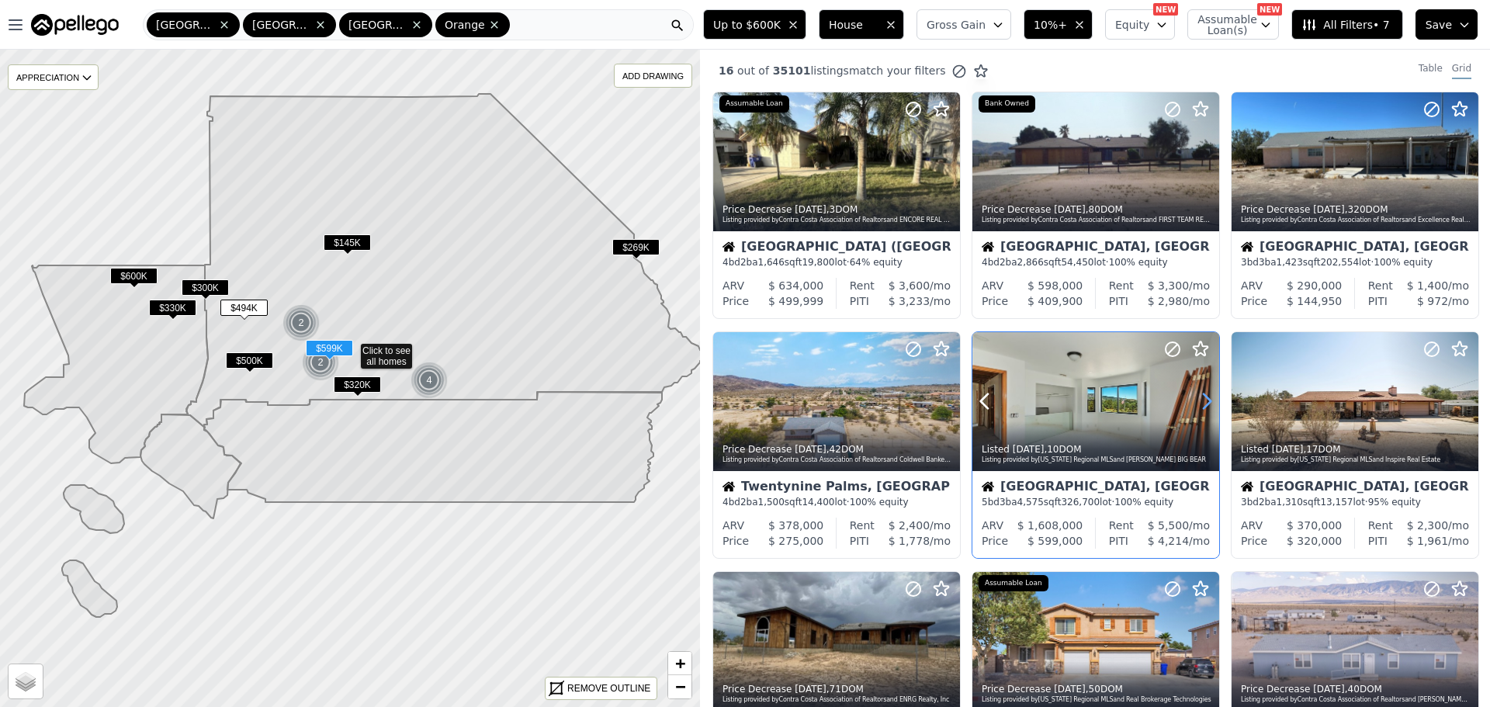
click at [1202, 393] on icon at bounding box center [1207, 401] width 25 height 25
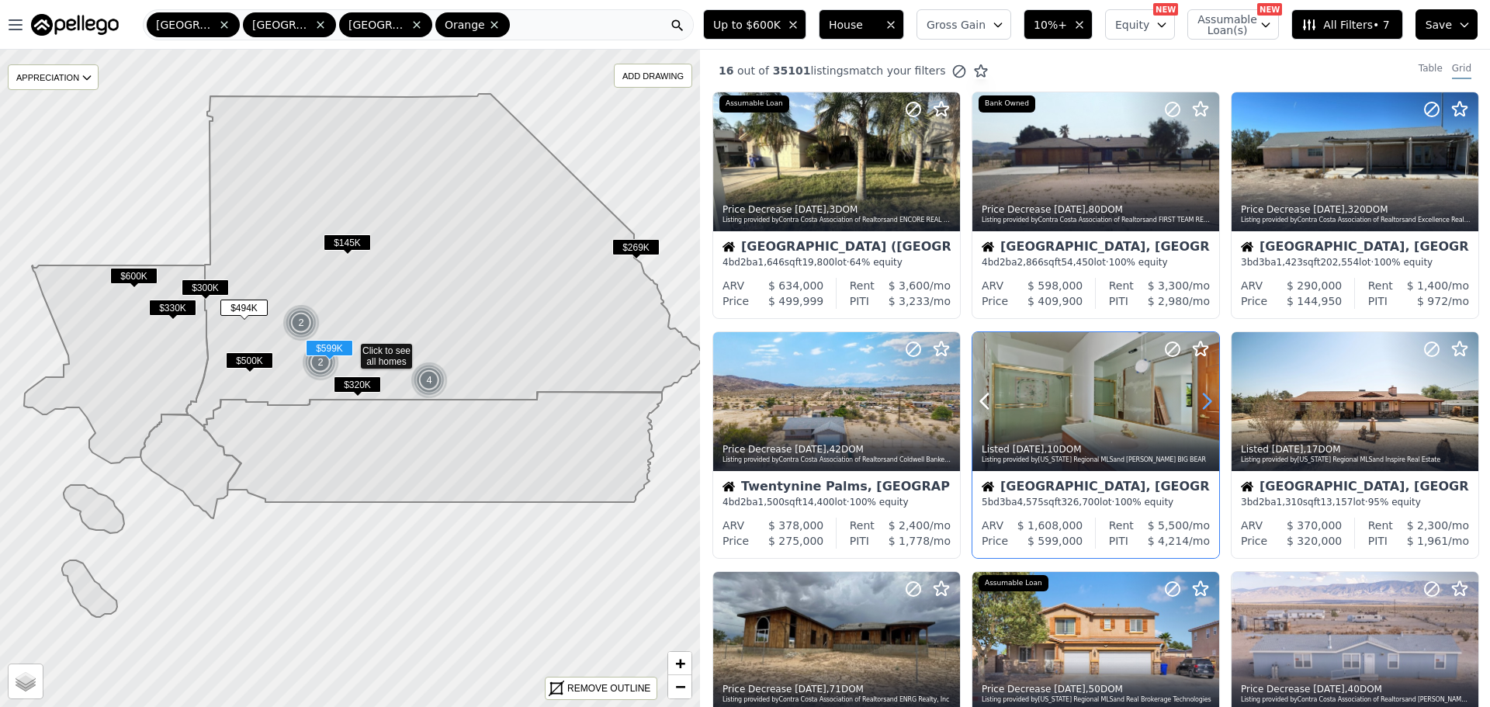
click at [1202, 393] on icon at bounding box center [1207, 401] width 25 height 25
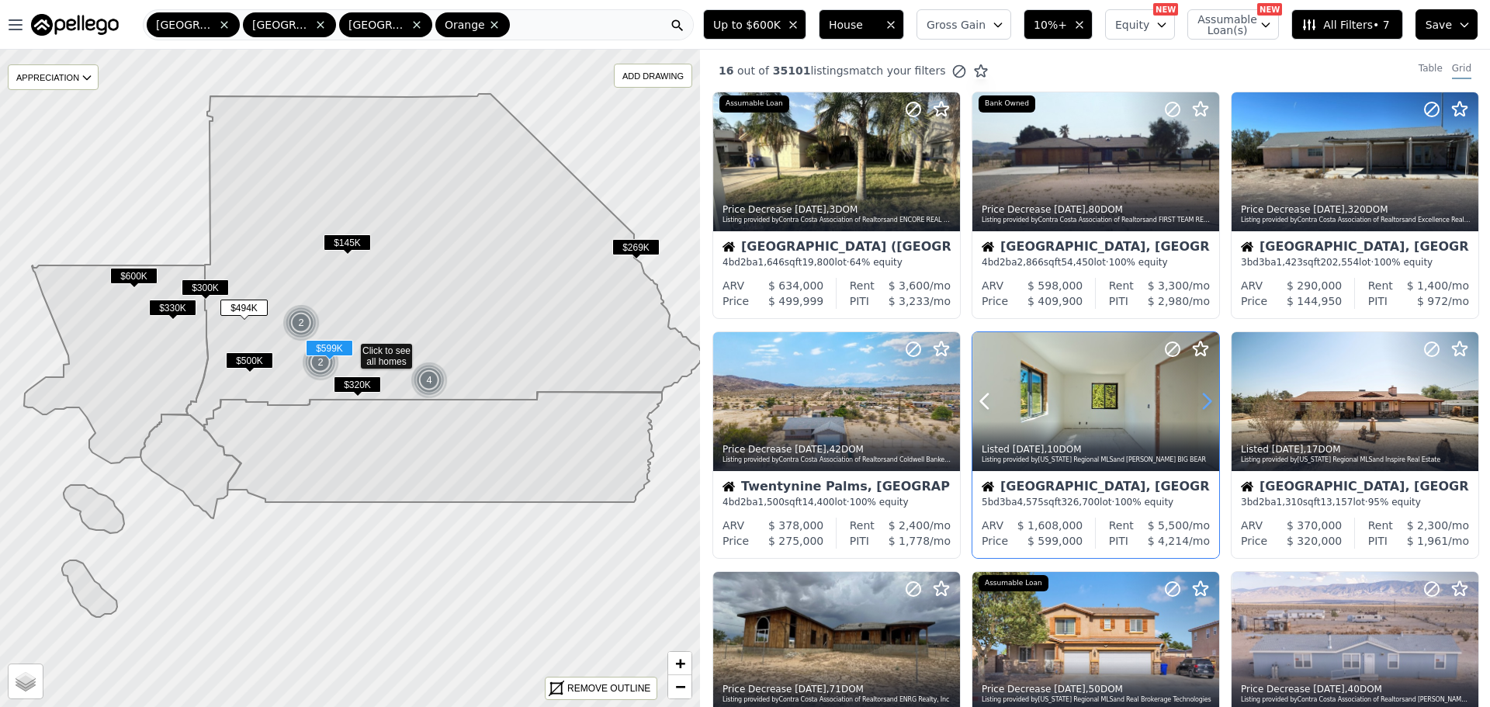
click at [1202, 393] on icon at bounding box center [1207, 401] width 25 height 25
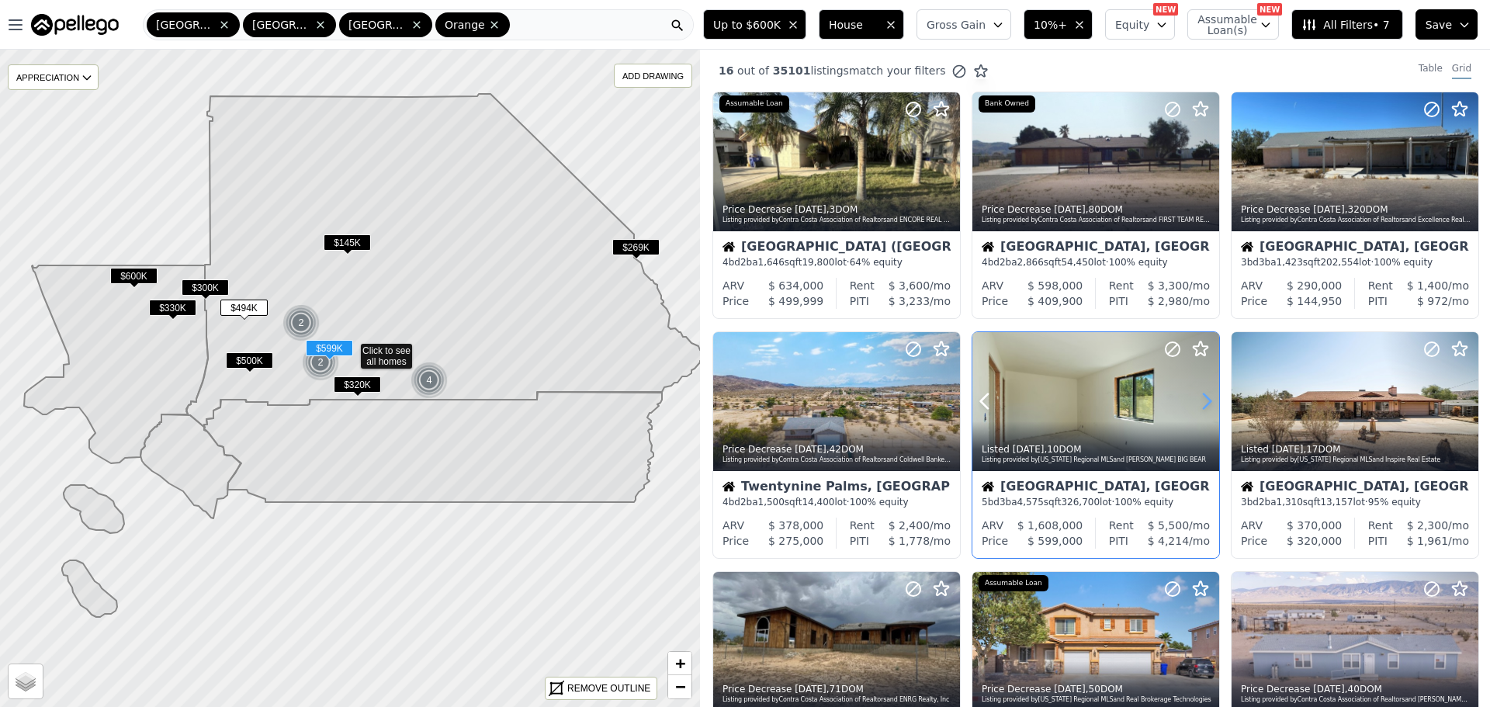
click at [1202, 393] on icon at bounding box center [1207, 401] width 25 height 25
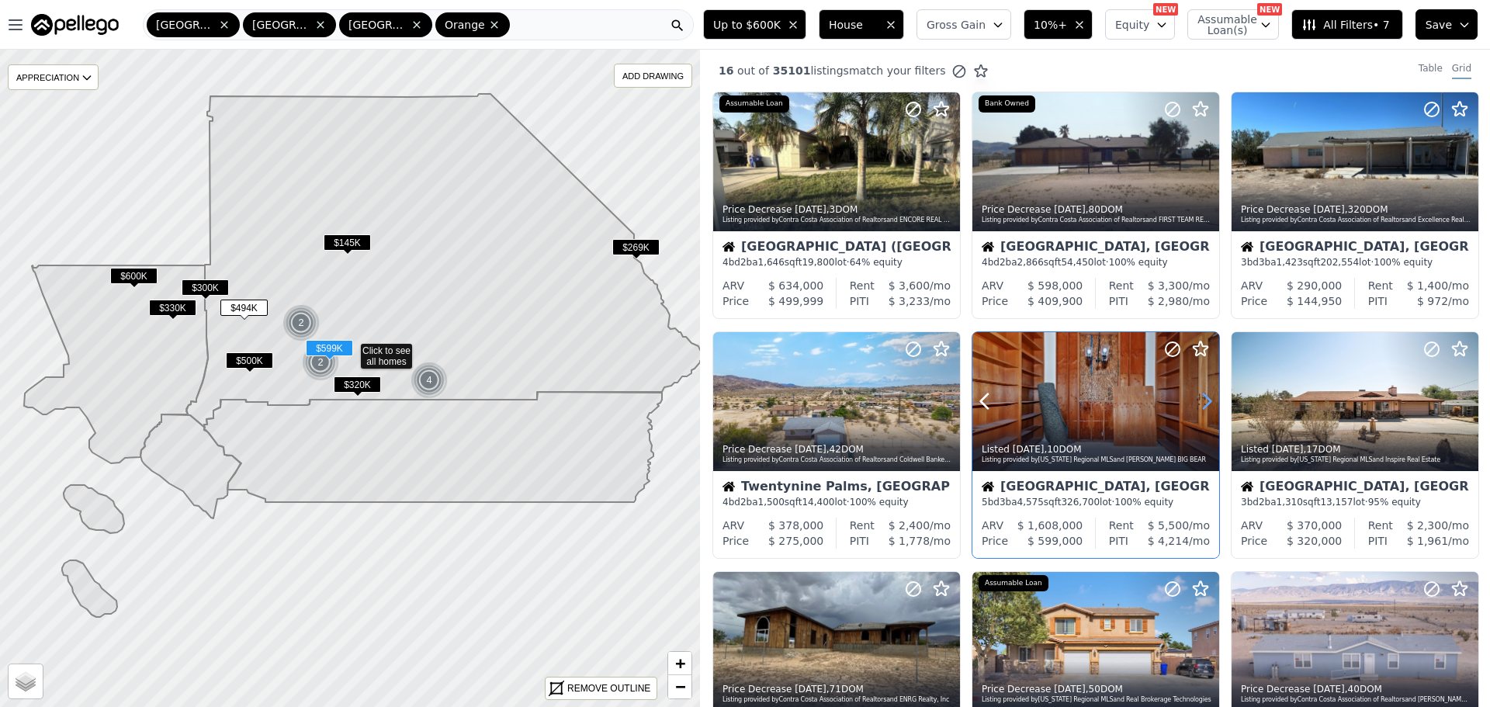
click at [1202, 393] on icon at bounding box center [1207, 401] width 25 height 25
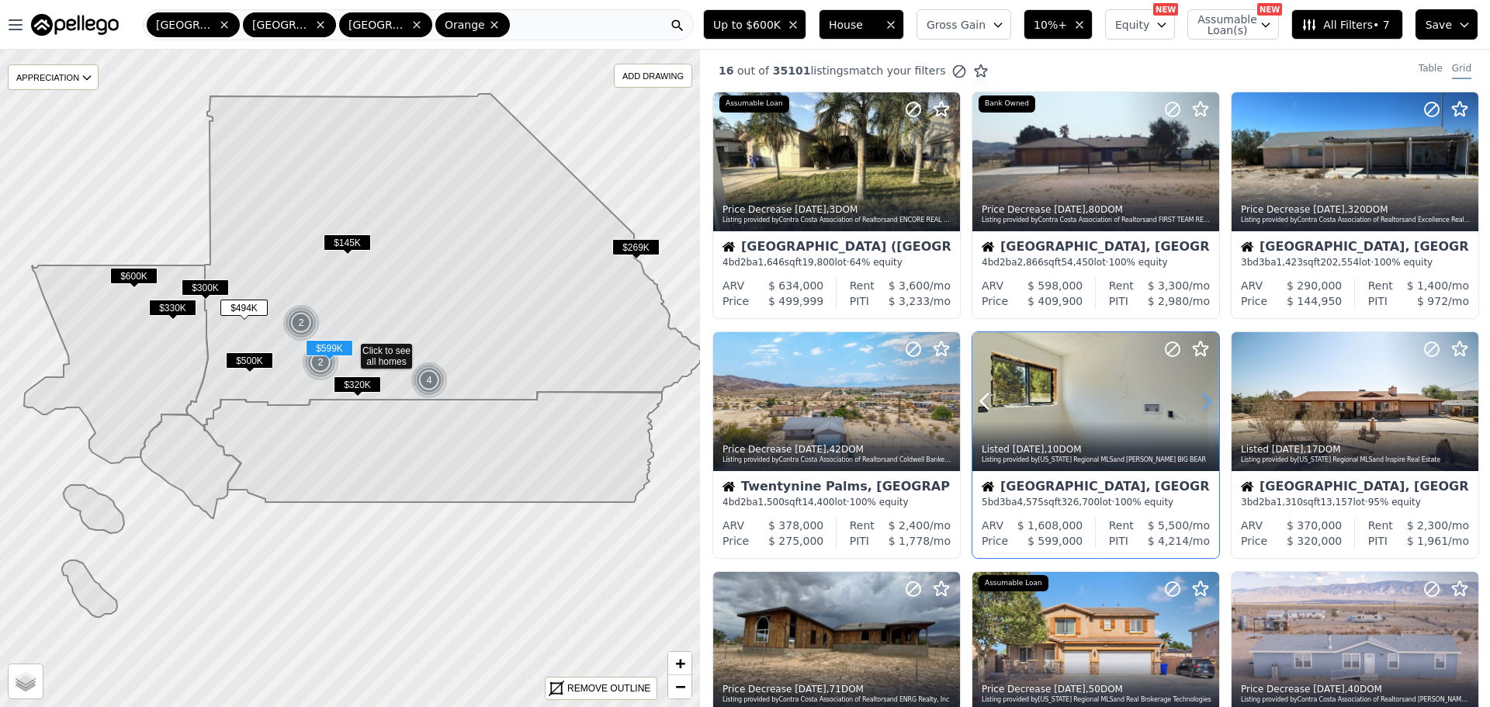
click at [1202, 393] on icon at bounding box center [1207, 401] width 25 height 25
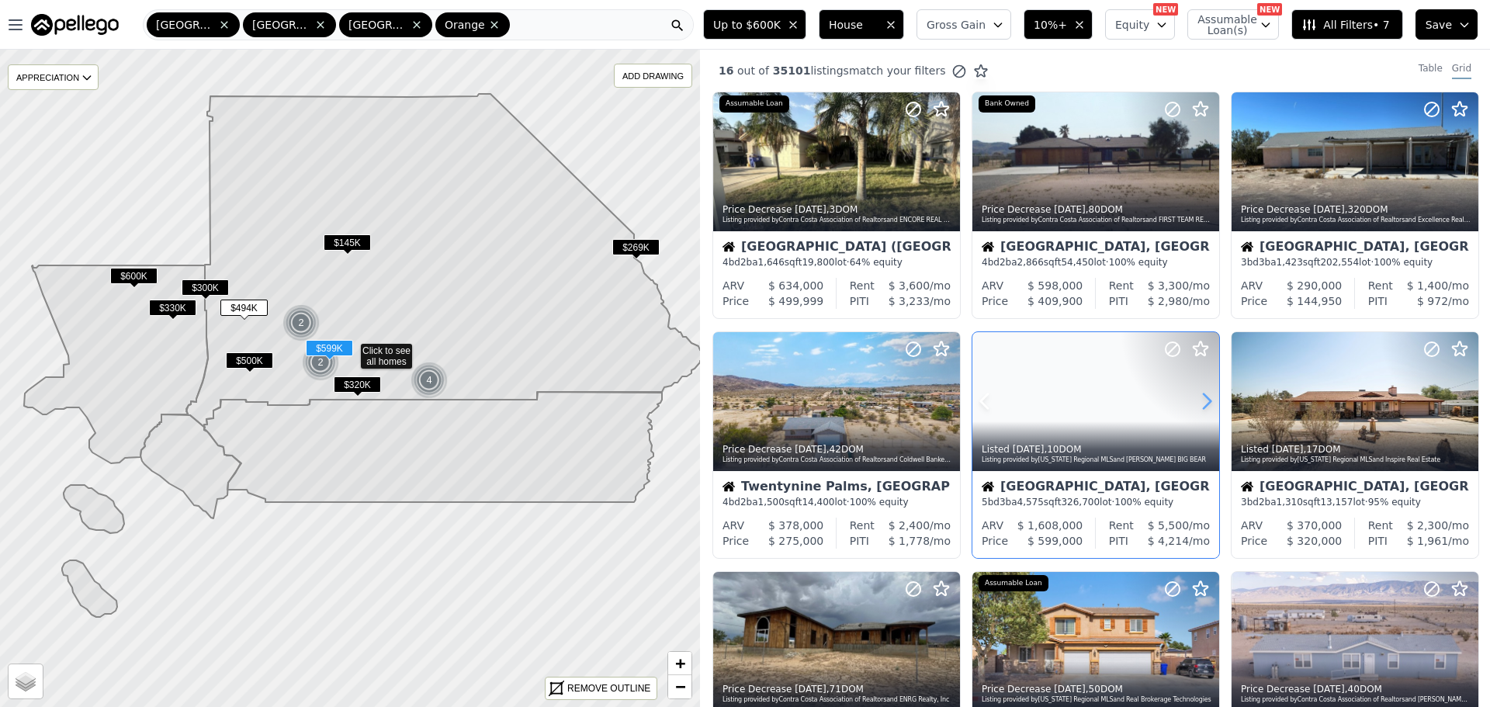
click at [1202, 393] on icon at bounding box center [1207, 401] width 25 height 25
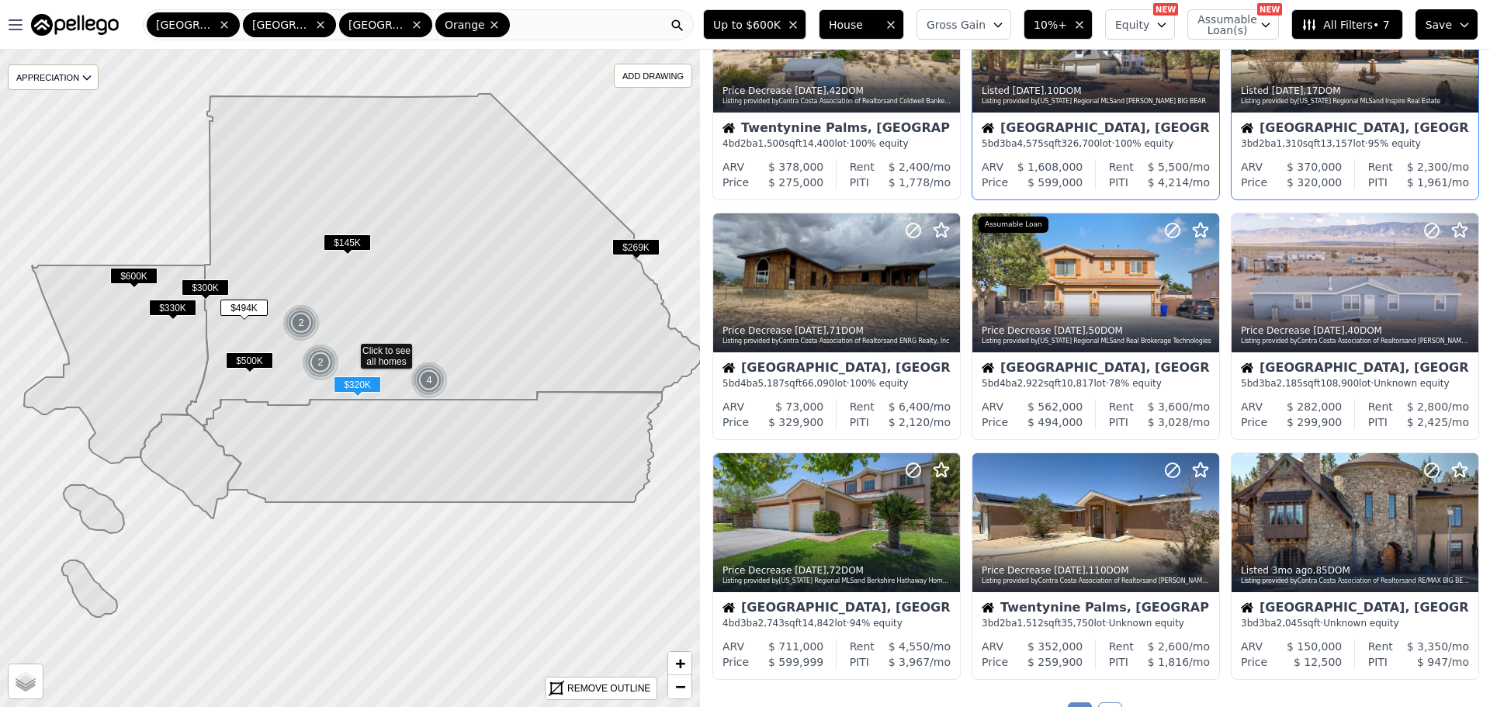
scroll to position [388, 0]
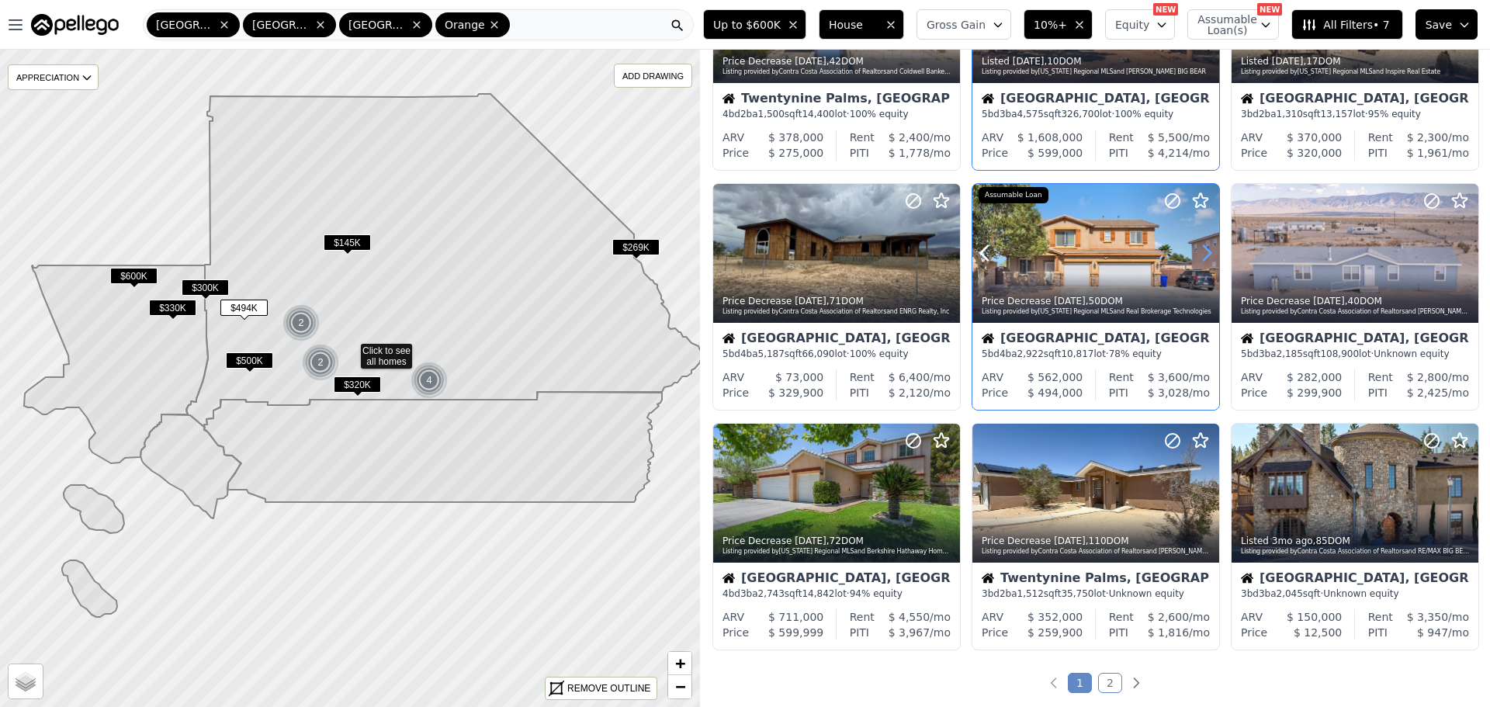
click at [1195, 249] on icon at bounding box center [1207, 253] width 25 height 25
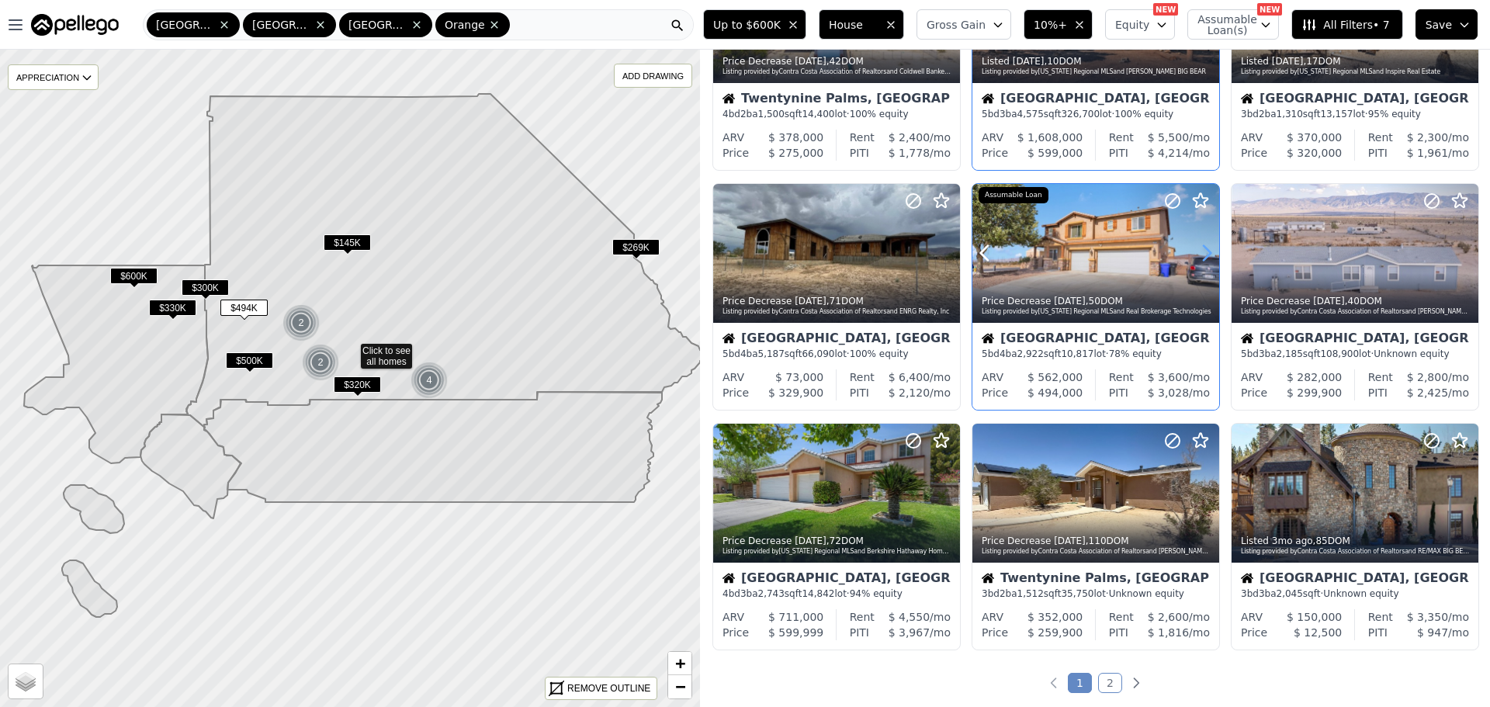
click at [1195, 249] on icon at bounding box center [1207, 253] width 25 height 25
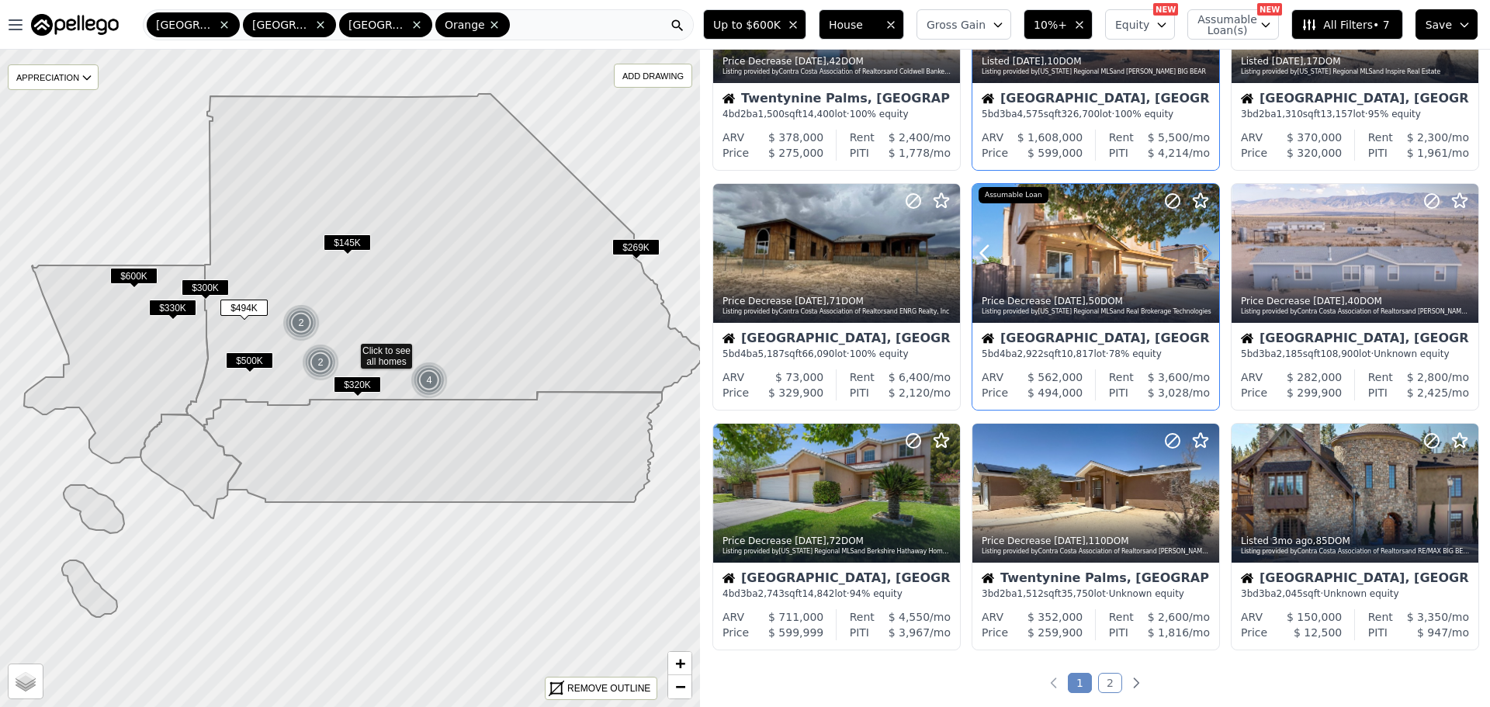
click at [1195, 249] on icon at bounding box center [1207, 253] width 25 height 25
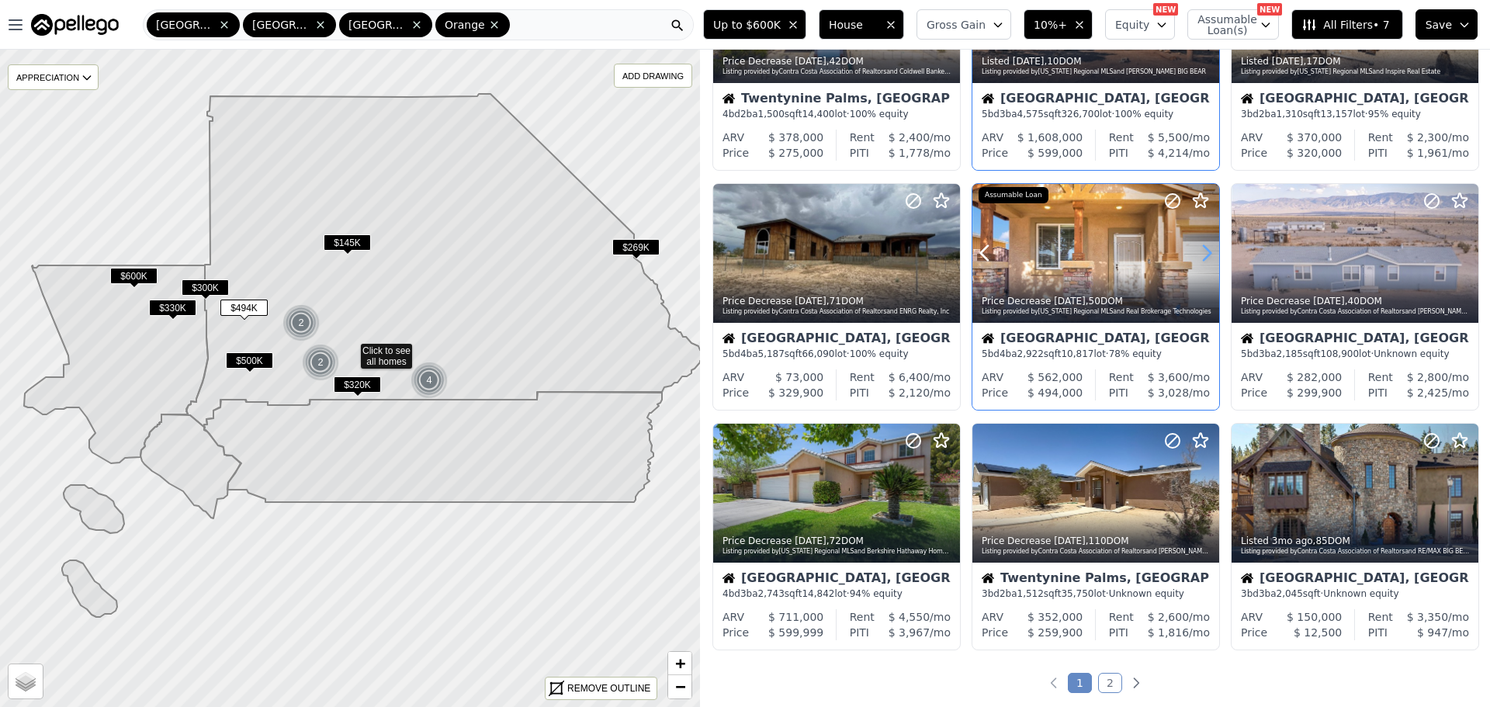
click at [1195, 249] on icon at bounding box center [1207, 253] width 25 height 25
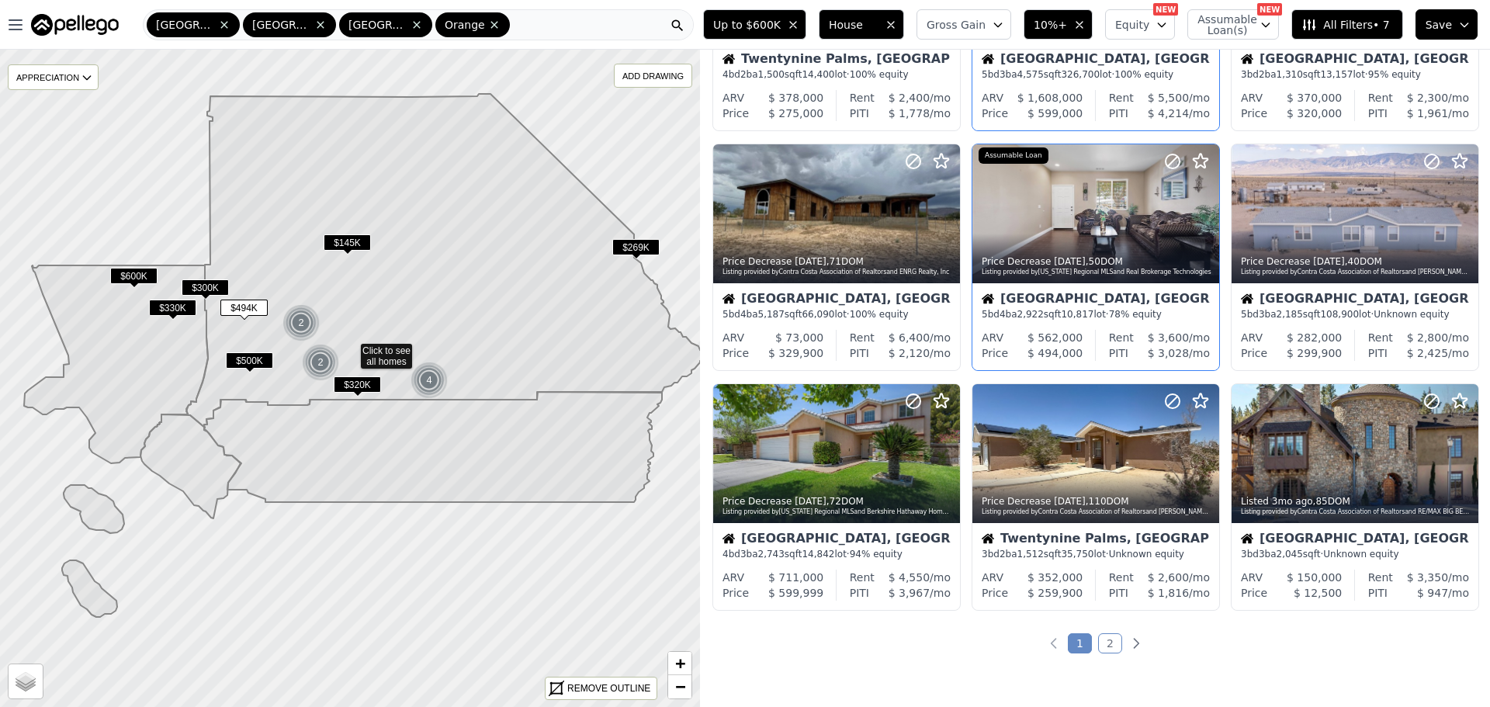
scroll to position [466, 0]
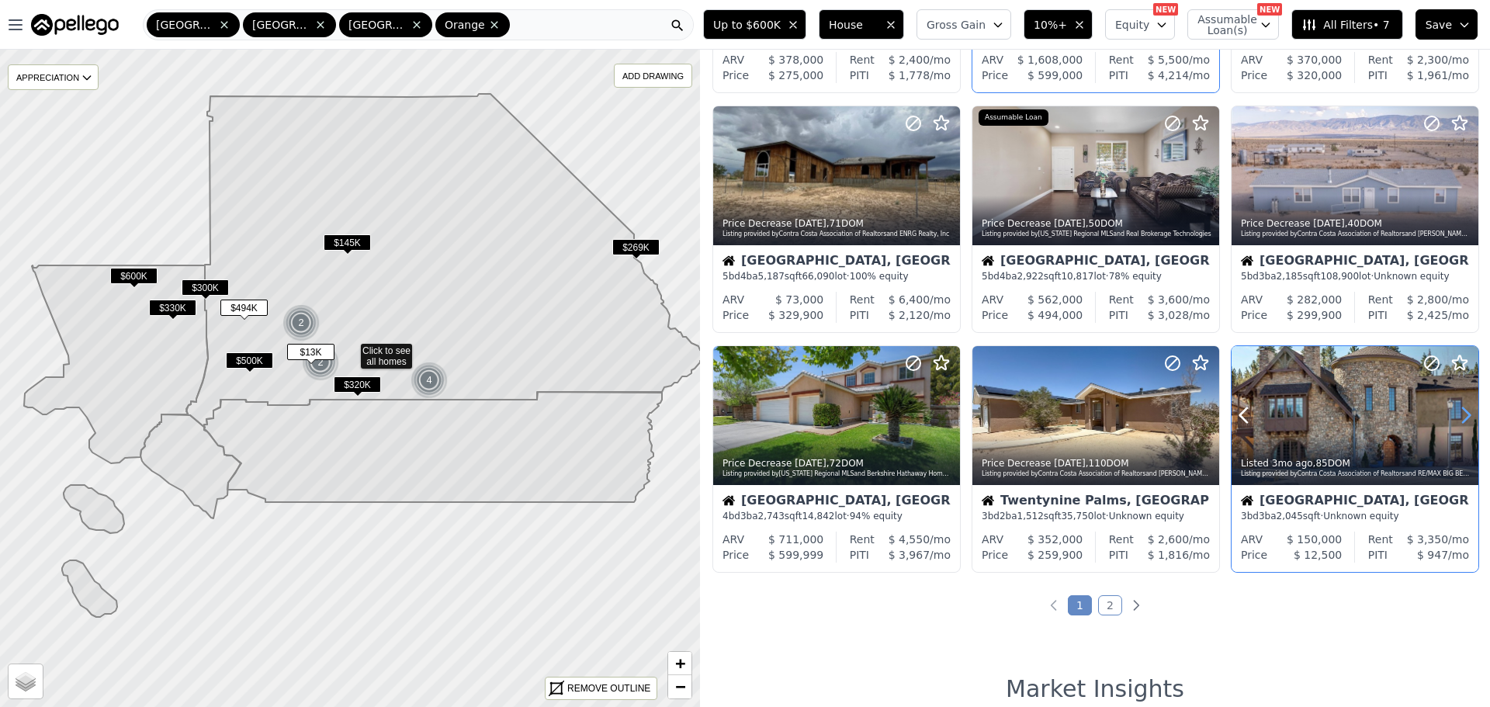
click at [1454, 409] on icon at bounding box center [1466, 415] width 25 height 25
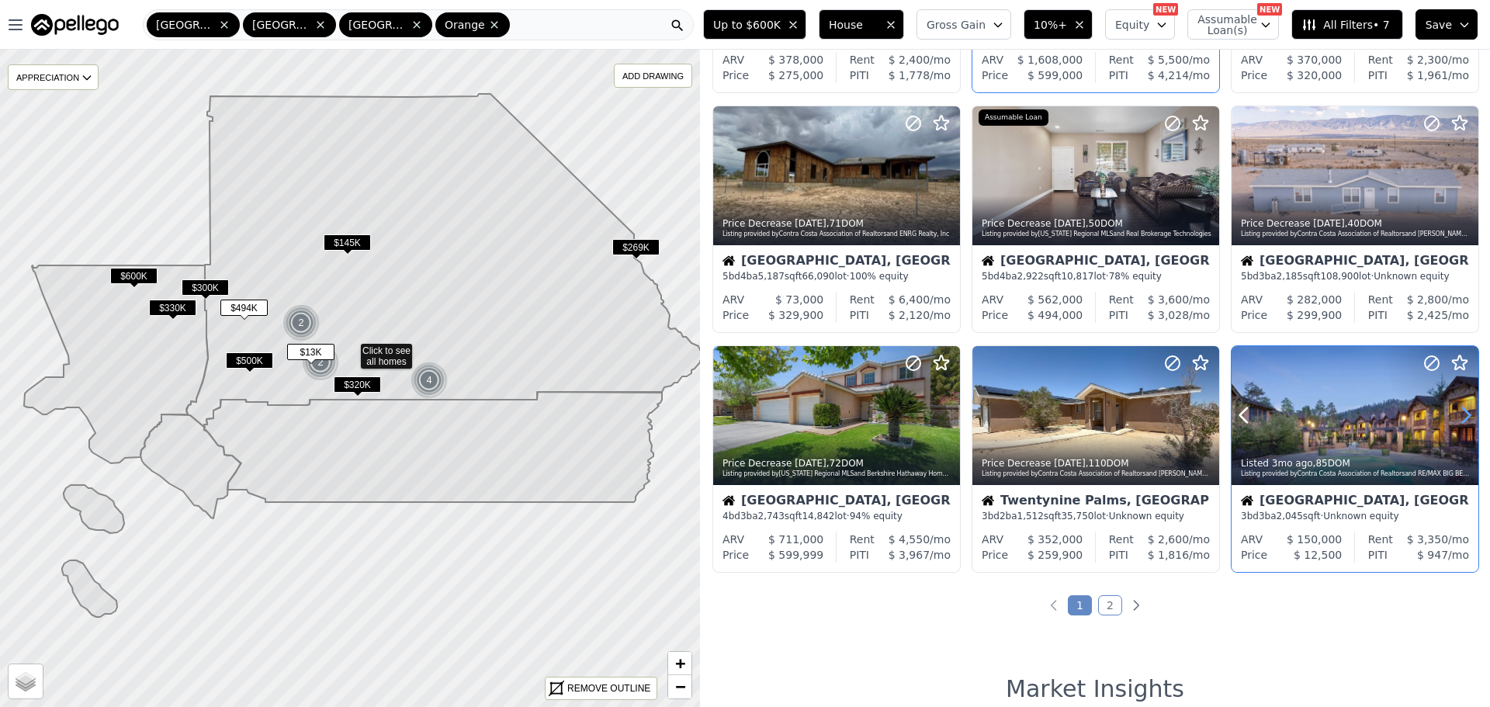
click at [1454, 409] on icon at bounding box center [1466, 415] width 25 height 25
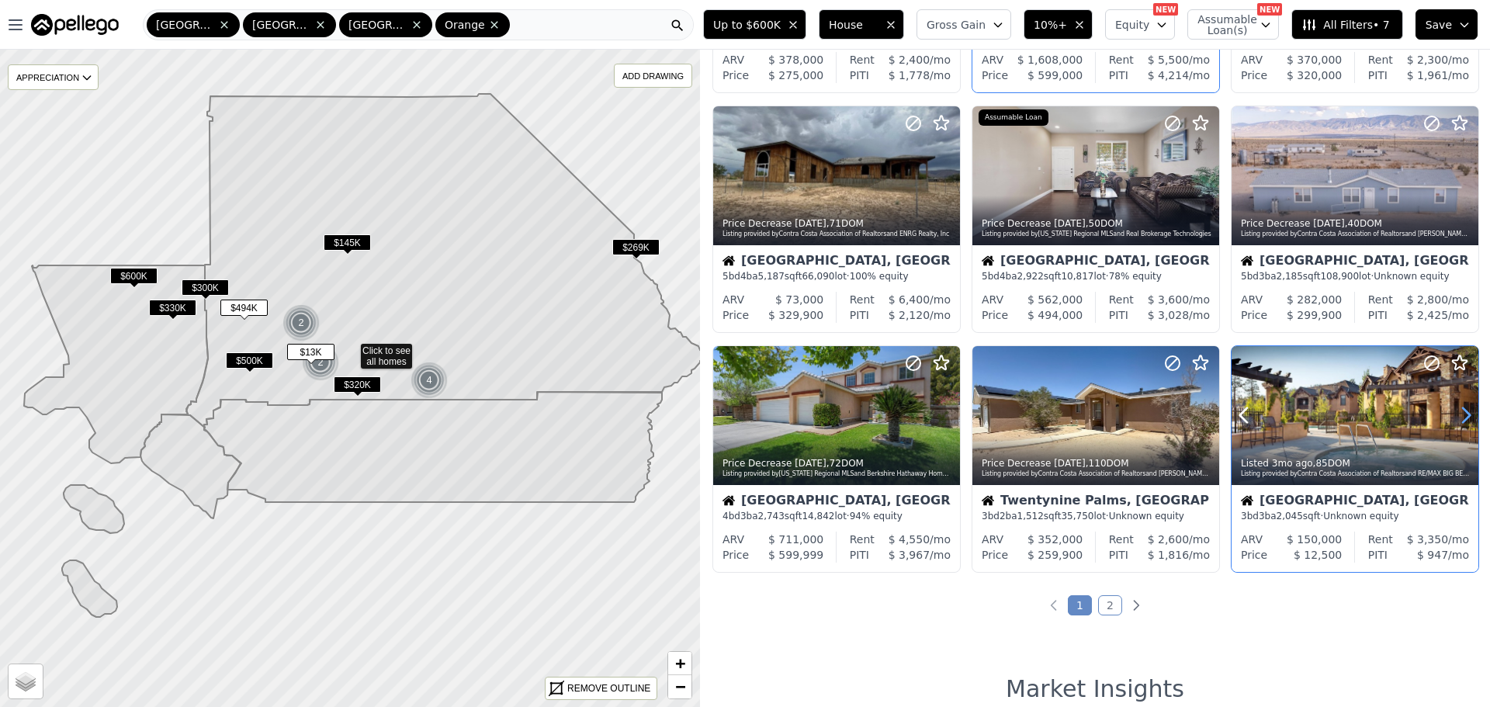
click at [1454, 409] on icon at bounding box center [1466, 415] width 25 height 25
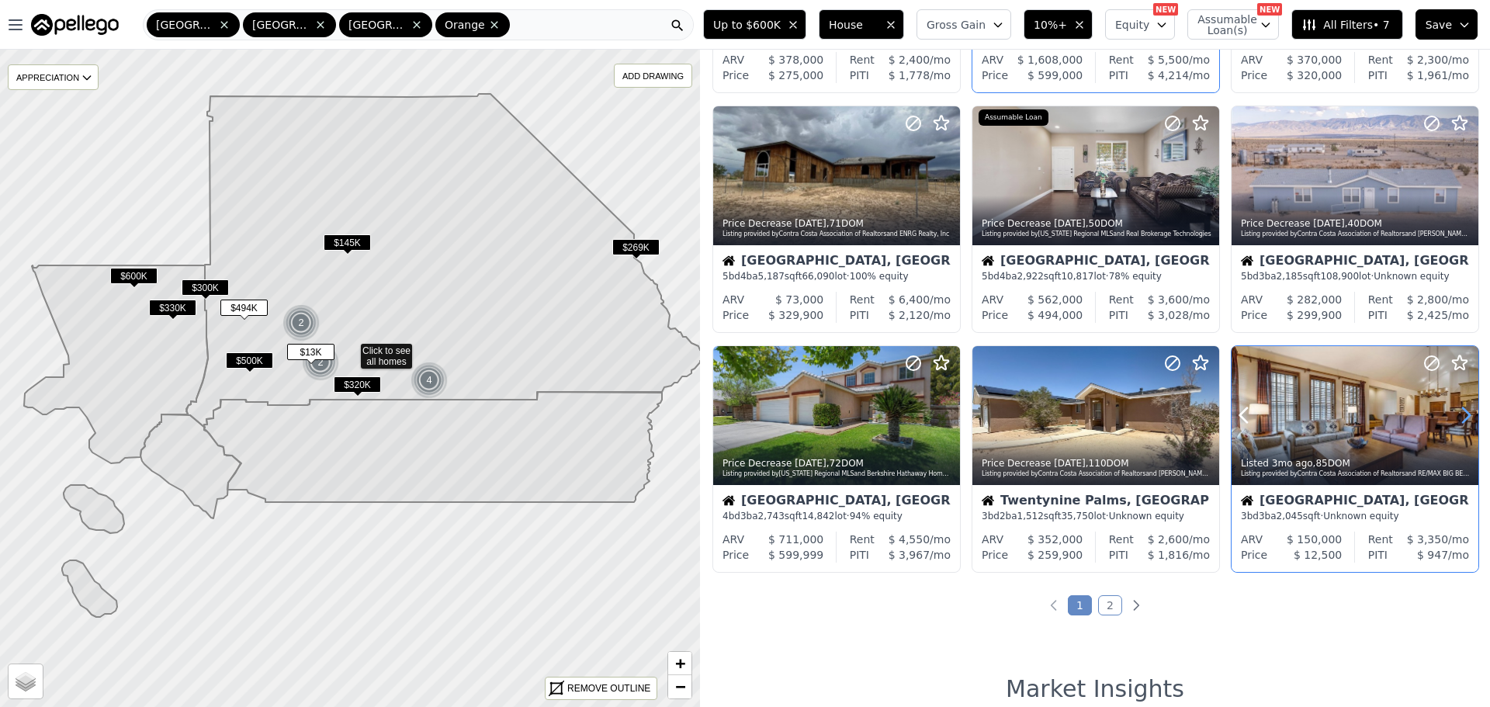
click at [1455, 409] on icon at bounding box center [1466, 415] width 25 height 25
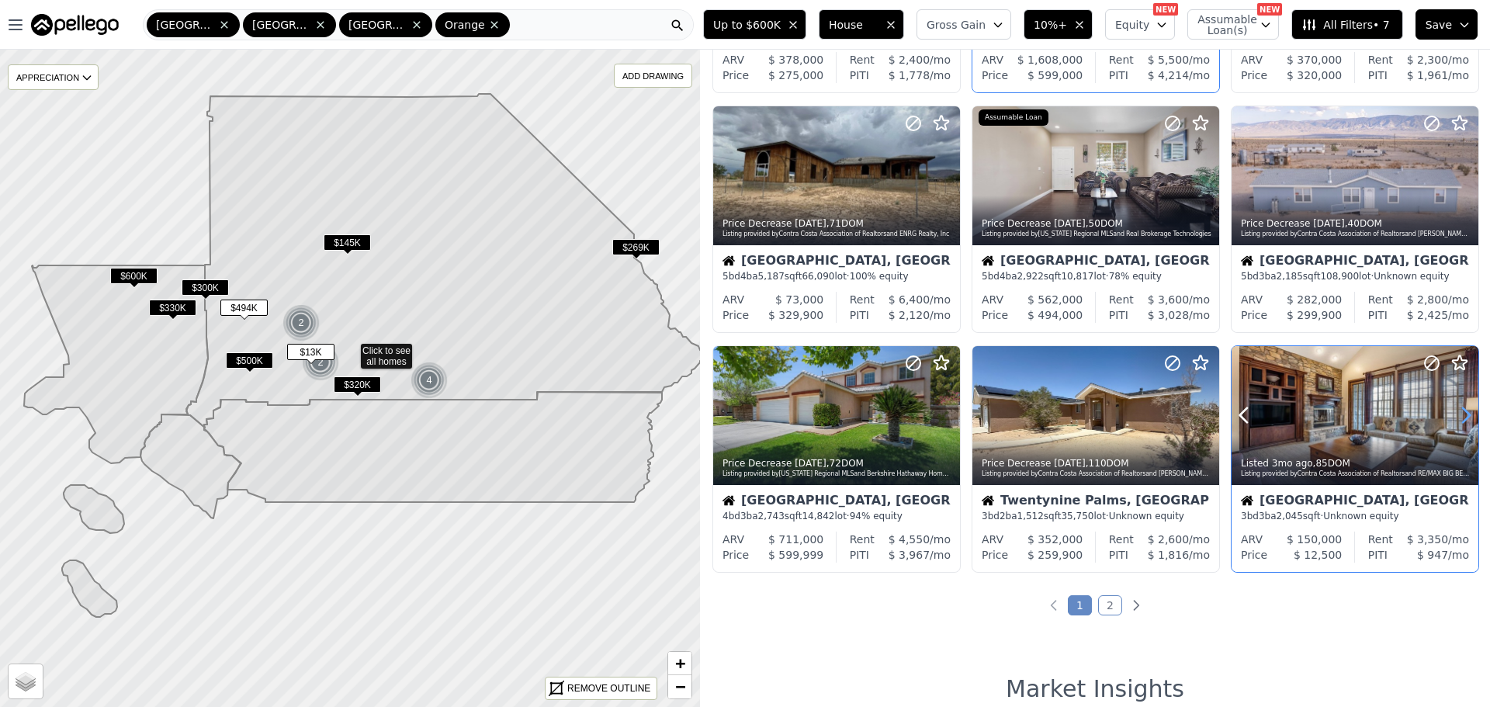
click at [1455, 409] on icon at bounding box center [1466, 415] width 25 height 25
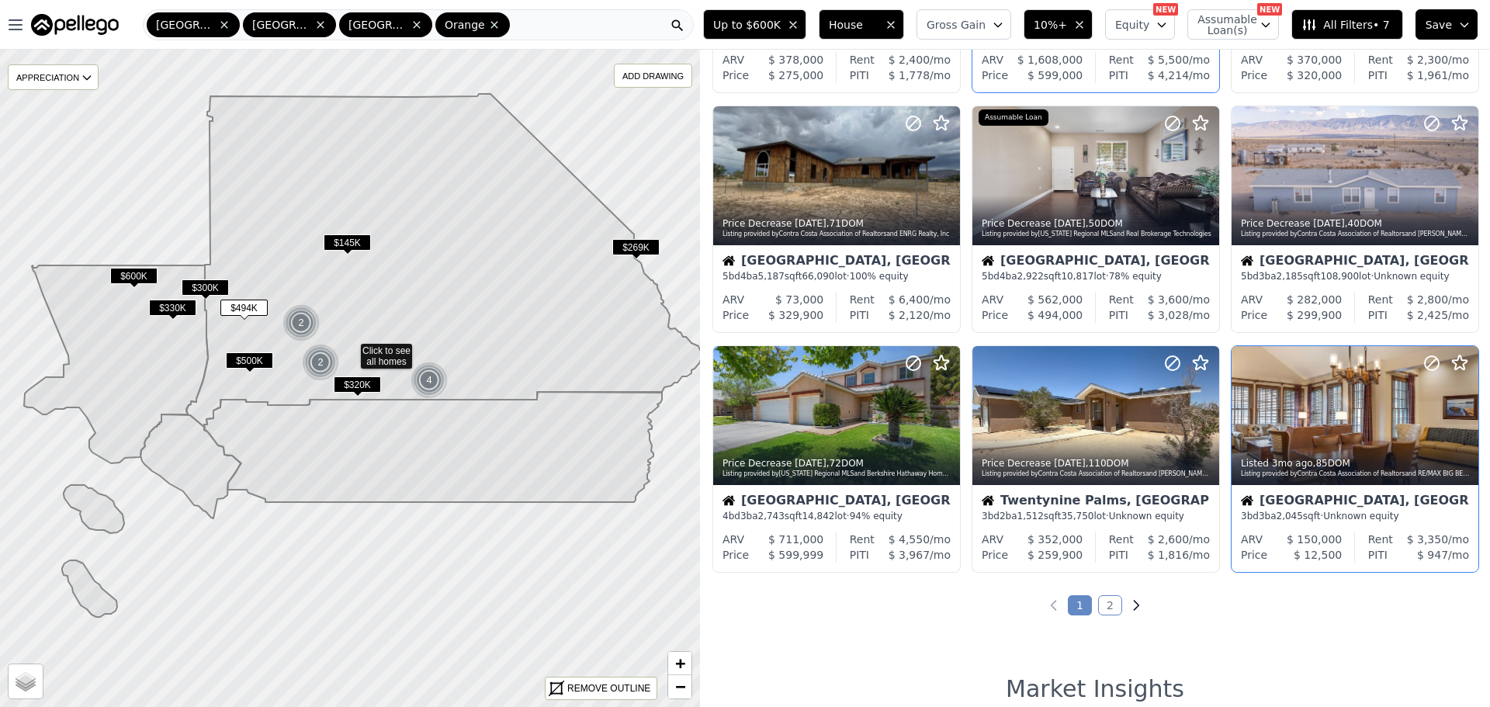
click at [1134, 609] on icon "Next page" at bounding box center [1136, 605] width 5 height 9
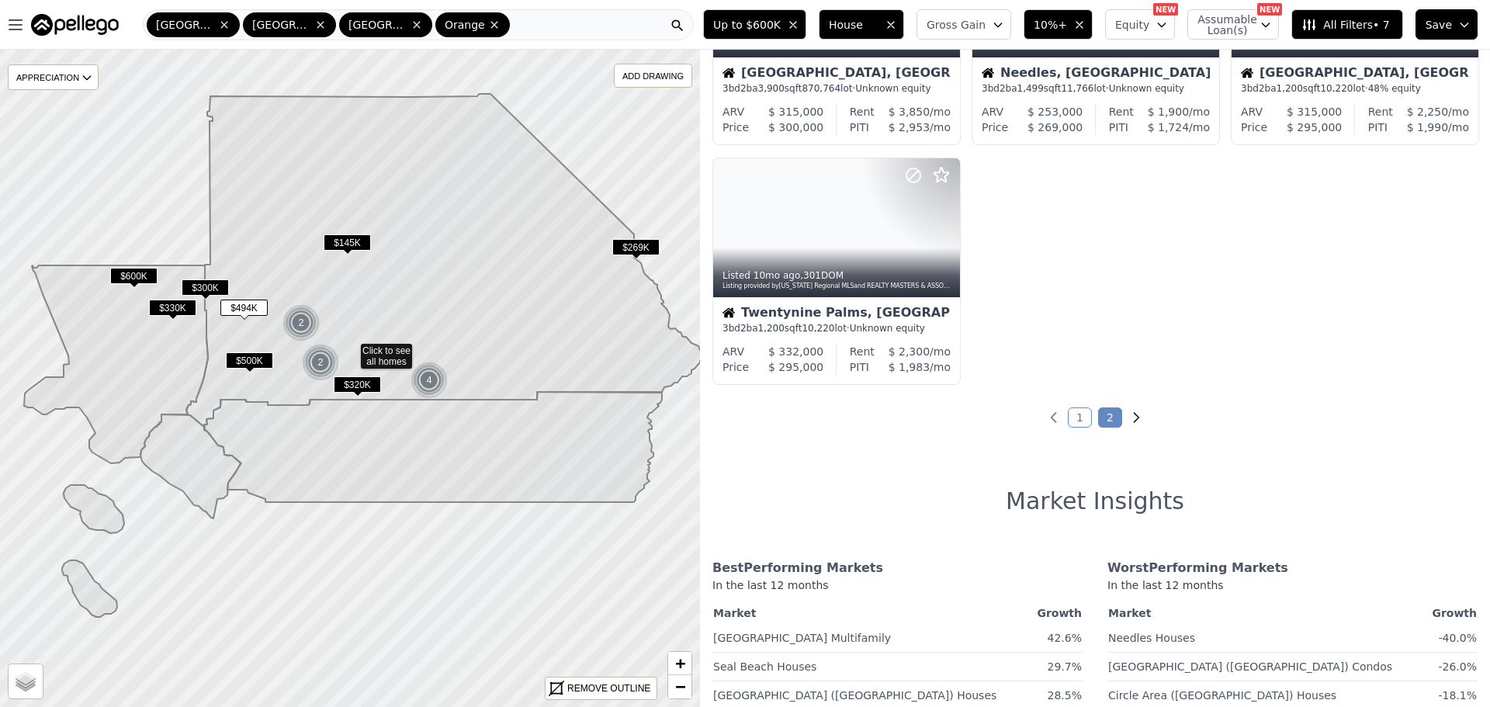
scroll to position [0, 0]
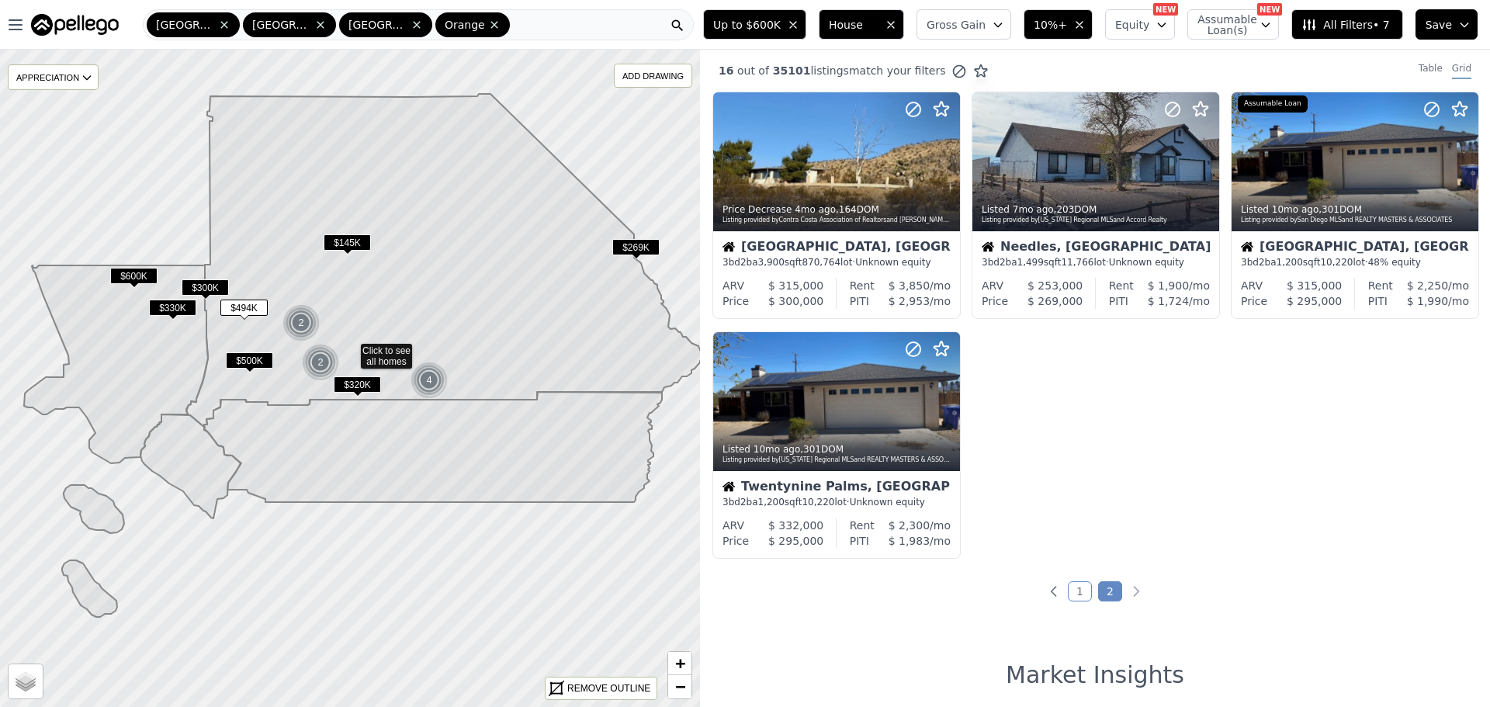
click at [1079, 591] on link "1" at bounding box center [1080, 591] width 24 height 20
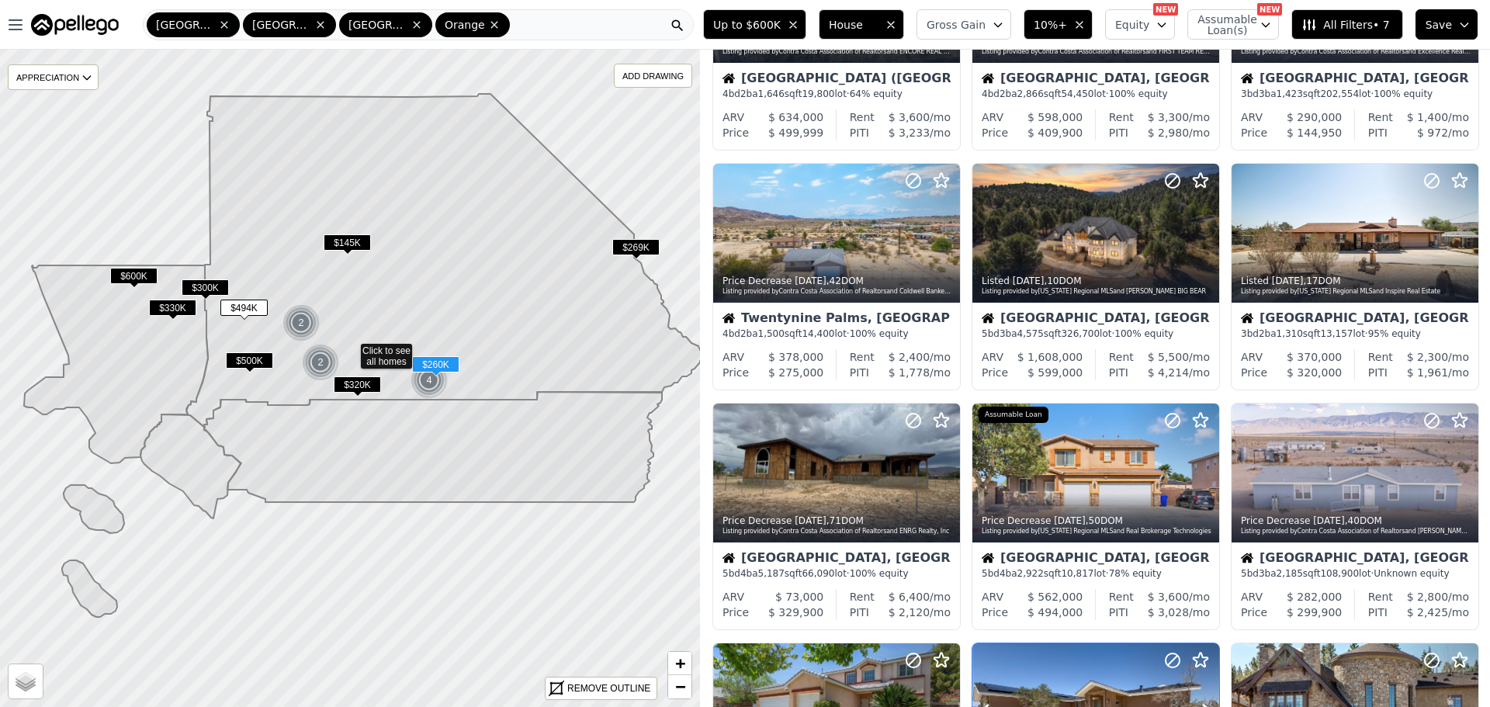
scroll to position [155, 0]
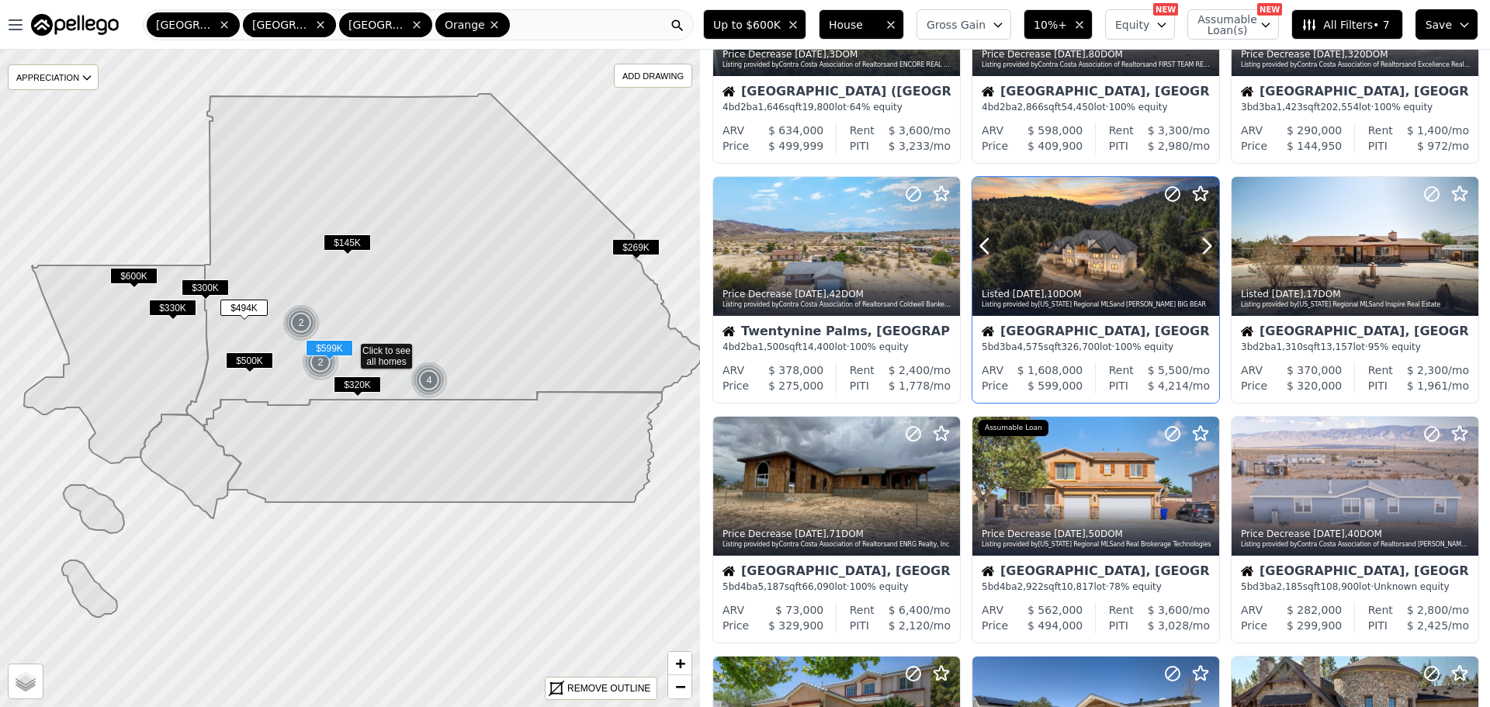
click at [1075, 259] on div at bounding box center [1096, 246] width 247 height 139
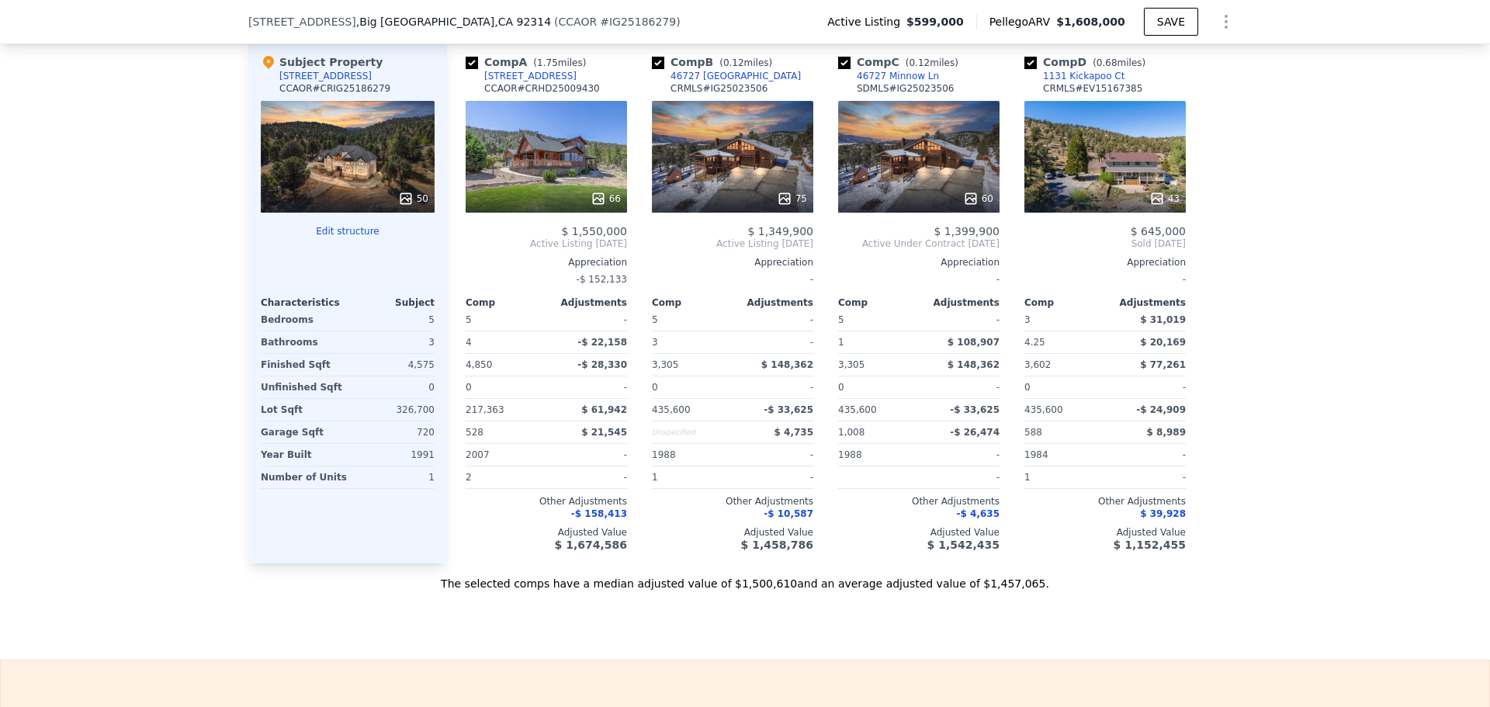
scroll to position [1858, 0]
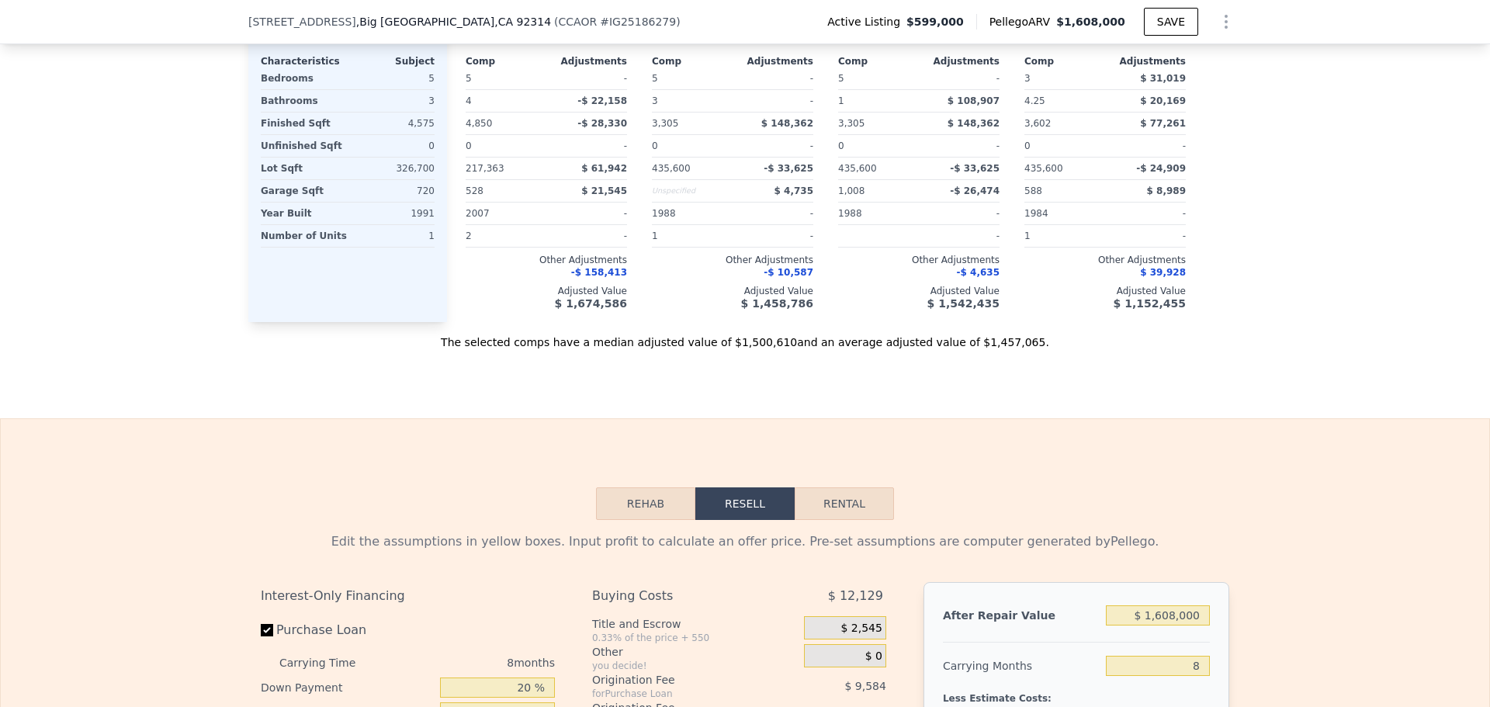
click at [831, 515] on button "Rental" at bounding box center [844, 504] width 99 height 33
select select "30"
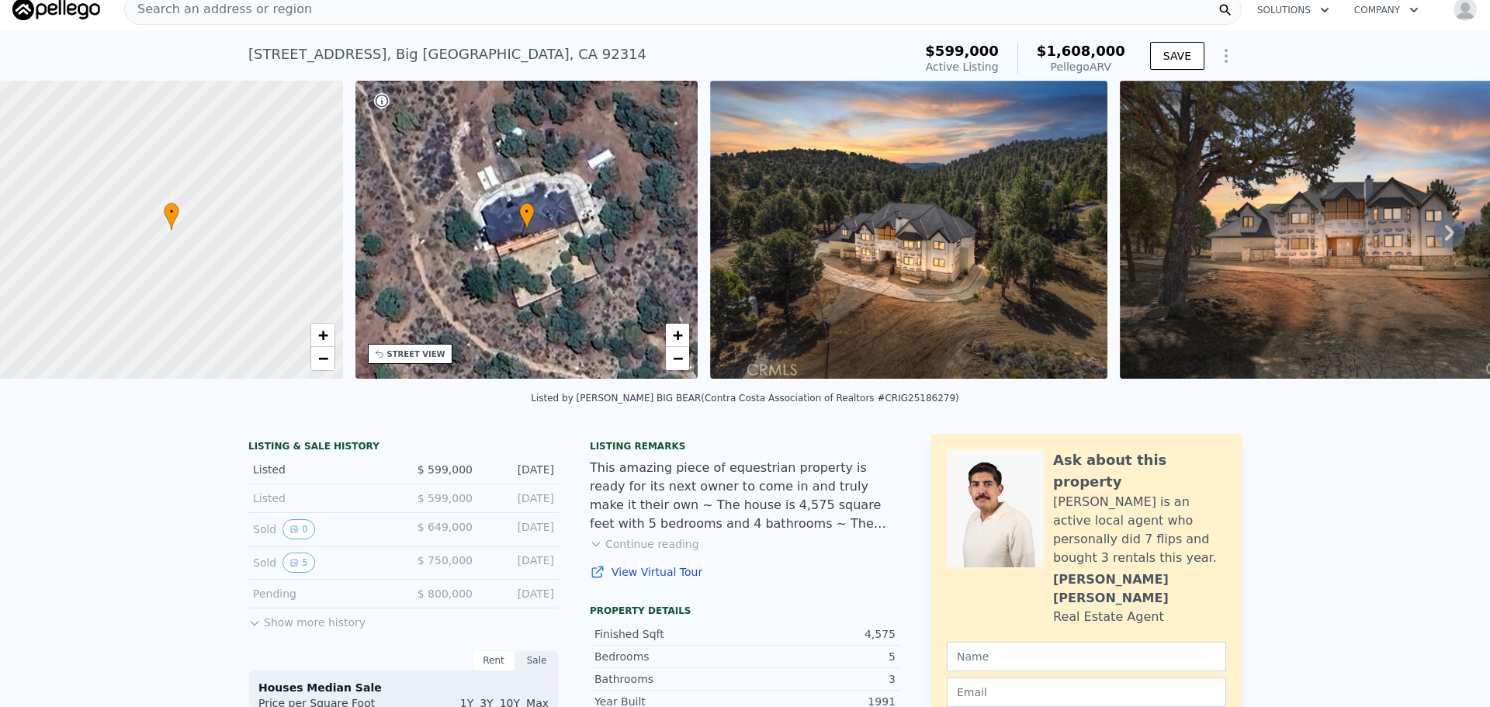
scroll to position [0, 0]
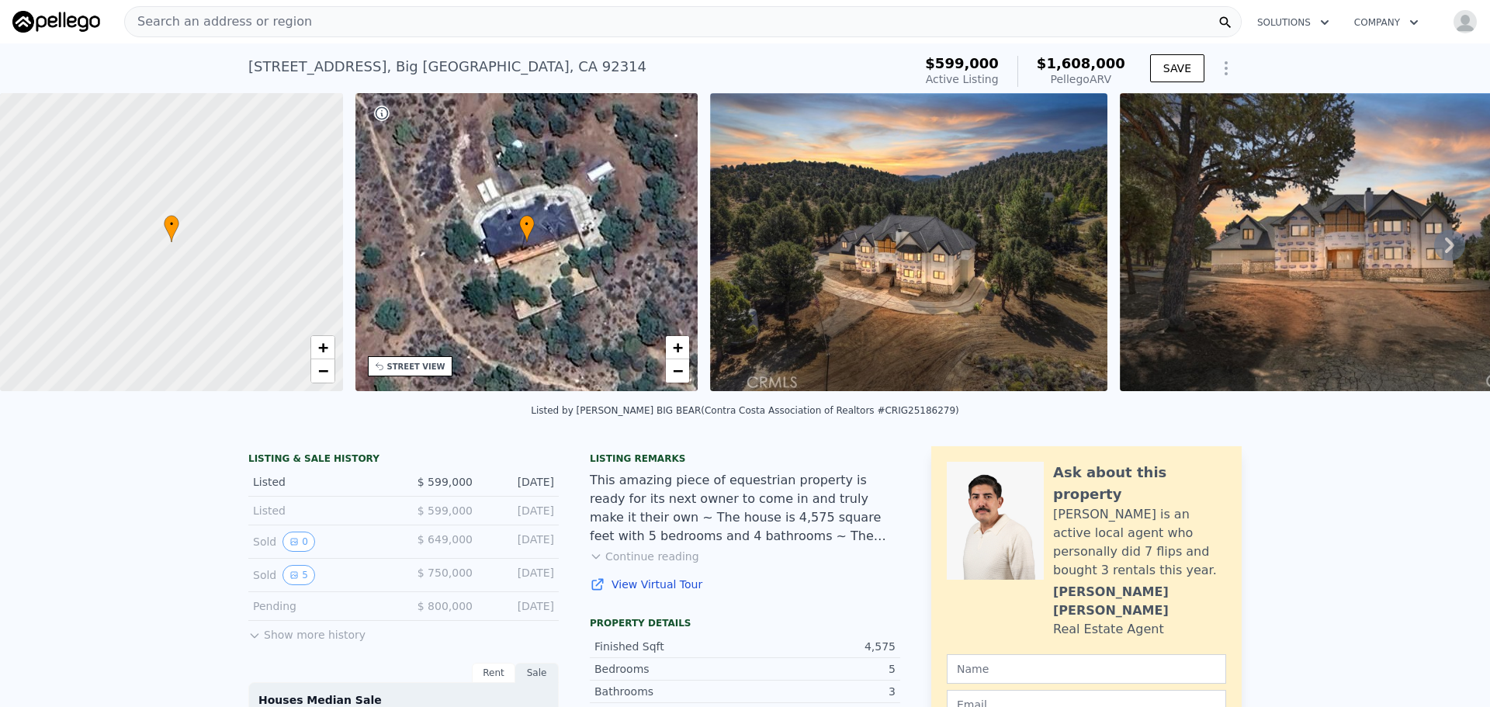
click at [1442, 243] on icon at bounding box center [1450, 245] width 31 height 31
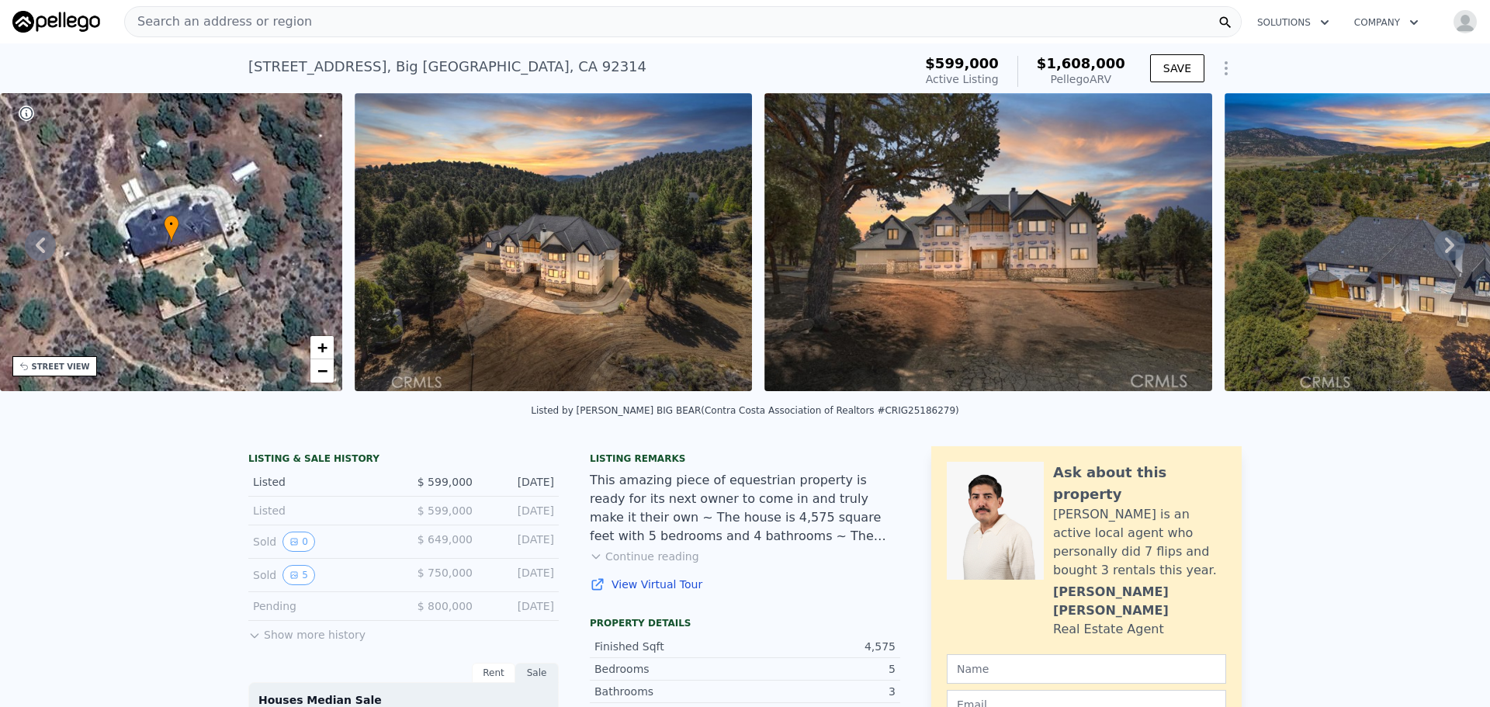
click at [1442, 243] on icon at bounding box center [1450, 245] width 31 height 31
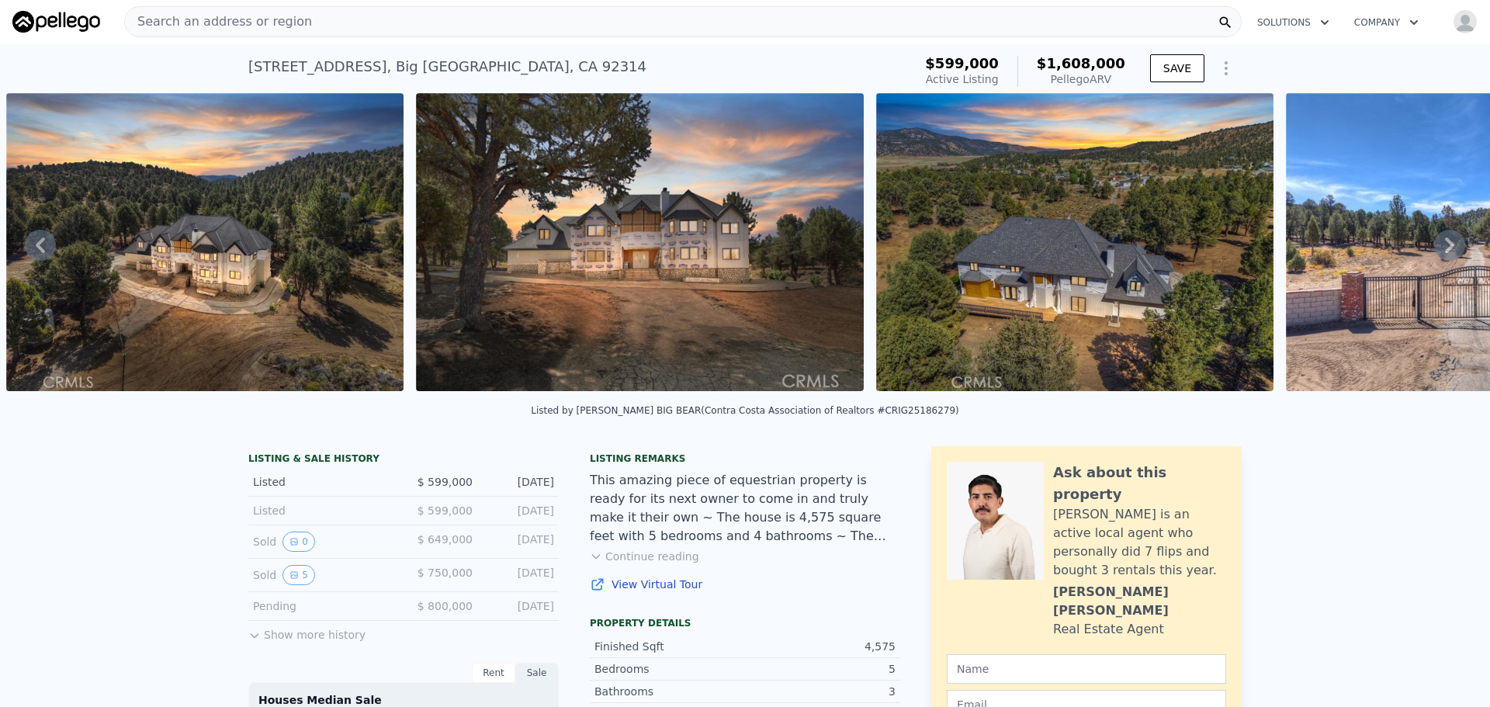
click at [1442, 243] on icon at bounding box center [1450, 245] width 31 height 31
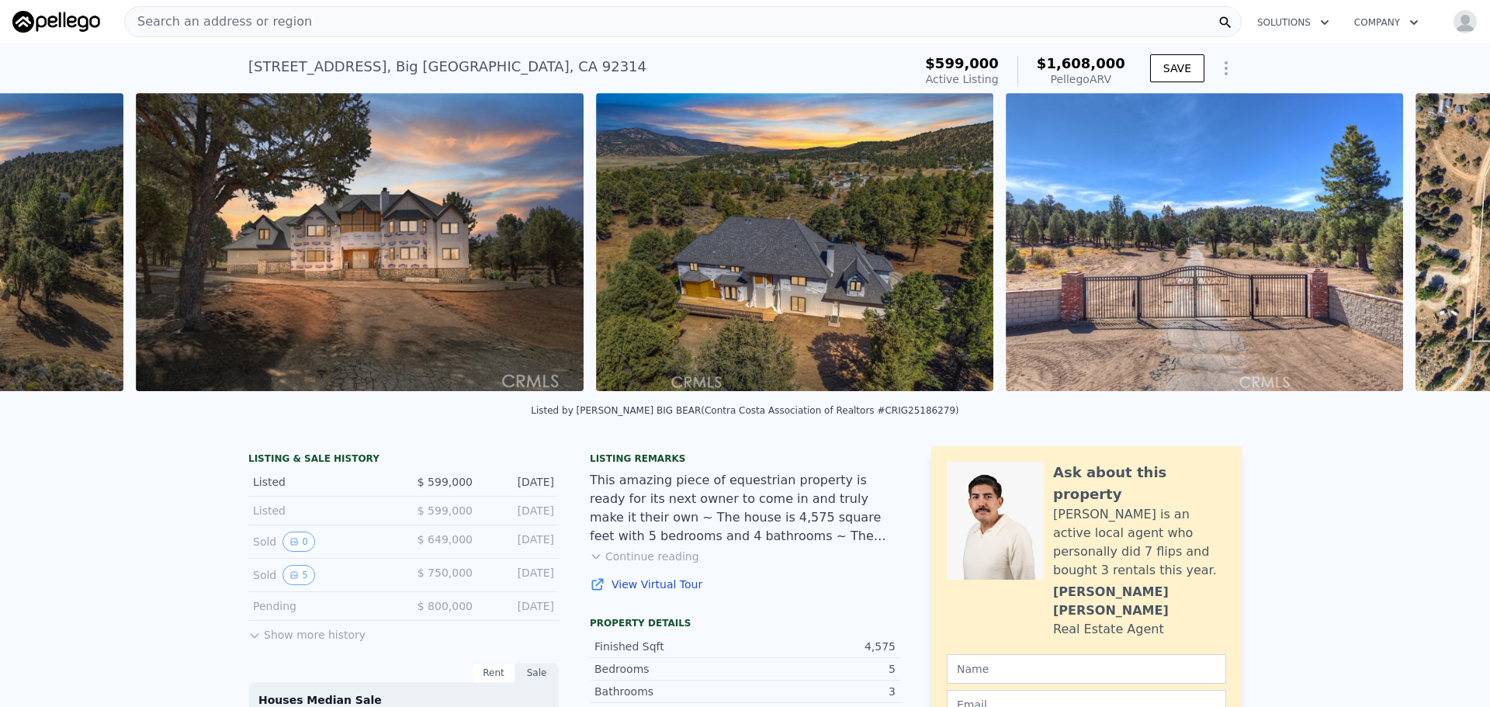
scroll to position [0, 1120]
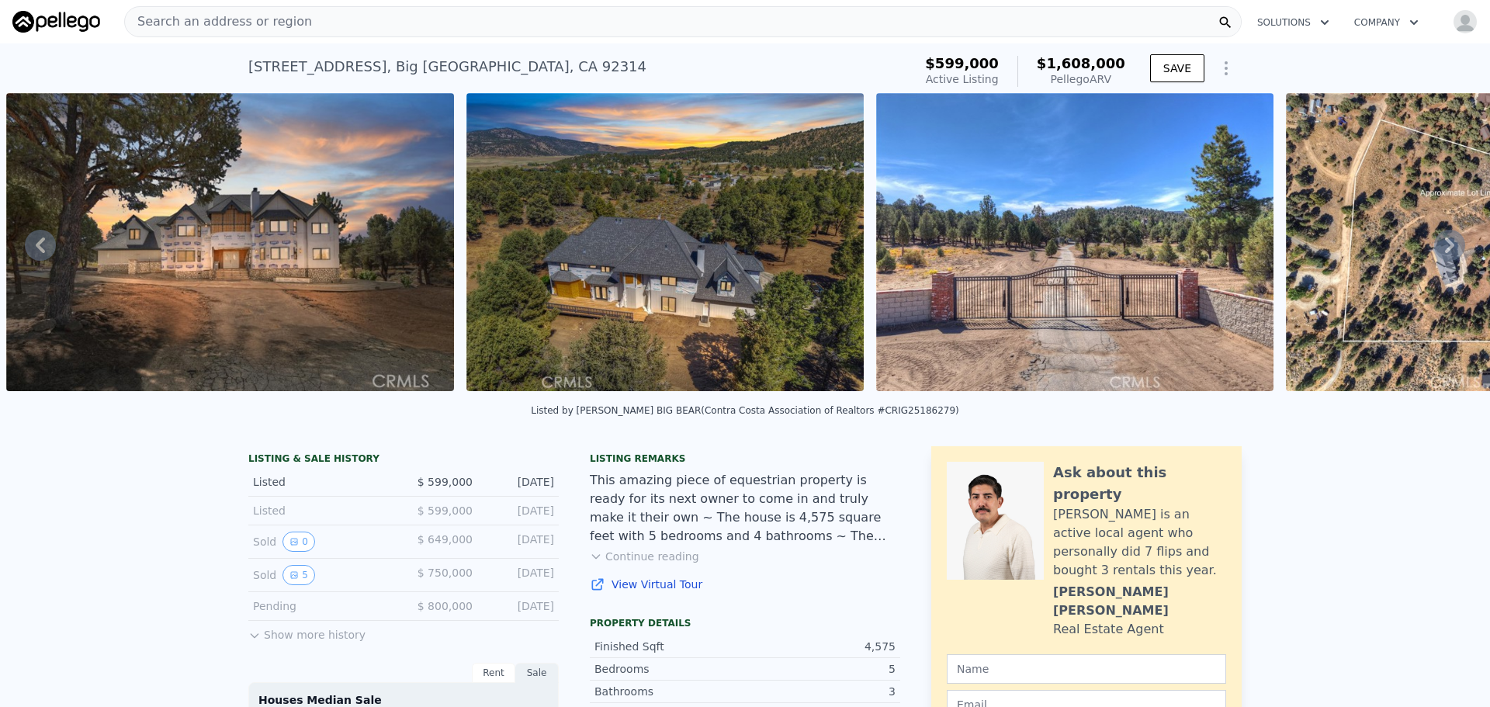
click at [1442, 243] on icon at bounding box center [1450, 245] width 31 height 31
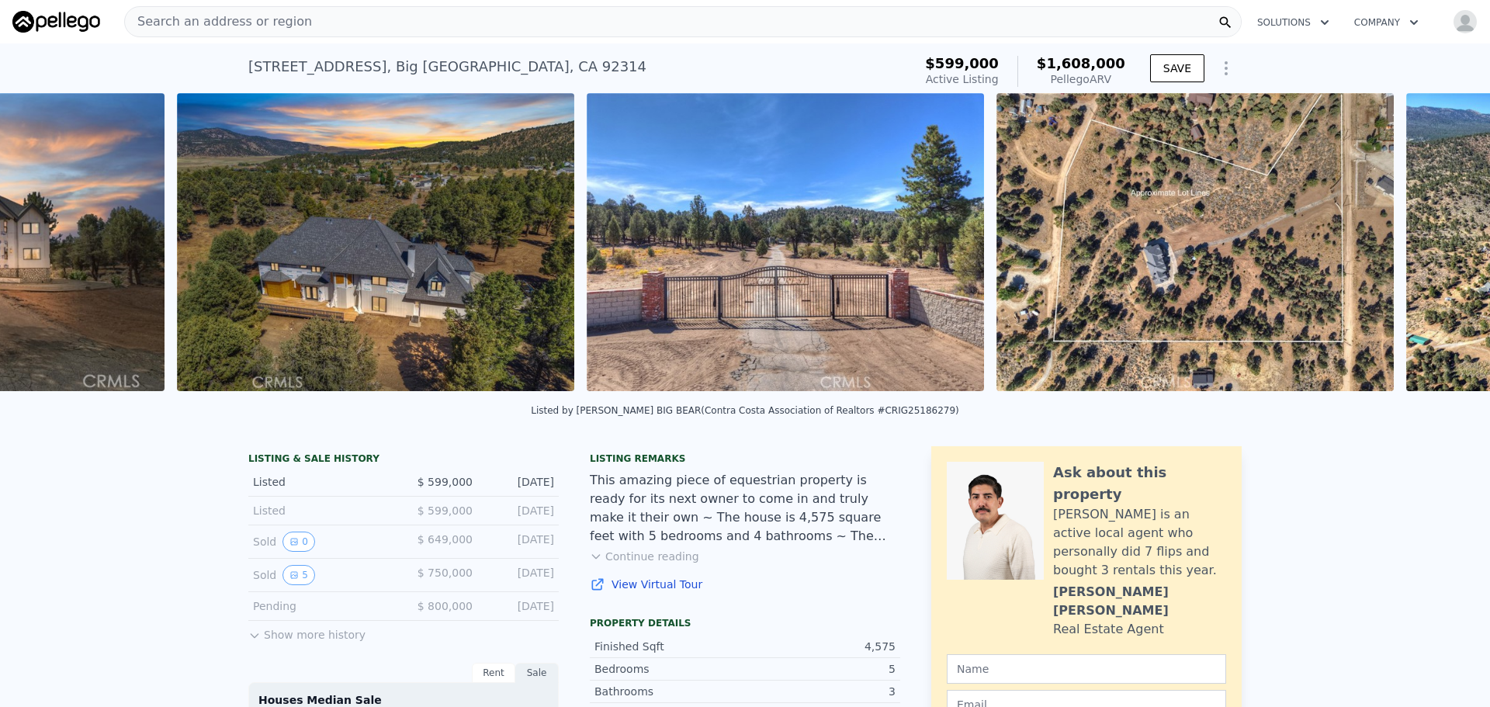
scroll to position [0, 1581]
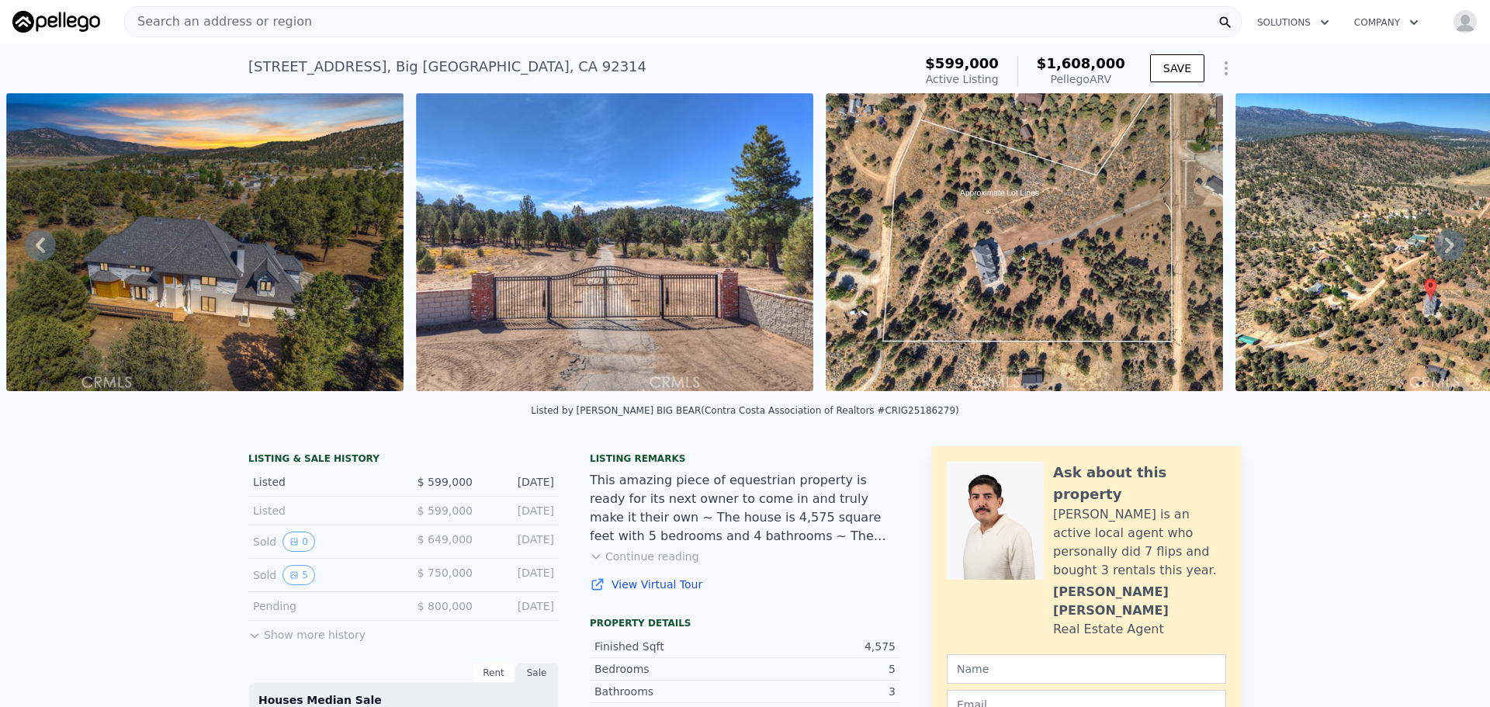
click at [1442, 243] on icon at bounding box center [1450, 245] width 31 height 31
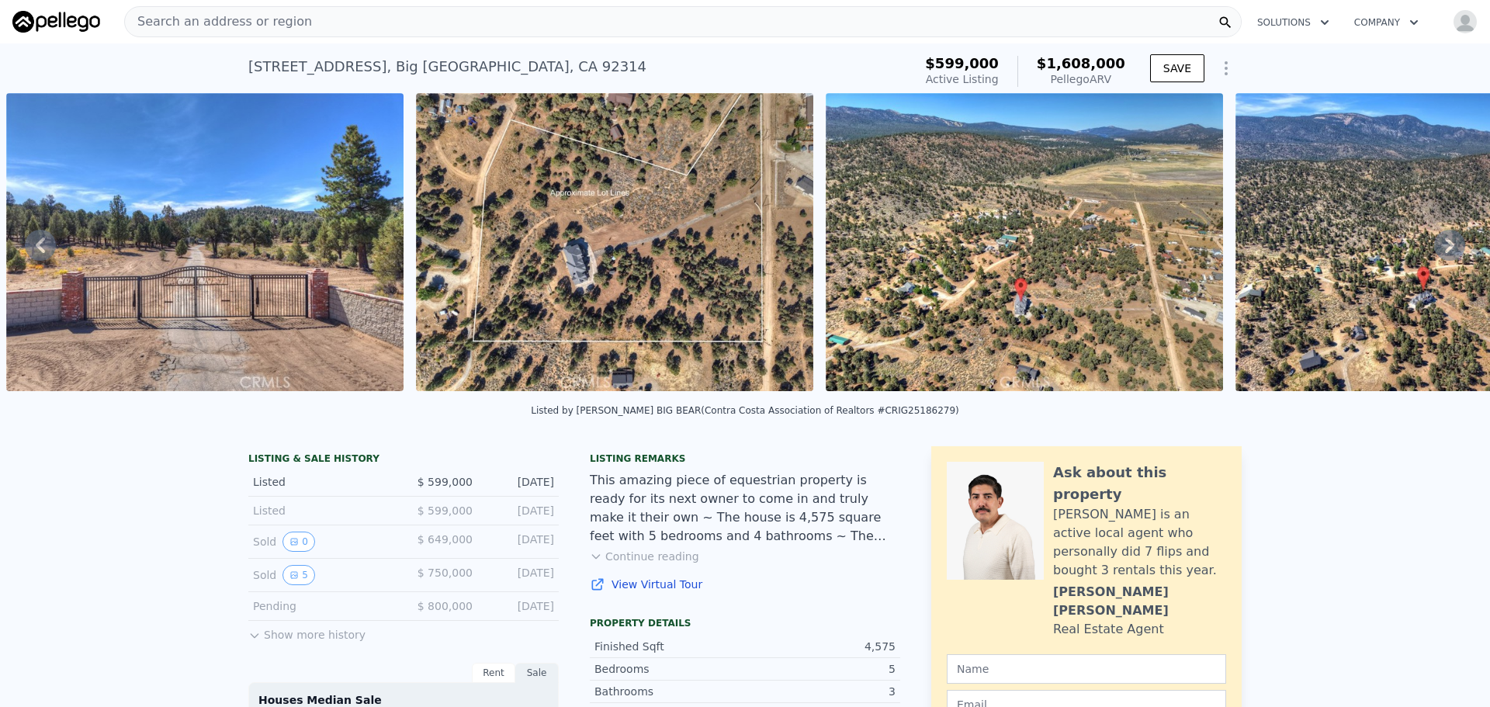
click at [1442, 243] on icon at bounding box center [1450, 245] width 31 height 31
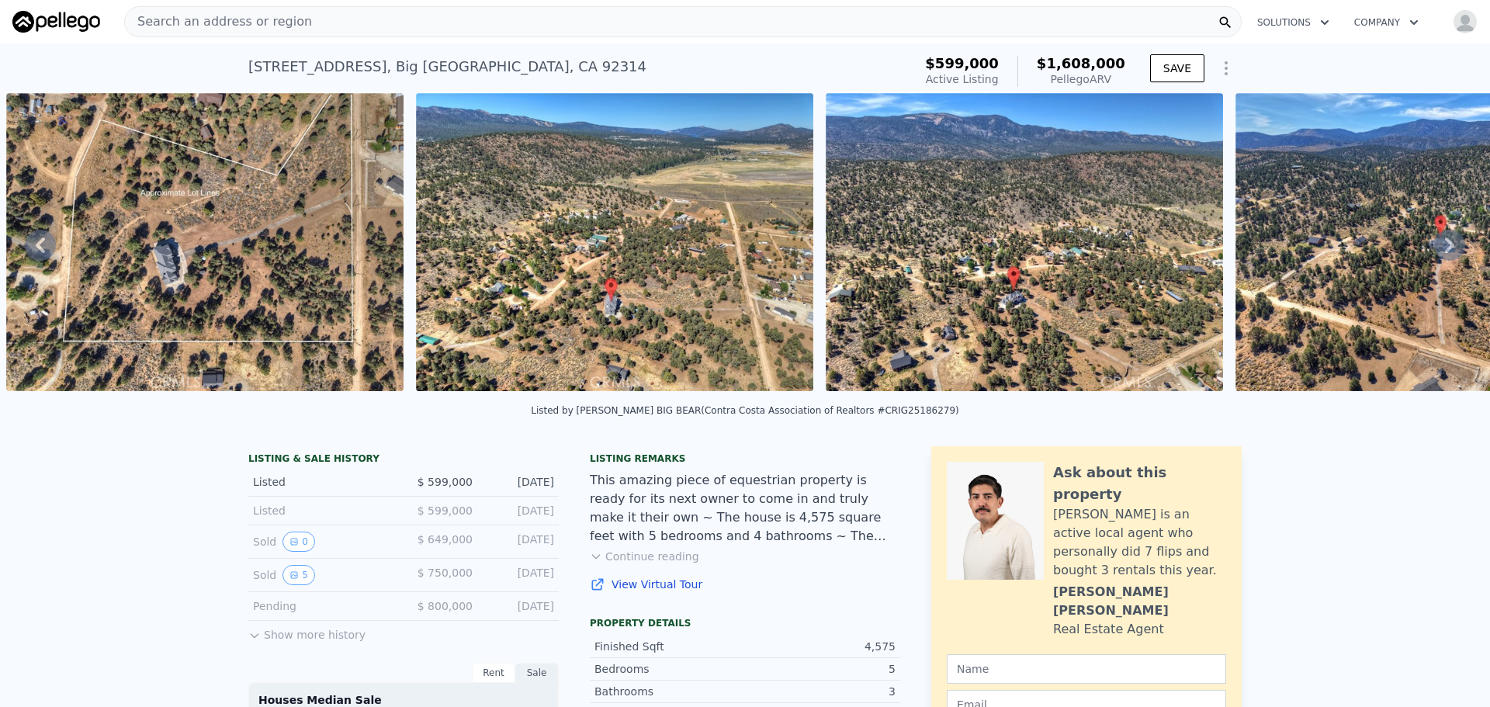
click at [1442, 243] on icon at bounding box center [1450, 245] width 31 height 31
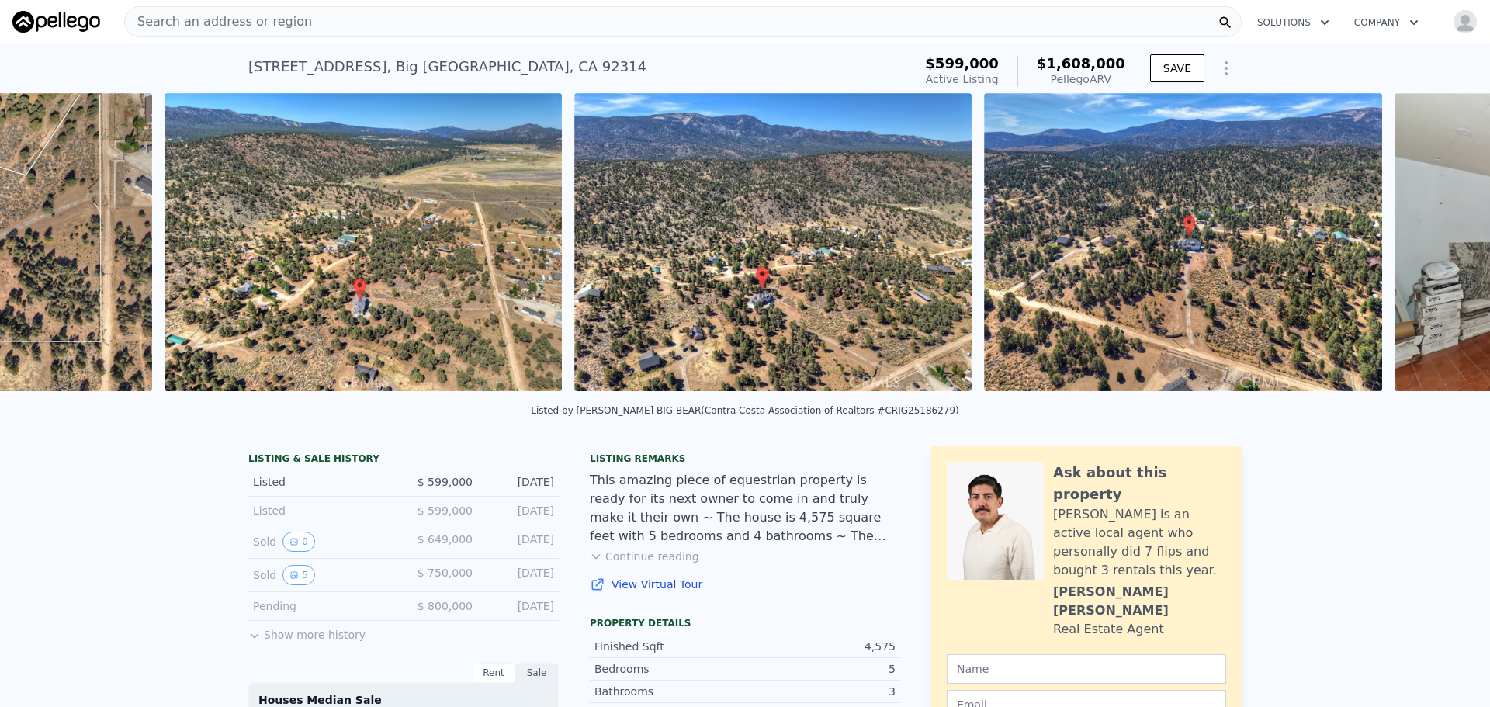
scroll to position [0, 2810]
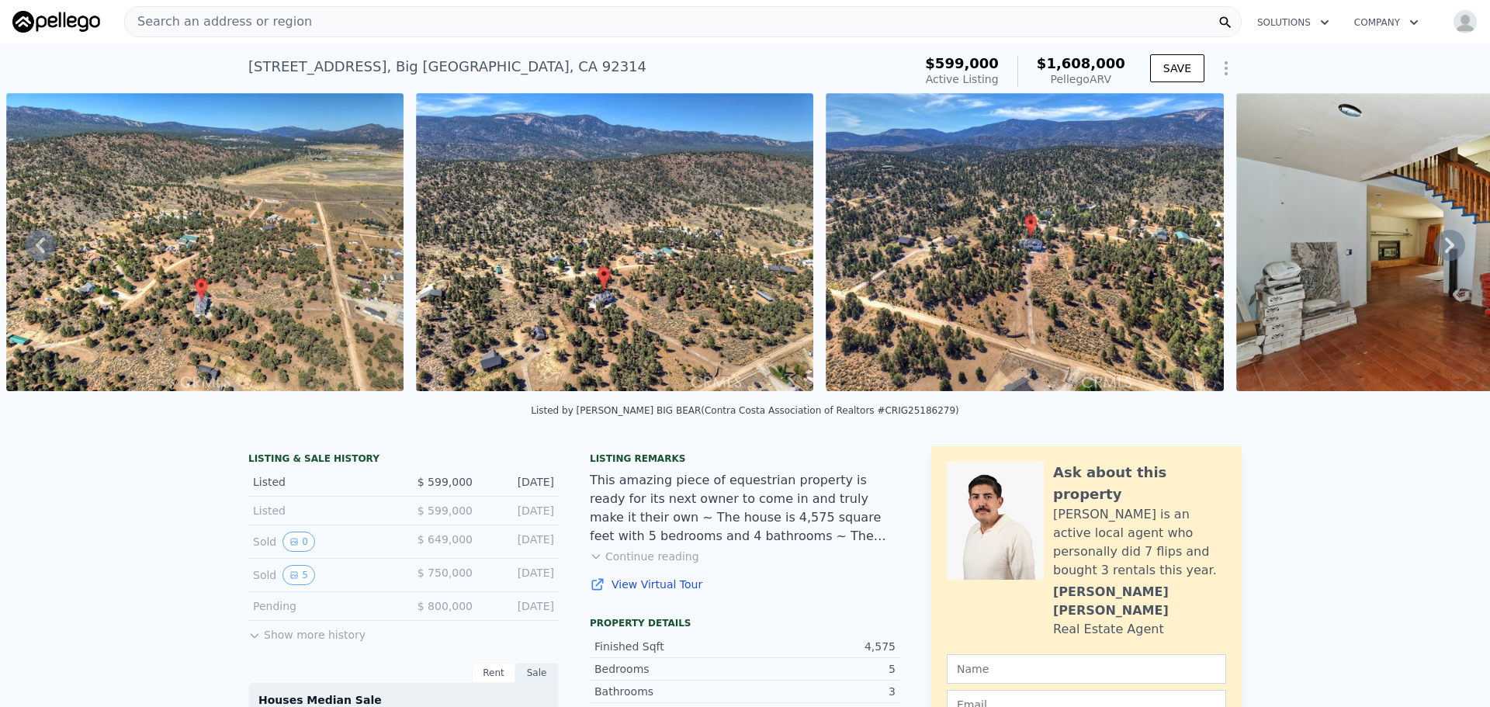
click at [1442, 243] on icon at bounding box center [1450, 245] width 31 height 31
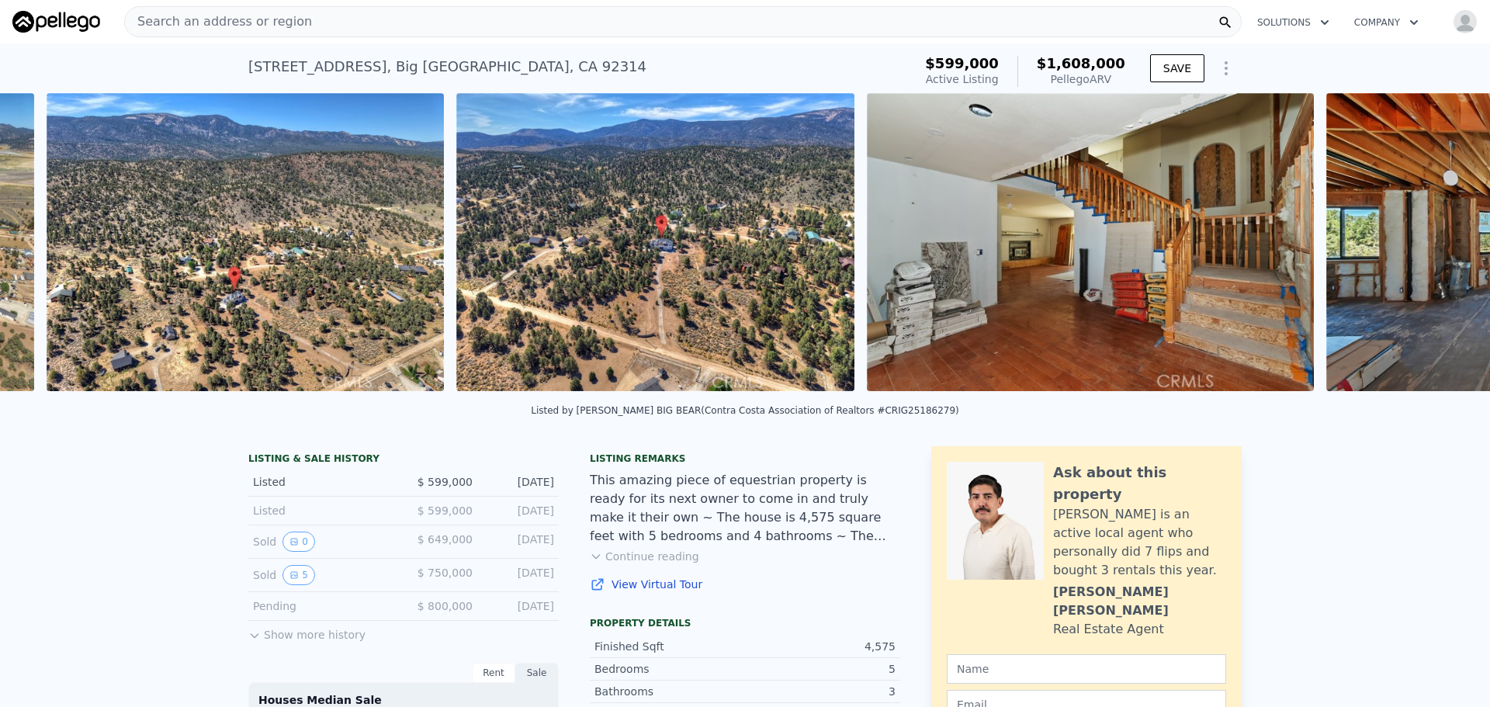
scroll to position [0, 3220]
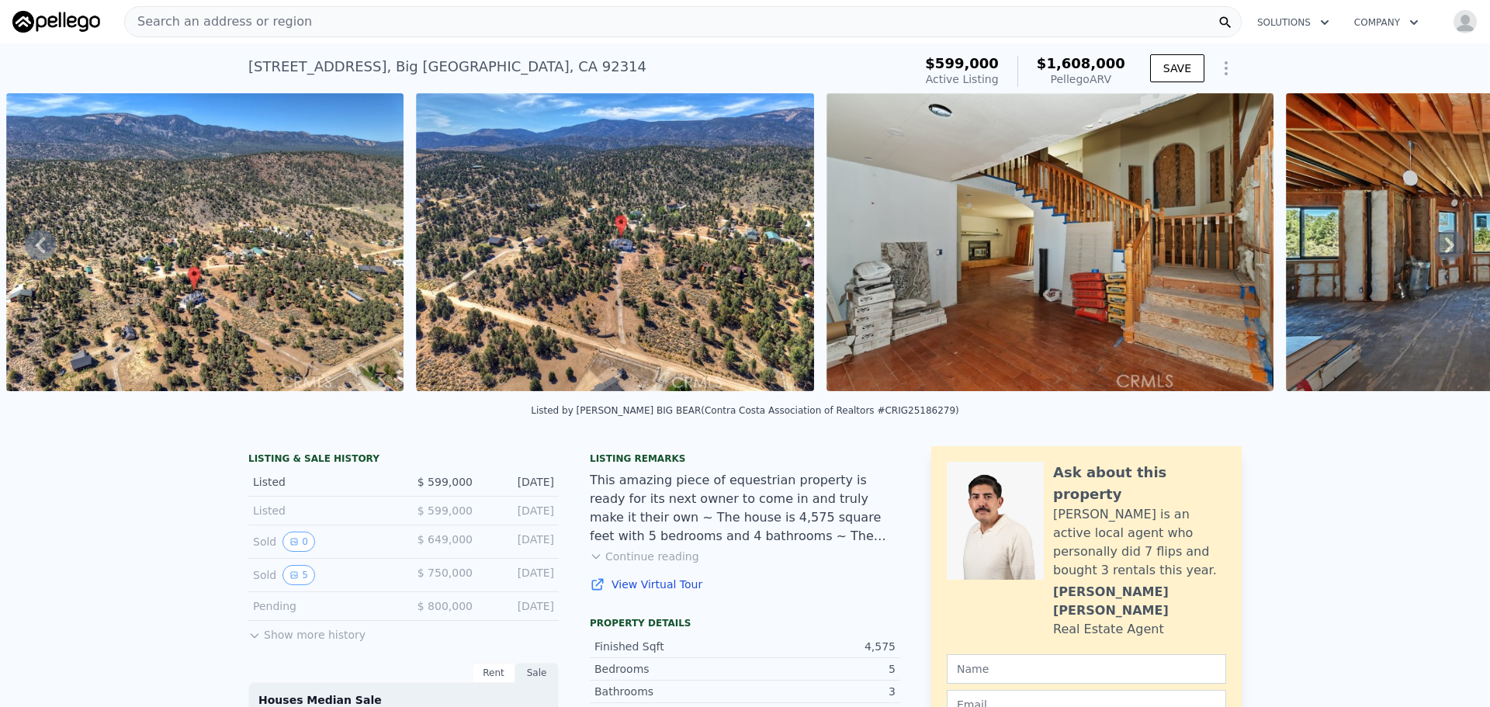
click at [1442, 243] on icon at bounding box center [1450, 245] width 31 height 31
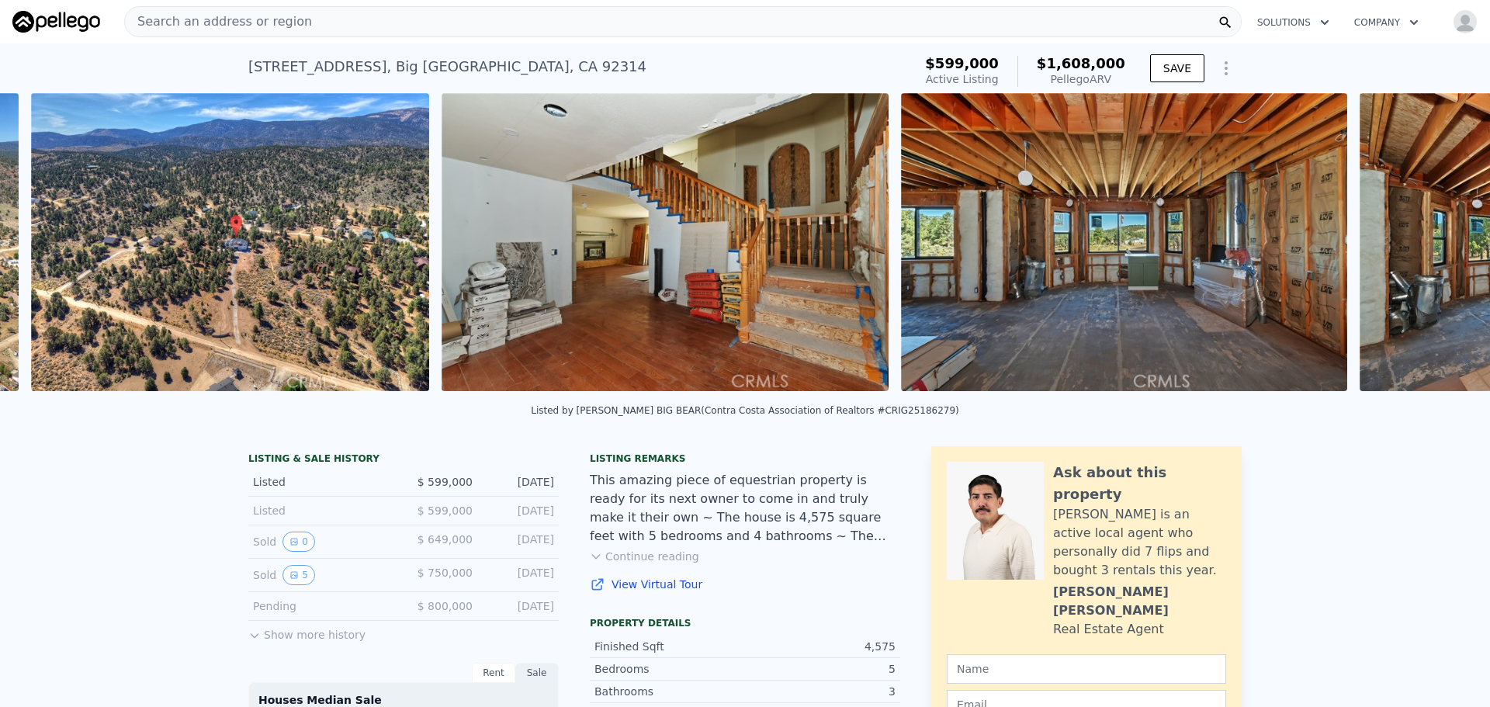
scroll to position [0, 3630]
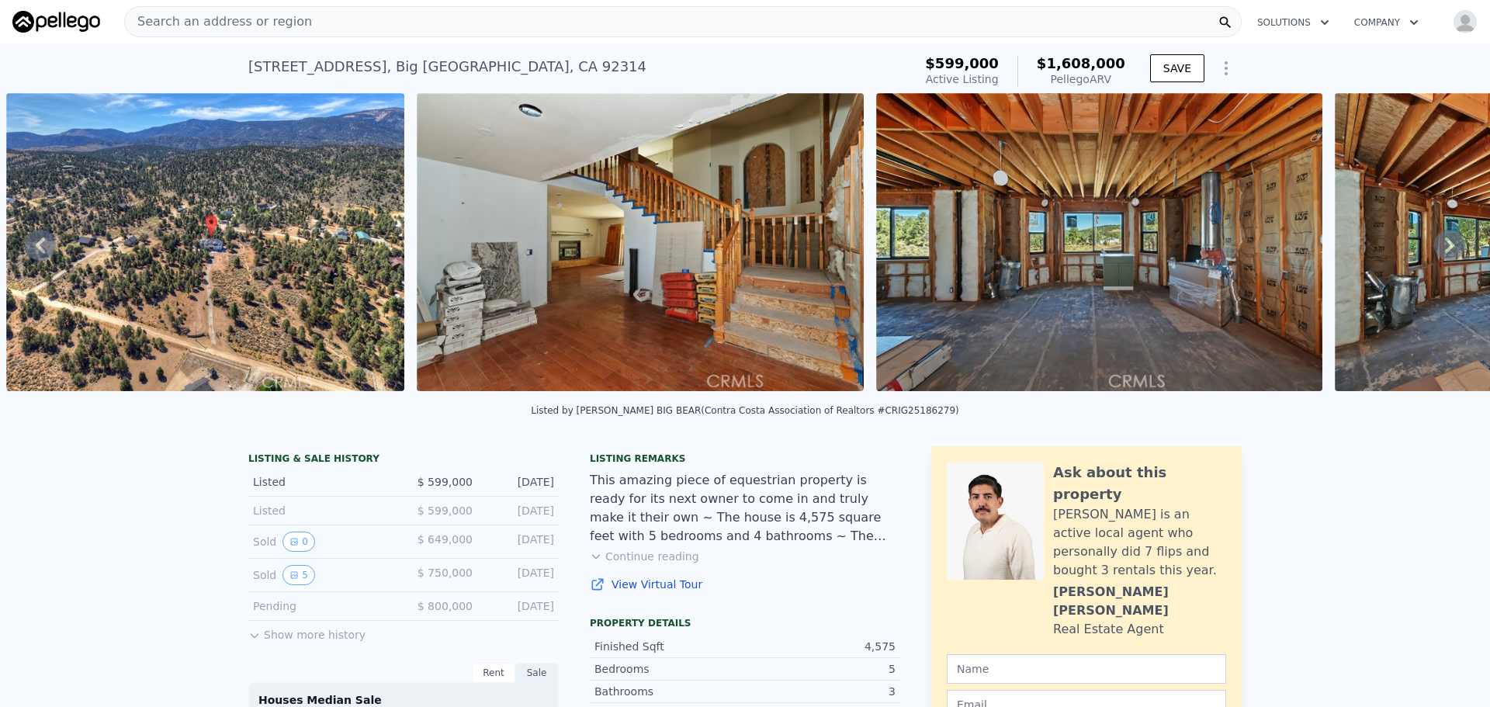
click at [1442, 243] on icon at bounding box center [1450, 245] width 31 height 31
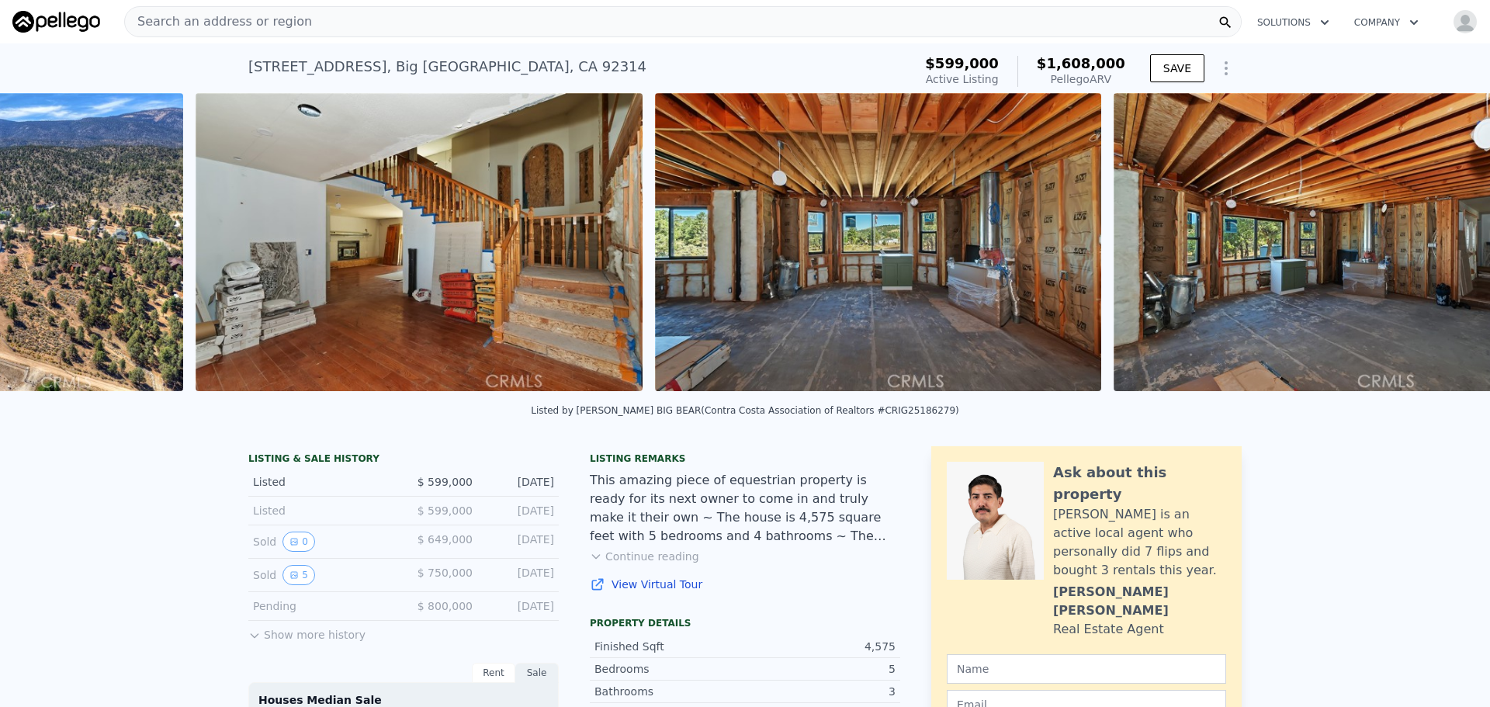
scroll to position [0, 4041]
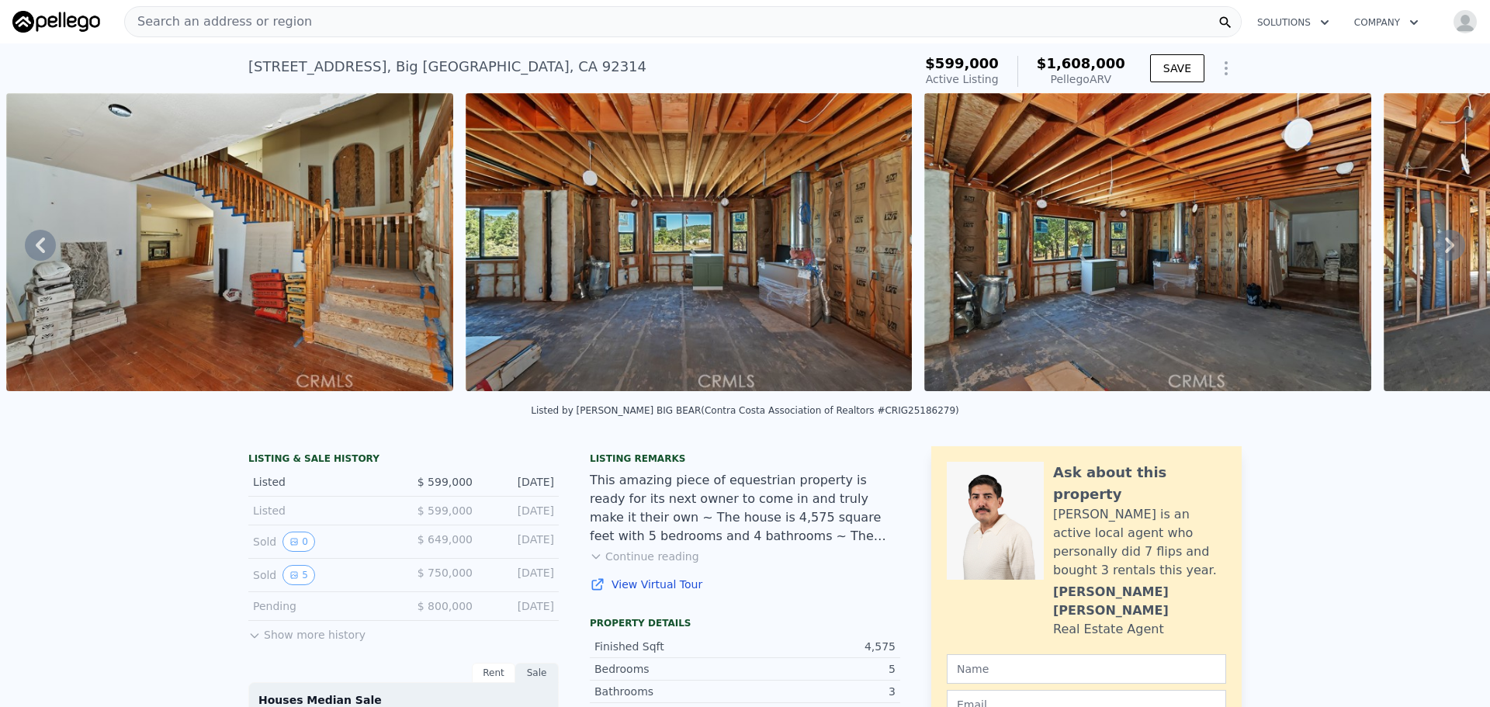
click at [1442, 243] on icon at bounding box center [1450, 245] width 31 height 31
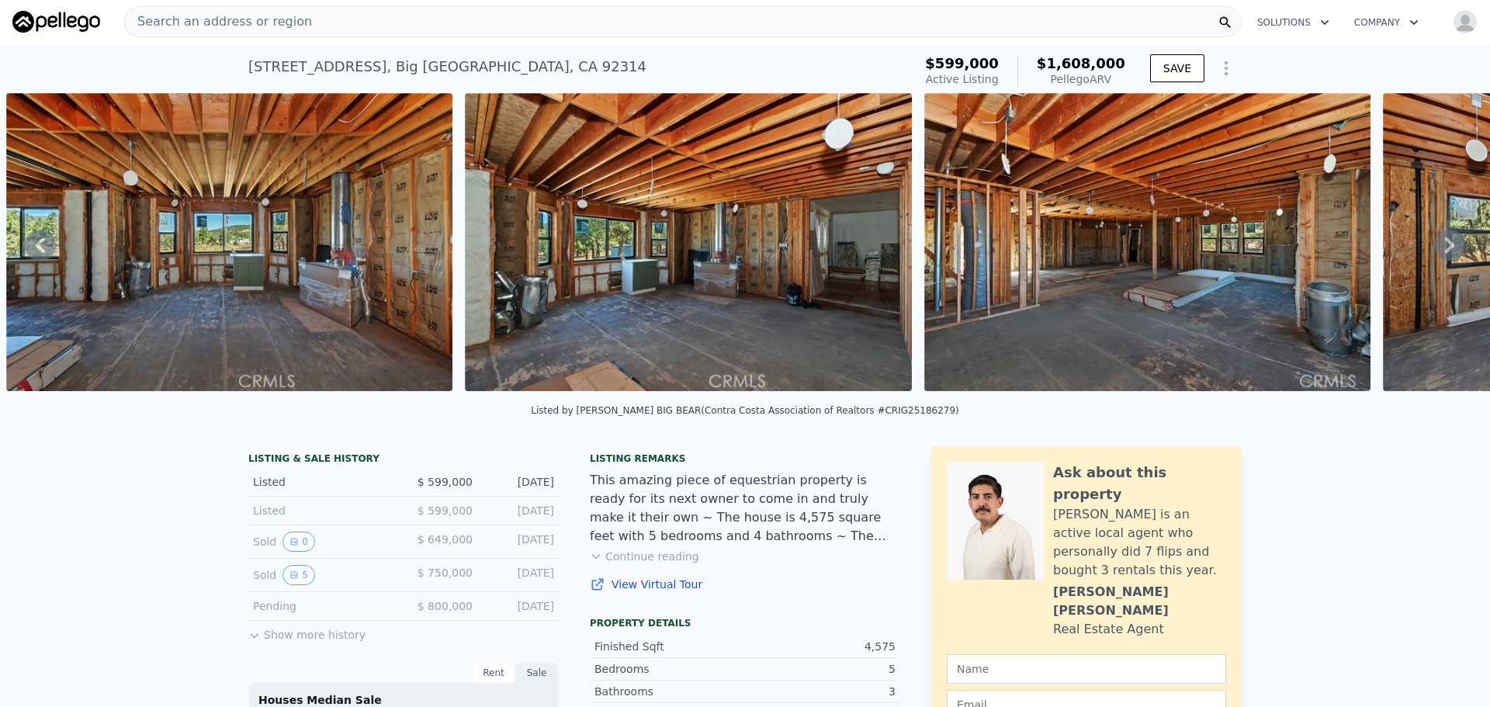
click at [1442, 243] on icon at bounding box center [1450, 245] width 31 height 31
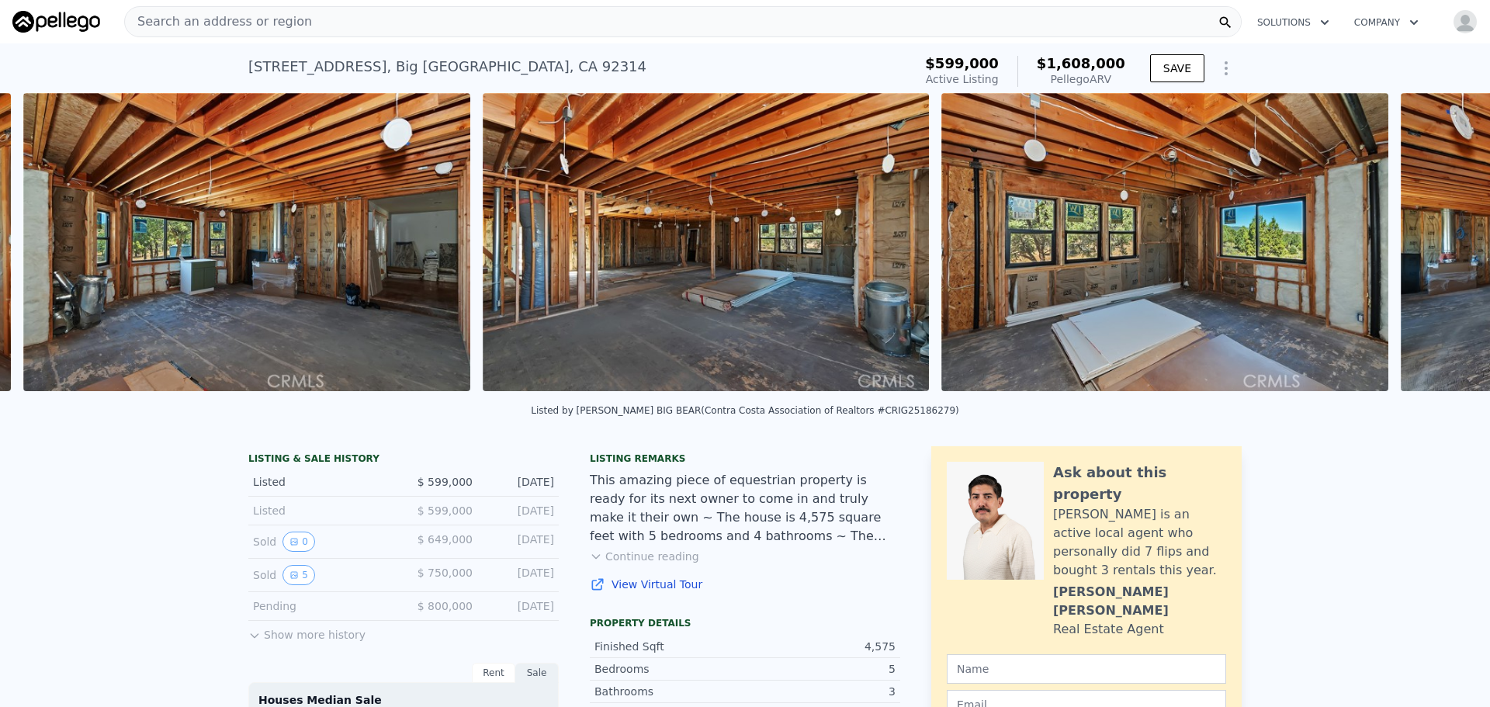
scroll to position [0, 4959]
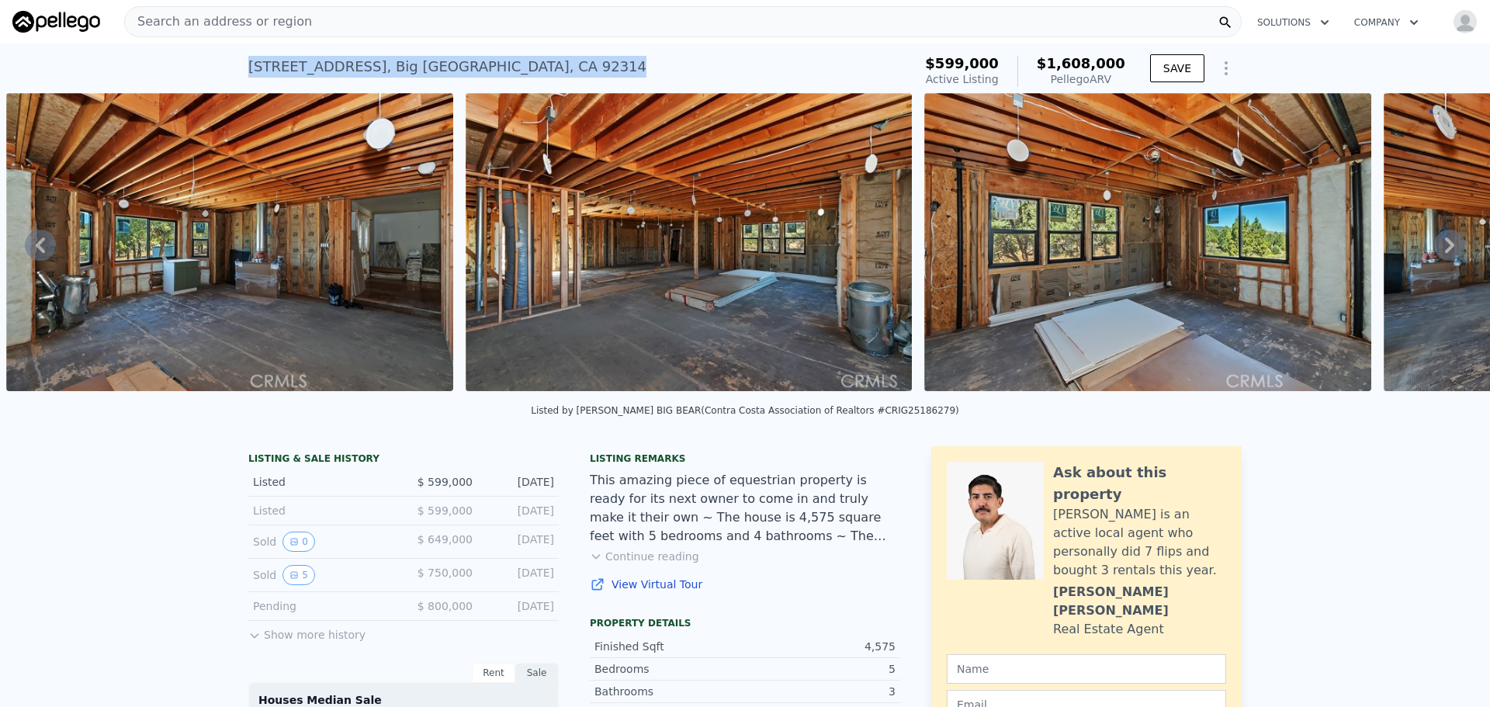
drag, startPoint x: 243, startPoint y: 60, endPoint x: 507, endPoint y: 54, distance: 264.0
click at [507, 54] on div "[STREET_ADDRESS] Active at $599k (~ARV $1.608m )" at bounding box center [577, 71] width 658 height 43
copy div "[STREET_ADDRESS]"
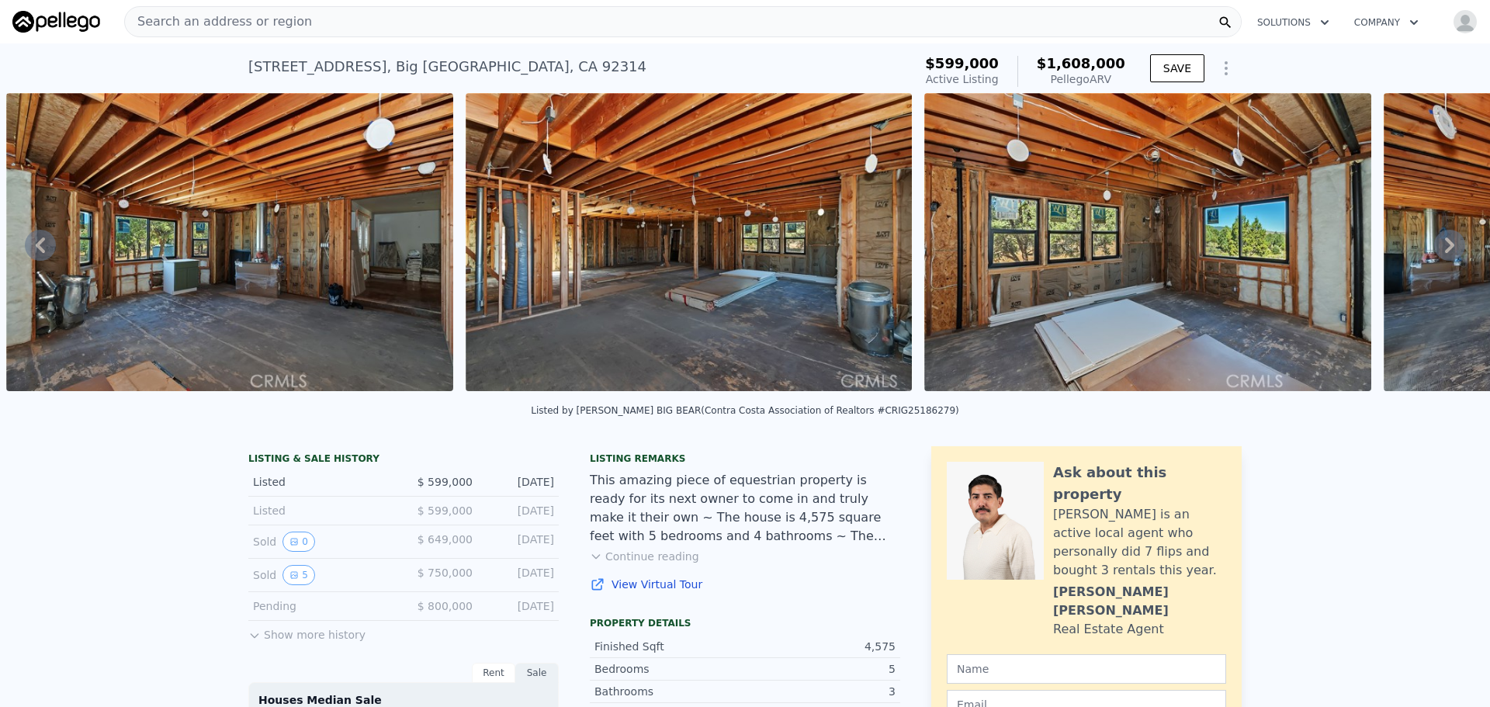
click at [505, 6] on div "Search an address or region" at bounding box center [683, 21] width 1118 height 31
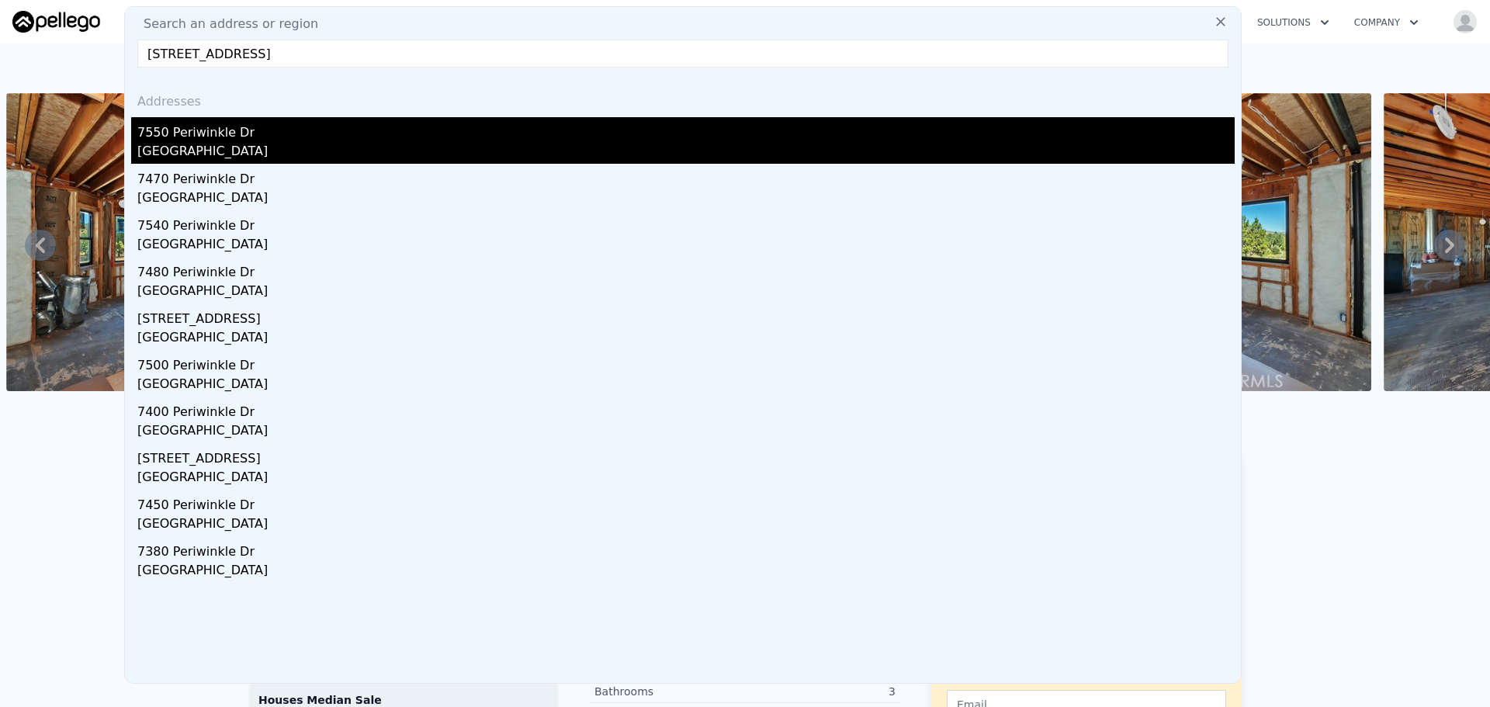
type input "[STREET_ADDRESS]"
click at [188, 130] on div "7550 Periwinkle Dr" at bounding box center [686, 129] width 1098 height 25
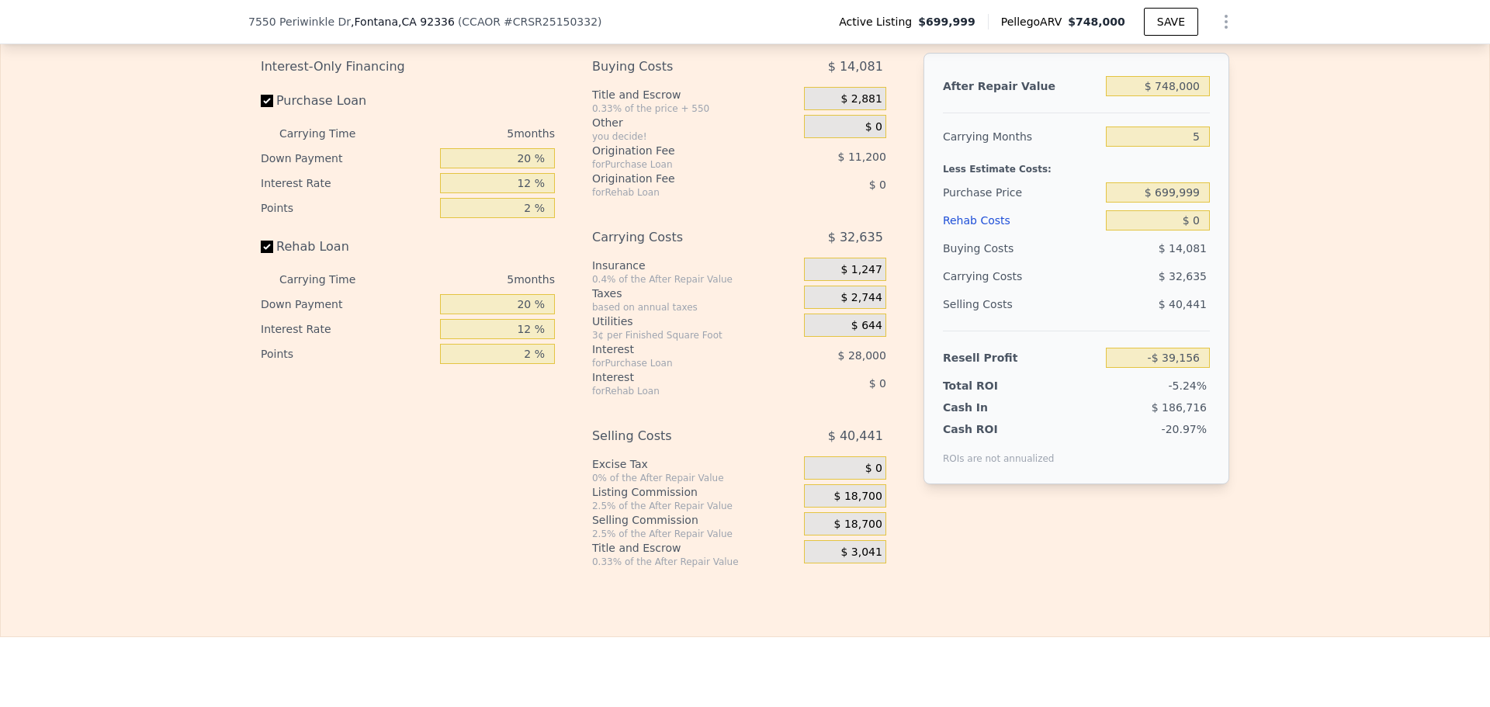
scroll to position [2246, 0]
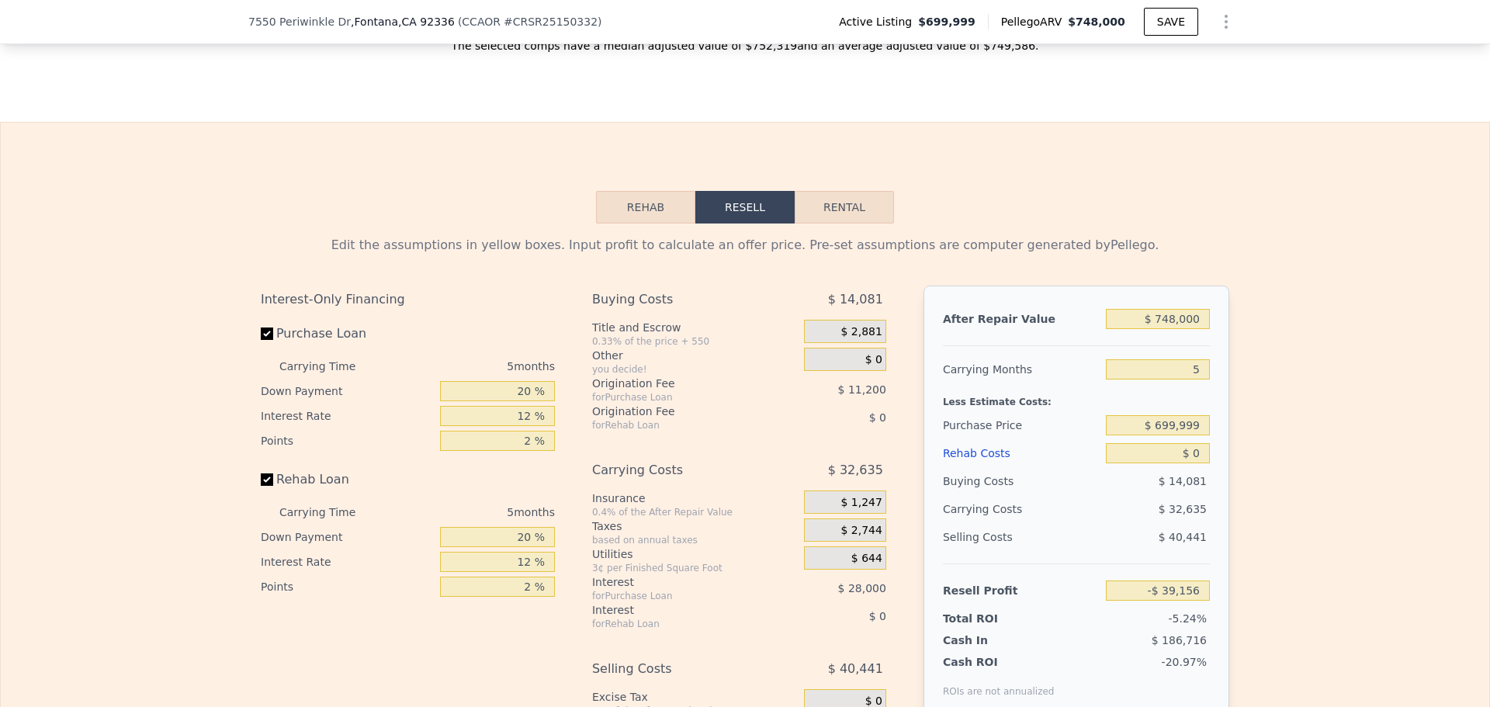
click at [849, 224] on button "Rental" at bounding box center [844, 207] width 99 height 33
select select "30"
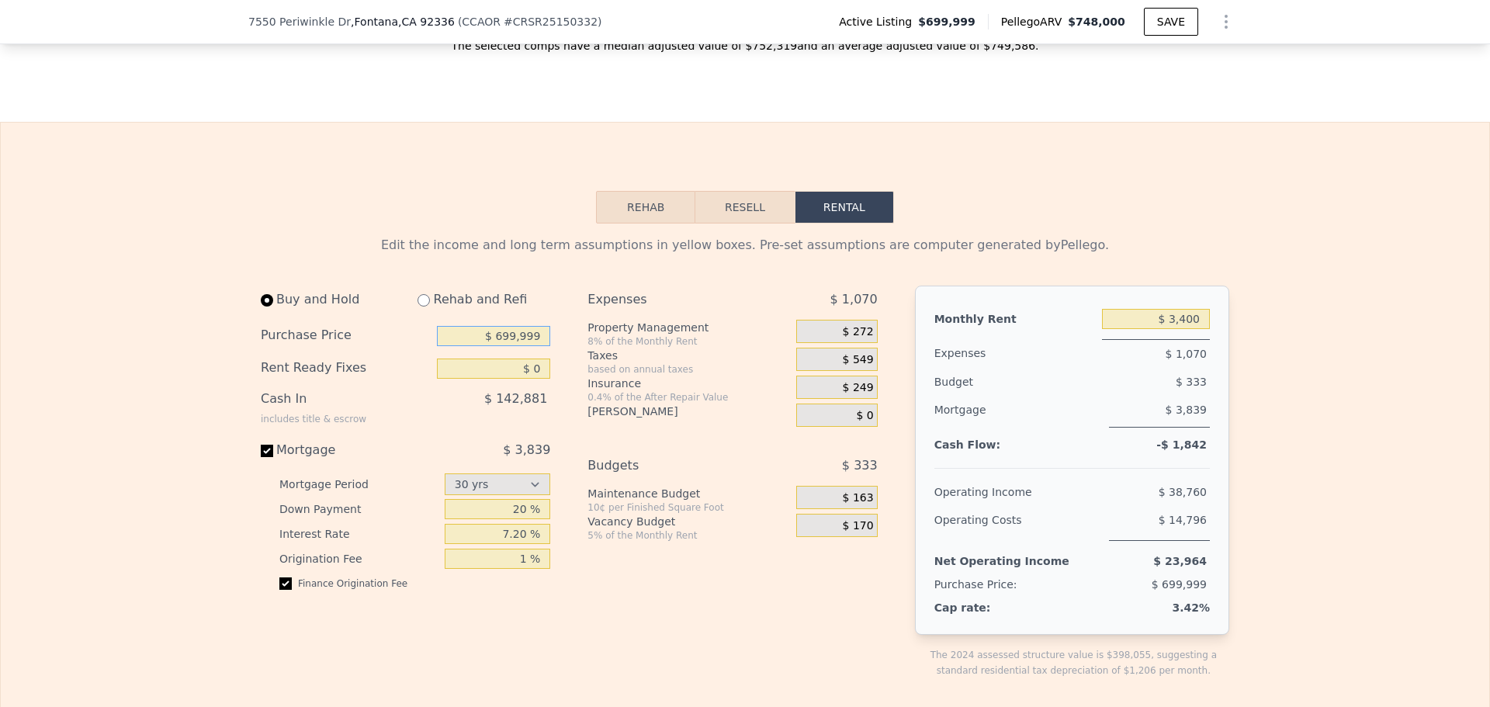
drag, startPoint x: 498, startPoint y: 359, endPoint x: 560, endPoint y: 375, distance: 63.3
click at [559, 374] on div "Buy and Hold Rehab and Refi Purchase Price $ 699,999 Rent Ready Fixes $ 0 Cash …" at bounding box center [576, 495] width 630 height 418
type input "$ 600,000"
click at [484, 412] on div "$ 142,881" at bounding box center [462, 405] width 178 height 40
click at [489, 379] on input "$ 0" at bounding box center [493, 369] width 113 height 20
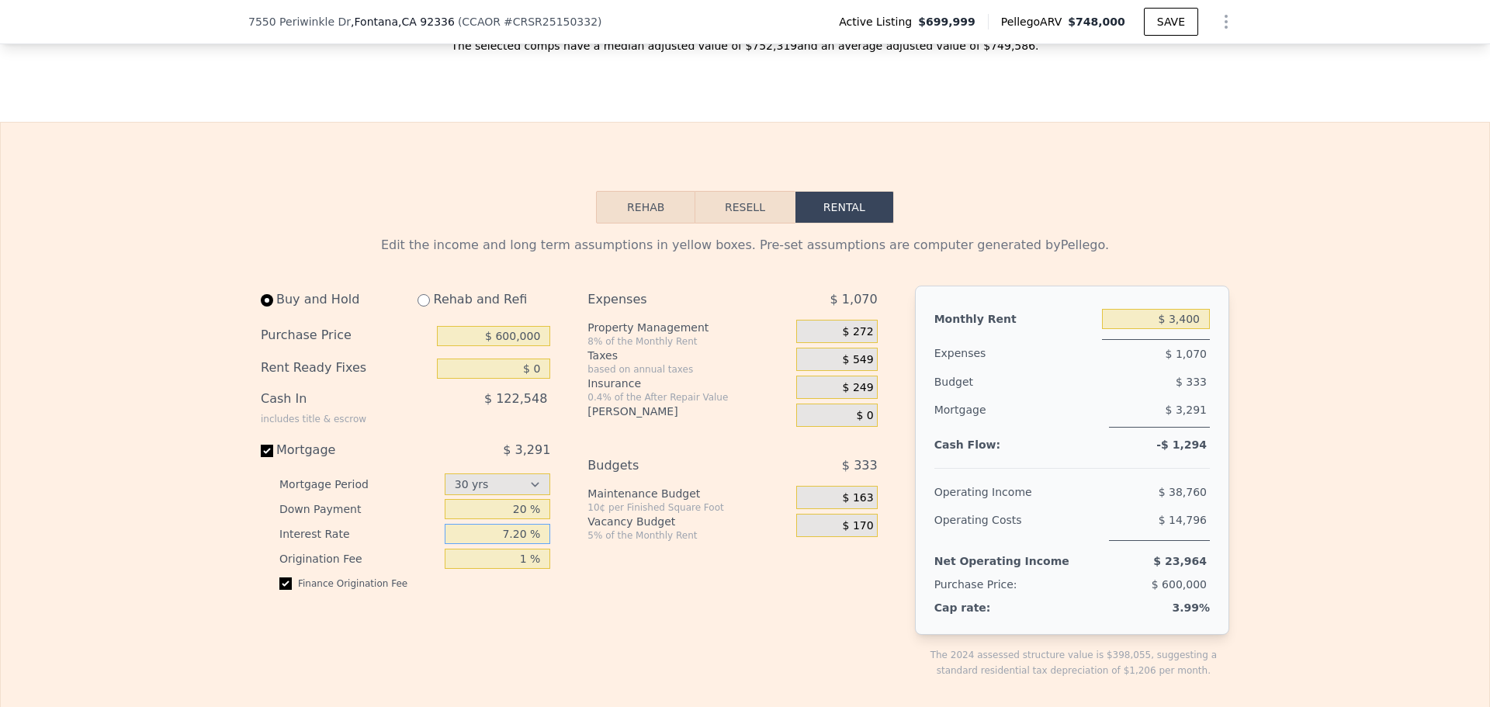
drag, startPoint x: 502, startPoint y: 558, endPoint x: 529, endPoint y: 557, distance: 26.4
click at [529, 544] on input "7.20 %" at bounding box center [498, 534] width 106 height 20
click at [571, 599] on div "Buy and Hold Rehab and Refi Purchase Price $ 600,000 Rent Ready Fixes $ 0 Cash …" at bounding box center [576, 495] width 630 height 418
drag, startPoint x: 514, startPoint y: 557, endPoint x: 523, endPoint y: 554, distance: 9.8
click at [523, 544] on input "6 %" at bounding box center [498, 534] width 106 height 20
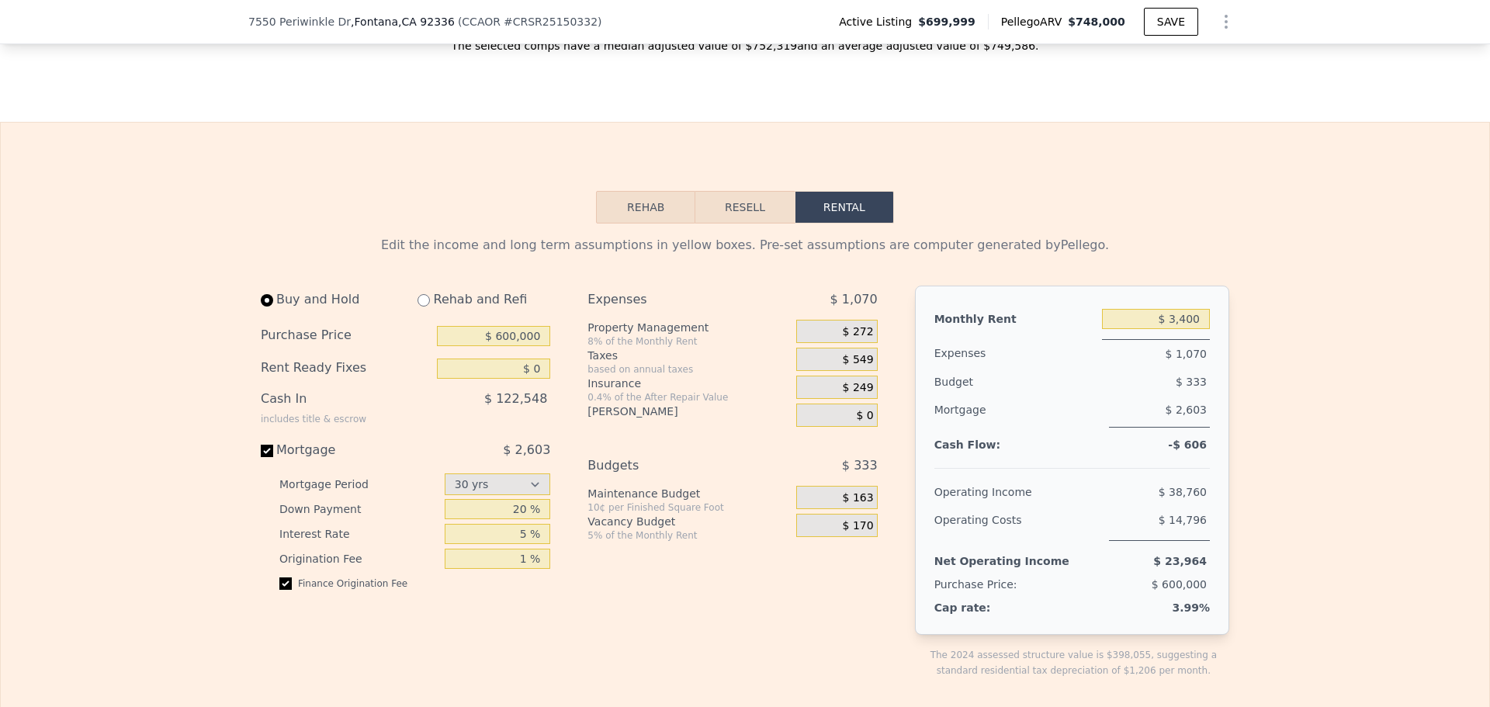
click at [675, 657] on div "Expenses $ 1,070 Property Management 8% of the Monthly Rent $ 272 Taxes based o…" at bounding box center [739, 495] width 302 height 418
click at [524, 544] on input "5 %" at bounding box center [498, 534] width 106 height 20
click at [588, 632] on div "Expenses $ 1,070 Property Management 8% of the Monthly Rent $ 272 Taxes based o…" at bounding box center [739, 495] width 302 height 418
click at [522, 544] on input "4 %" at bounding box center [498, 534] width 106 height 20
type input "3 %"
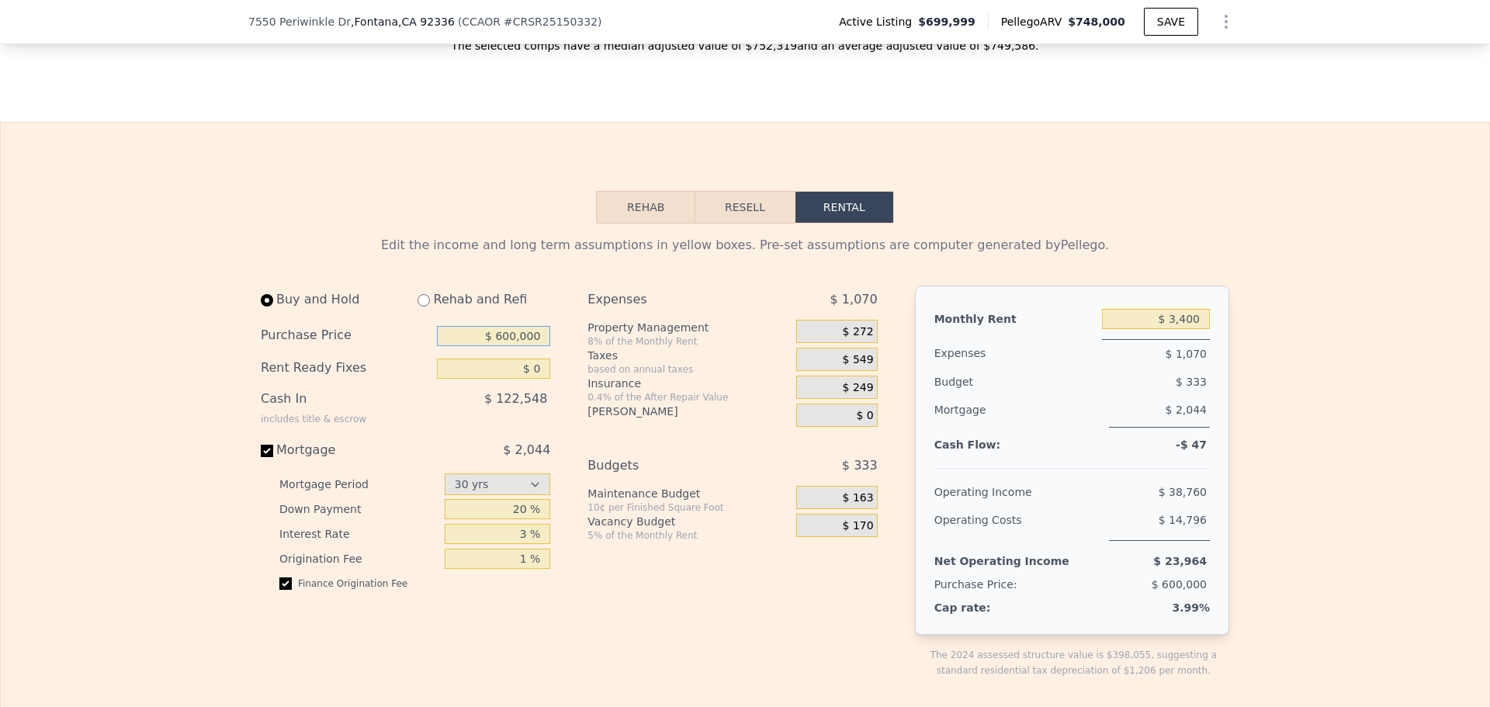
click at [500, 346] on input "$ 600,000" at bounding box center [493, 336] width 113 height 20
type input "$ 500,000"
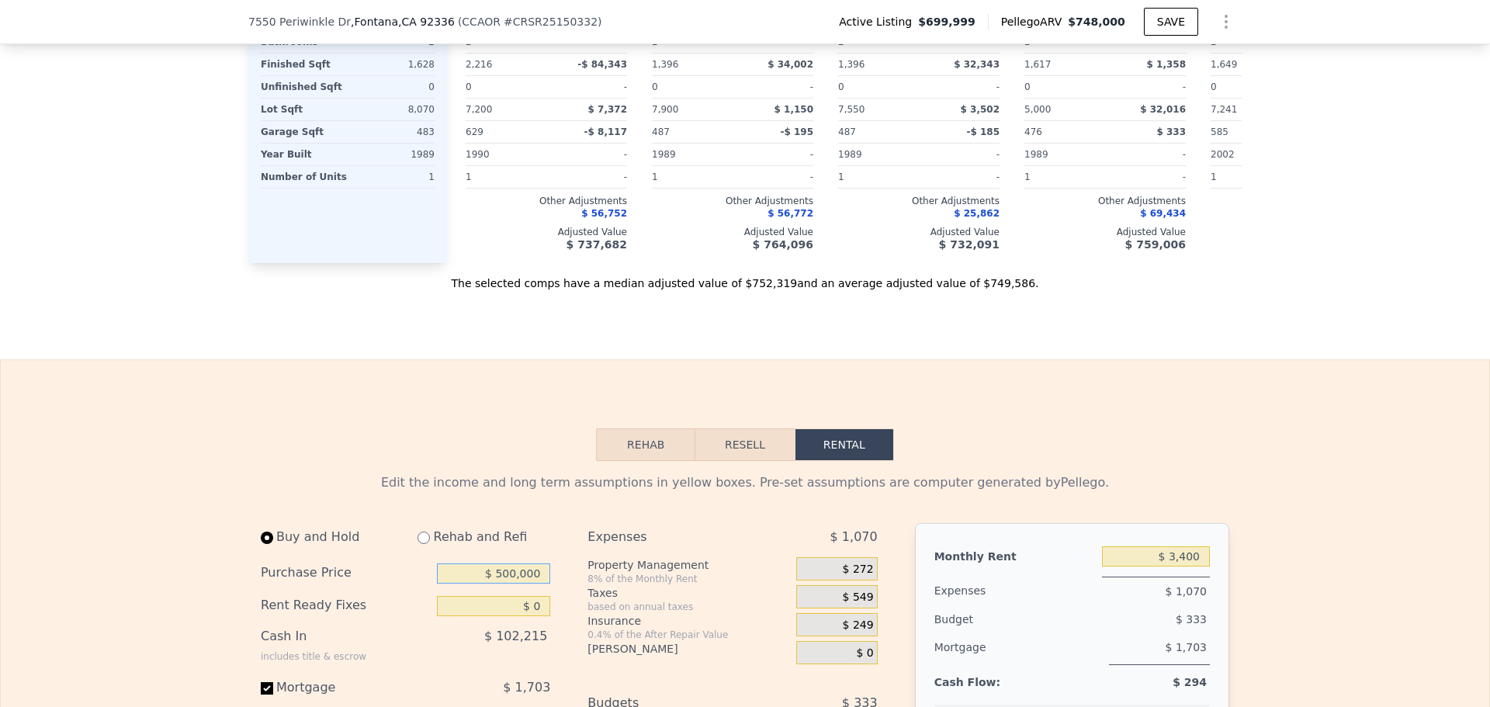
scroll to position [1625, 0]
